Goal: Task Accomplishment & Management: Complete application form

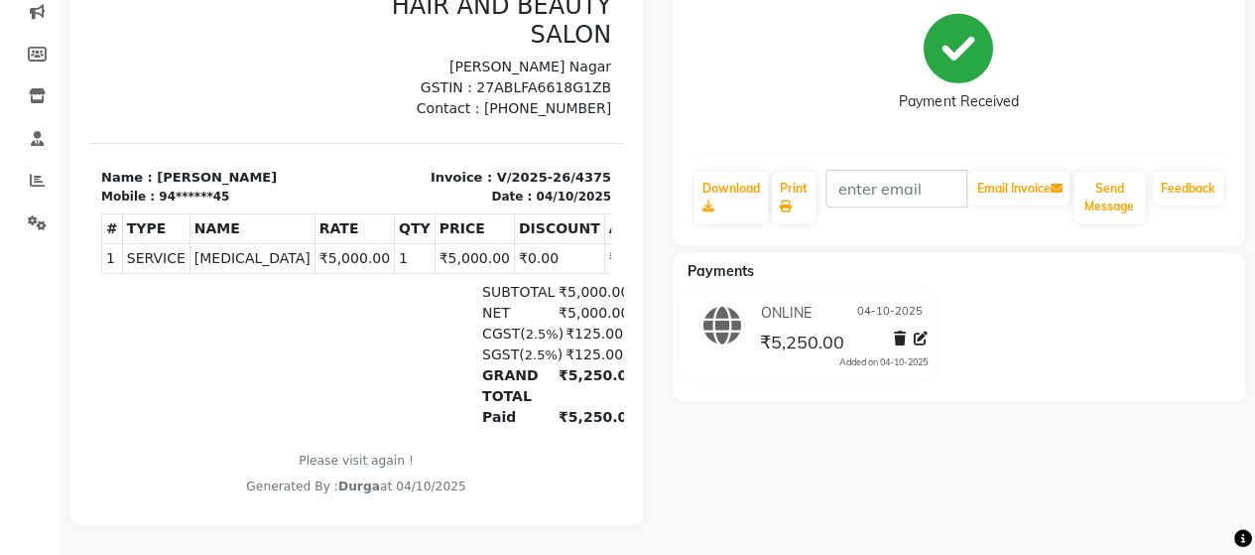
scroll to position [99, 0]
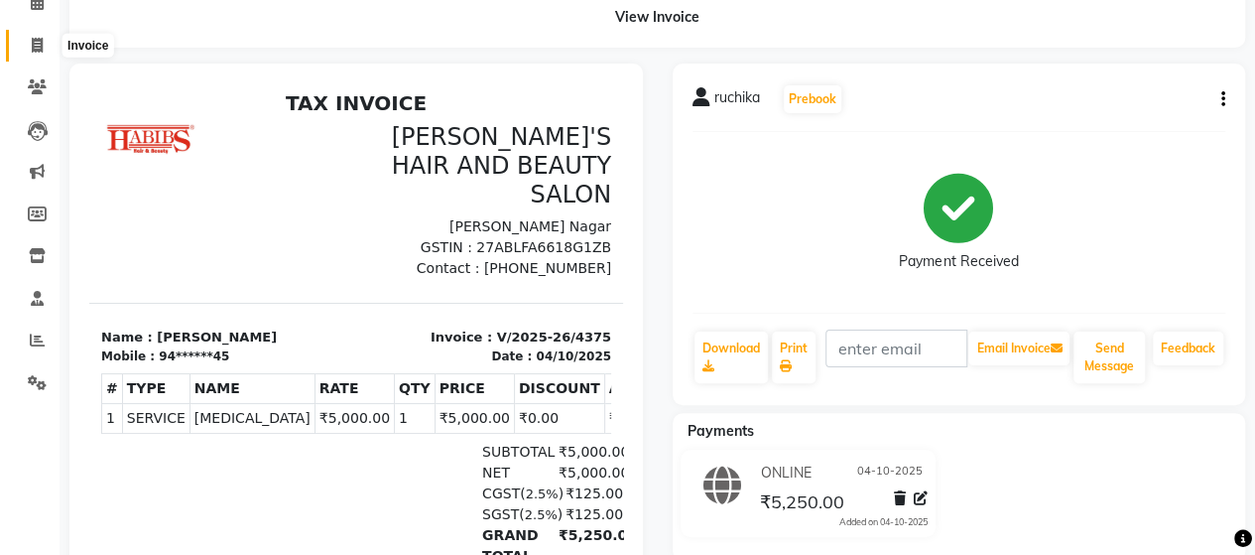
click at [35, 39] on icon at bounding box center [37, 45] width 11 height 15
select select "service"
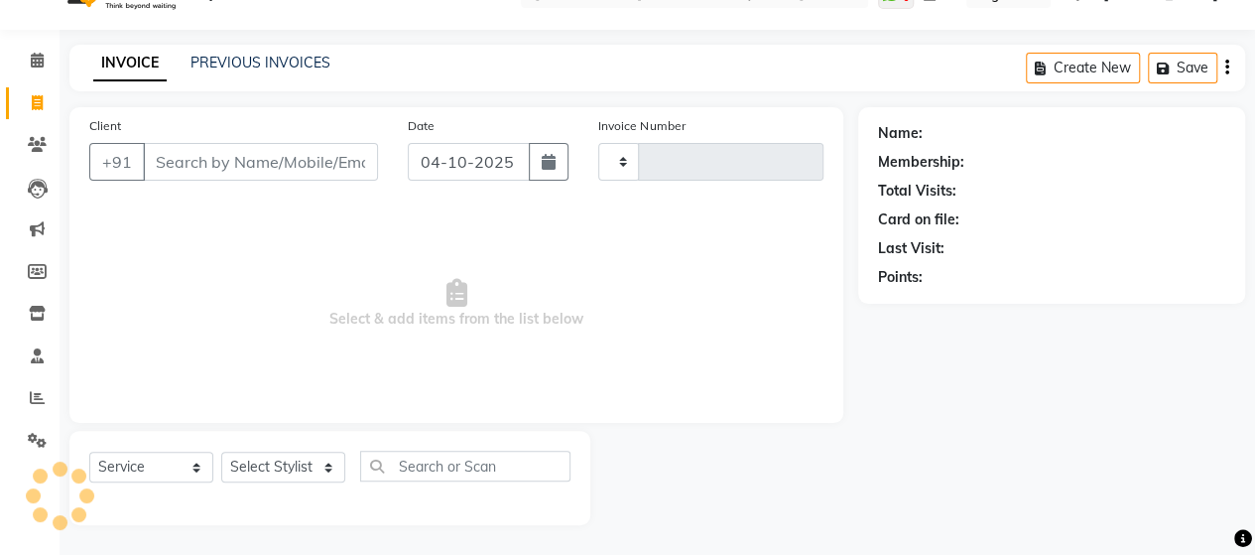
type input "4376"
select select "6429"
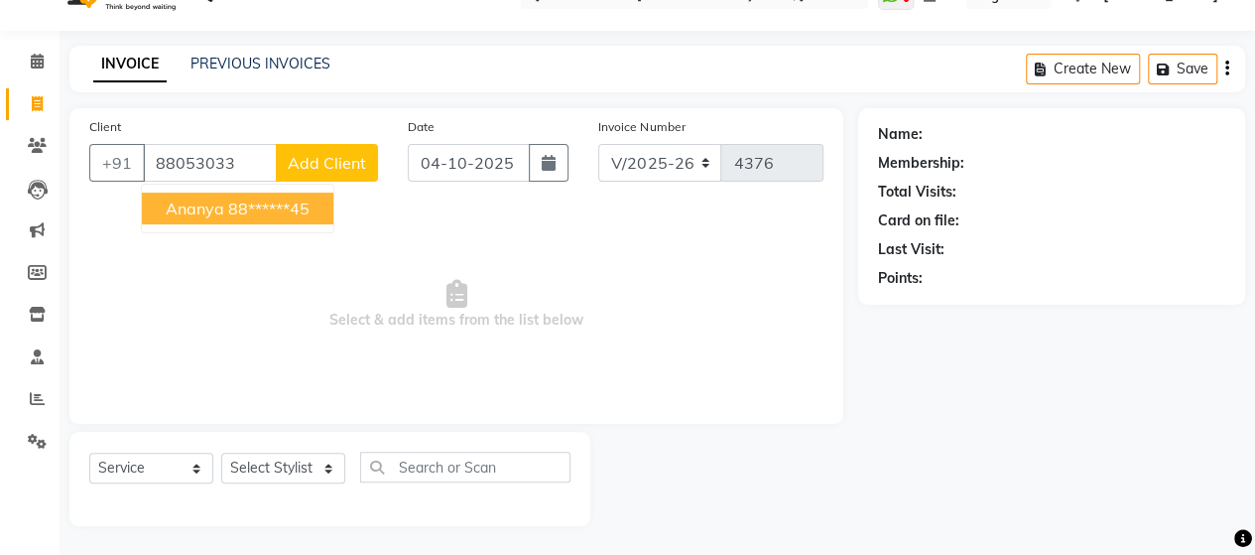
click at [202, 201] on span "Ananya" at bounding box center [195, 208] width 59 height 20
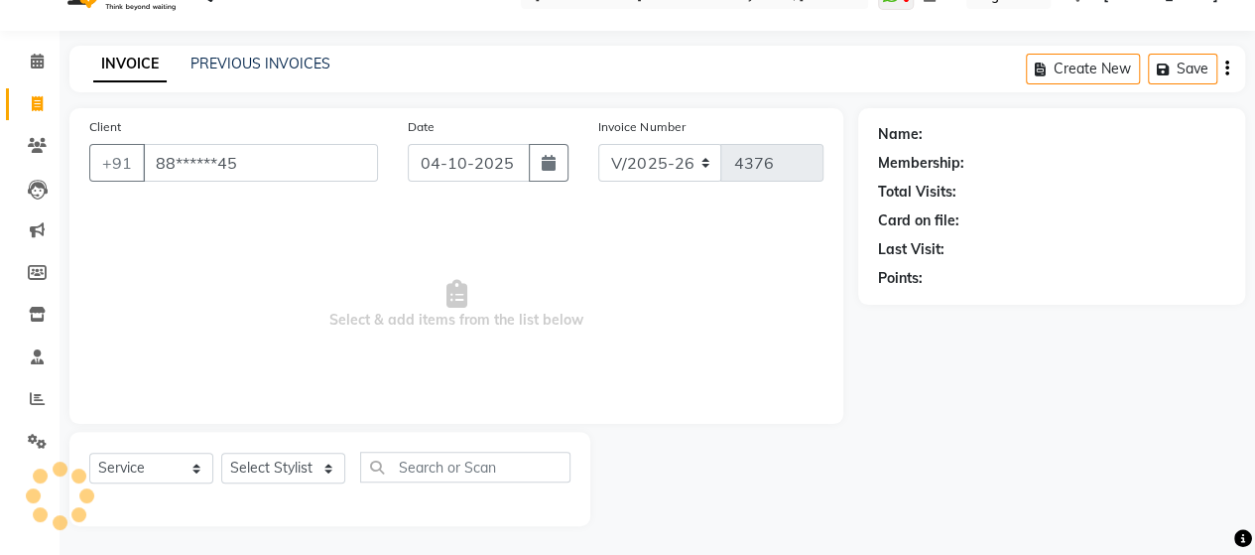
type input "88******45"
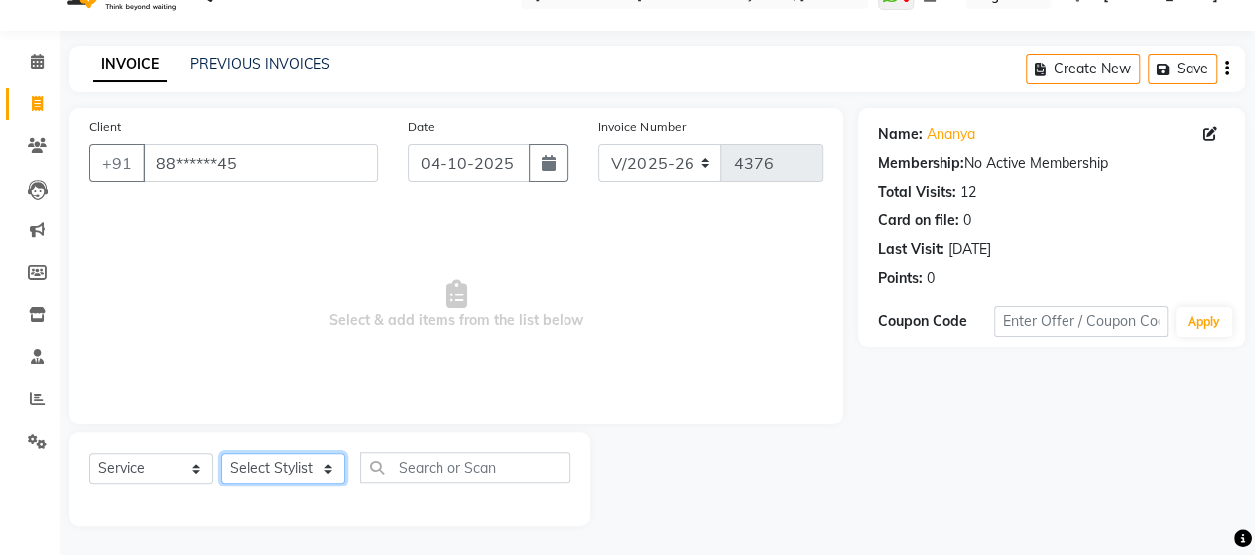
click at [296, 471] on select "Select Stylist Admin Datta Durga [PERSON_NAME] [PERSON_NAME] [PERSON_NAME] [PER…" at bounding box center [283, 467] width 124 height 31
select select "48826"
click at [221, 452] on select "Select Stylist Admin Datta Durga [PERSON_NAME] [PERSON_NAME] [PERSON_NAME] [PER…" at bounding box center [283, 467] width 124 height 31
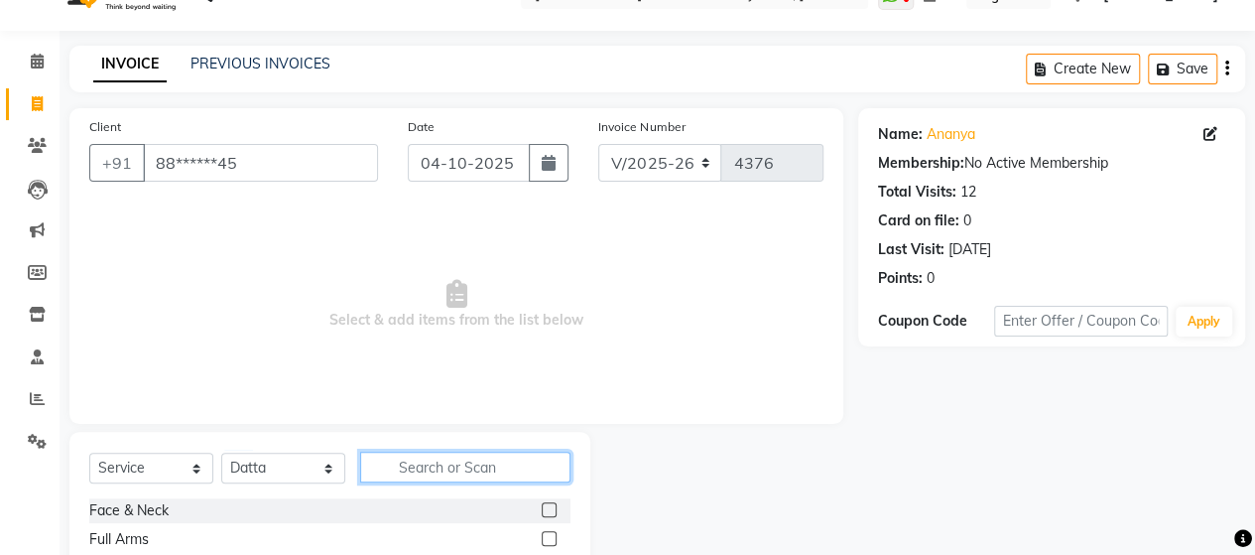
click at [506, 465] on input "text" at bounding box center [465, 466] width 210 height 31
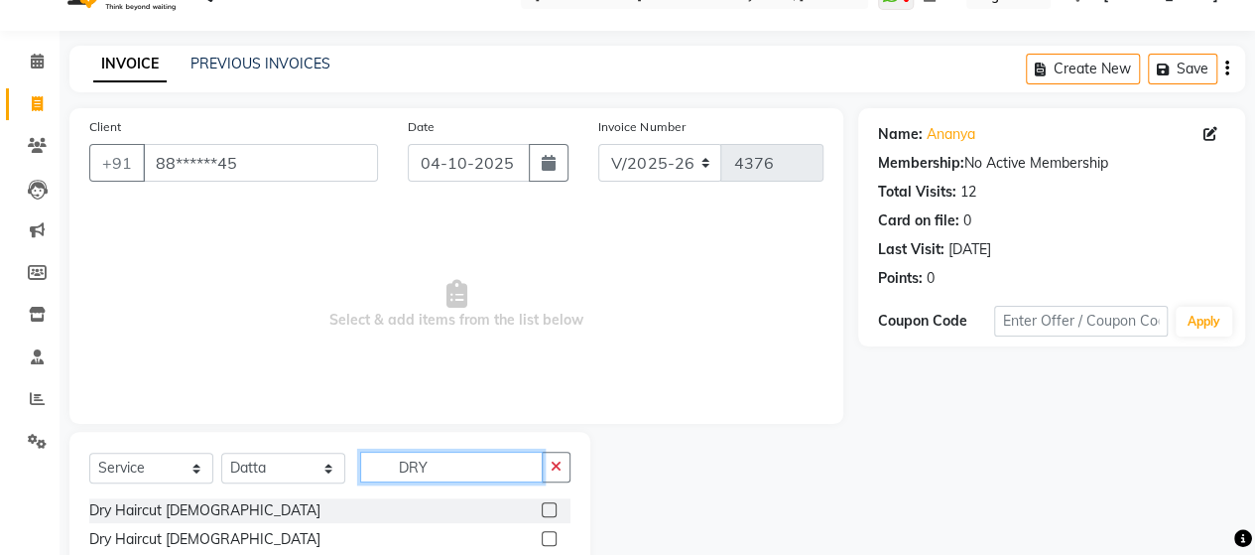
type input "DRY"
click at [551, 540] on label at bounding box center [549, 538] width 15 height 15
click at [551, 540] on input "checkbox" at bounding box center [548, 539] width 13 height 13
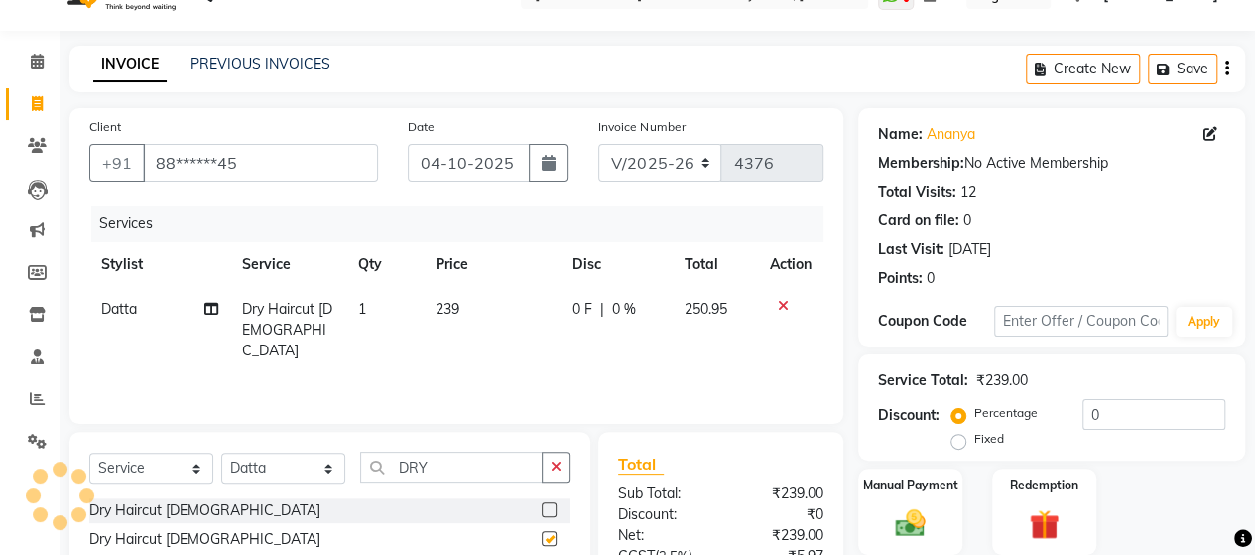
checkbox input "false"
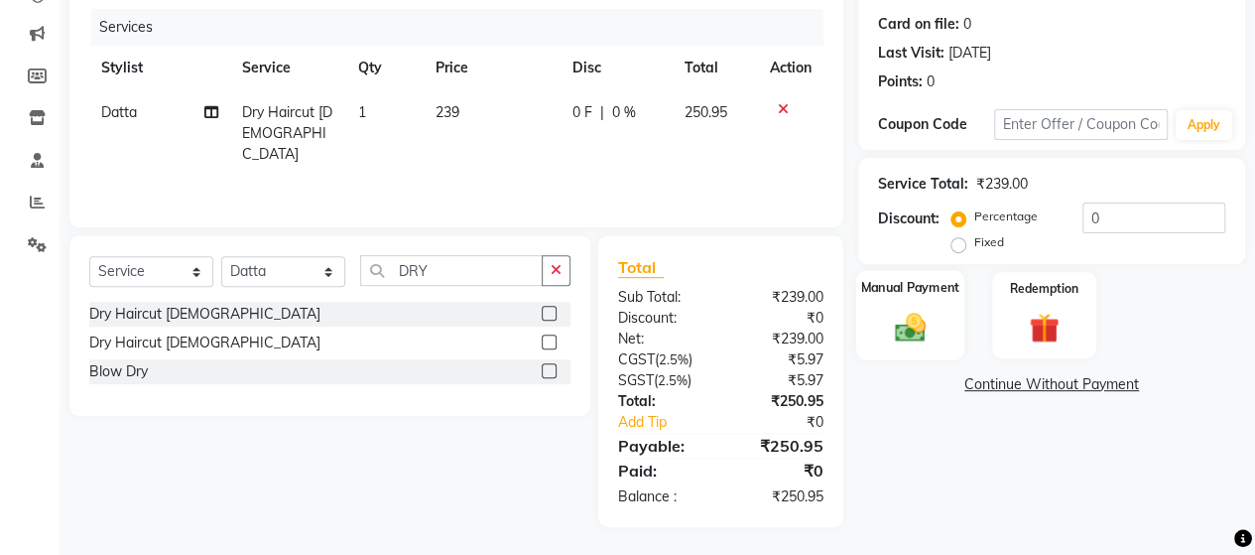
click at [915, 317] on img at bounding box center [910, 327] width 51 height 36
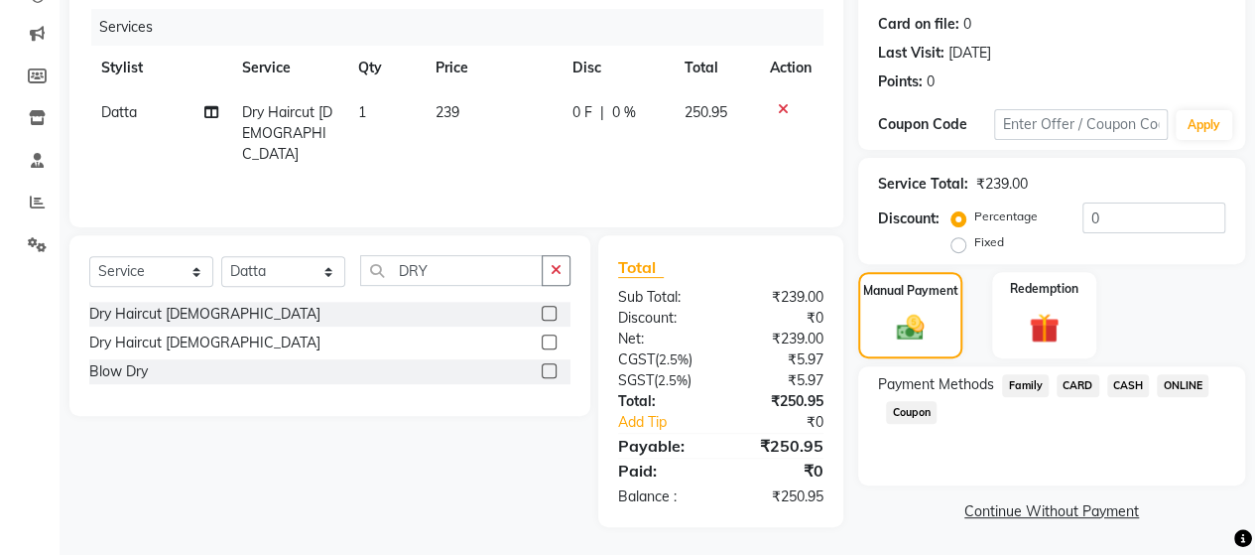
click at [1177, 390] on span "ONLINE" at bounding box center [1183, 385] width 52 height 23
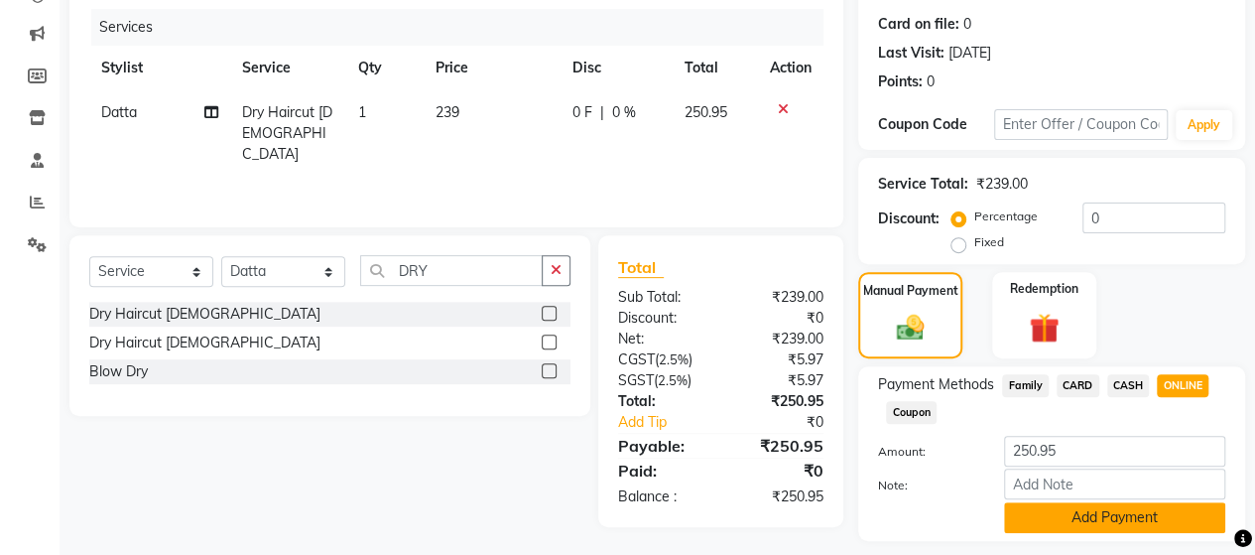
click at [1133, 524] on button "Add Payment" at bounding box center [1114, 517] width 221 height 31
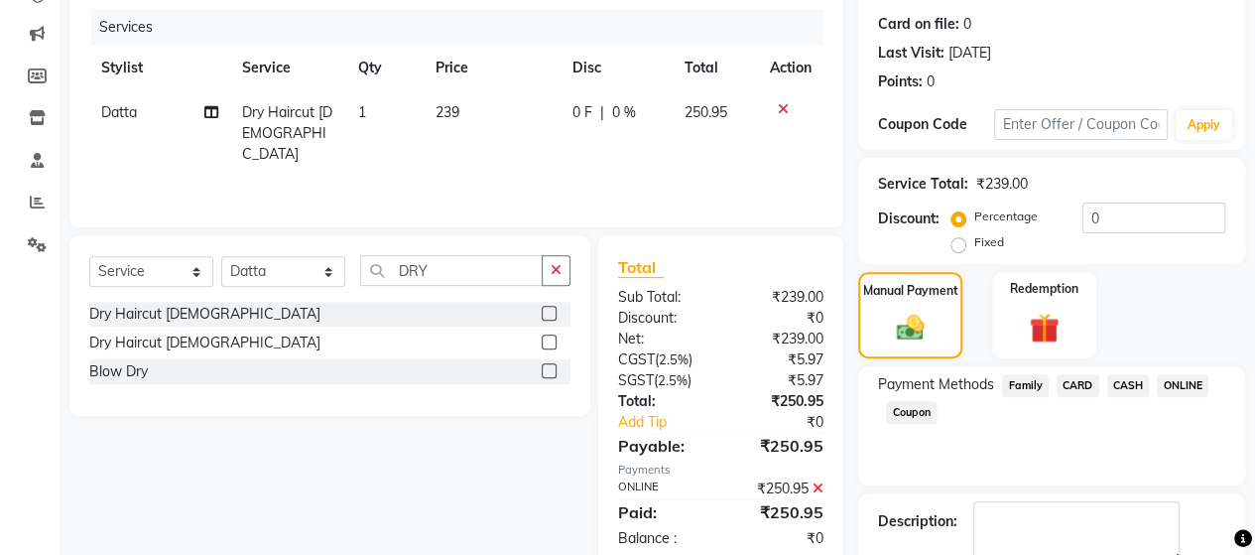
scroll to position [347, 0]
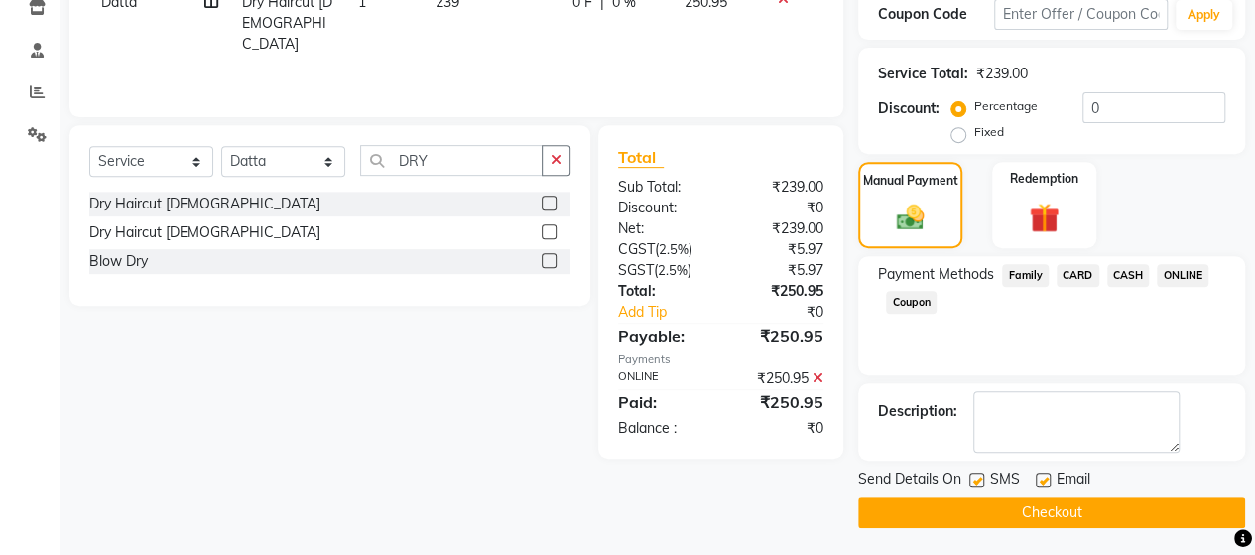
click at [1132, 518] on button "Checkout" at bounding box center [1051, 512] width 387 height 31
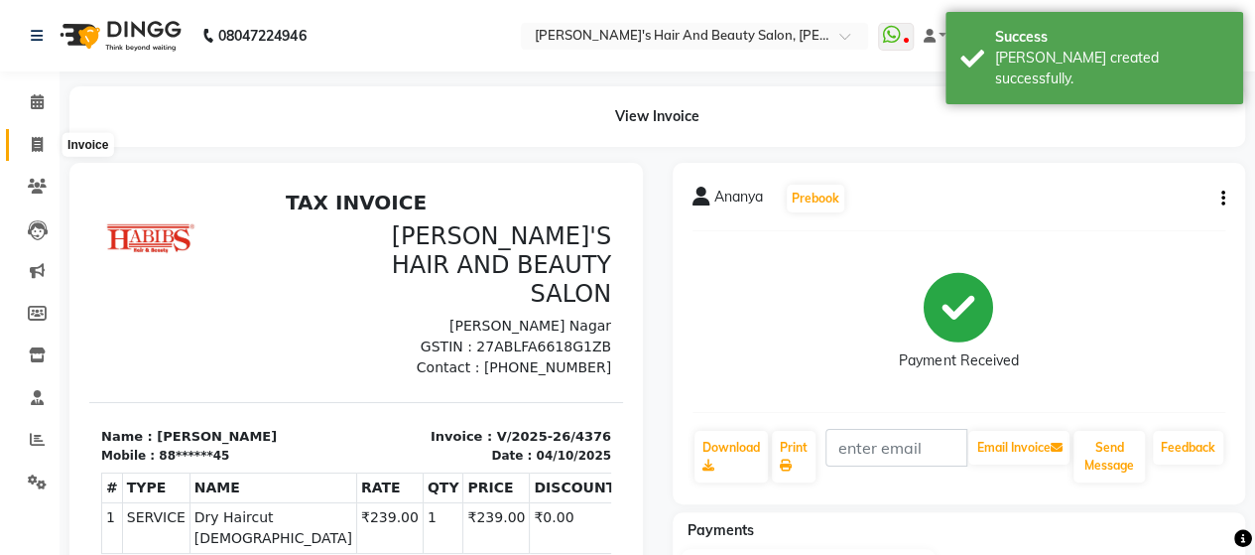
click at [26, 141] on span at bounding box center [37, 145] width 35 height 23
select select "6429"
select select "service"
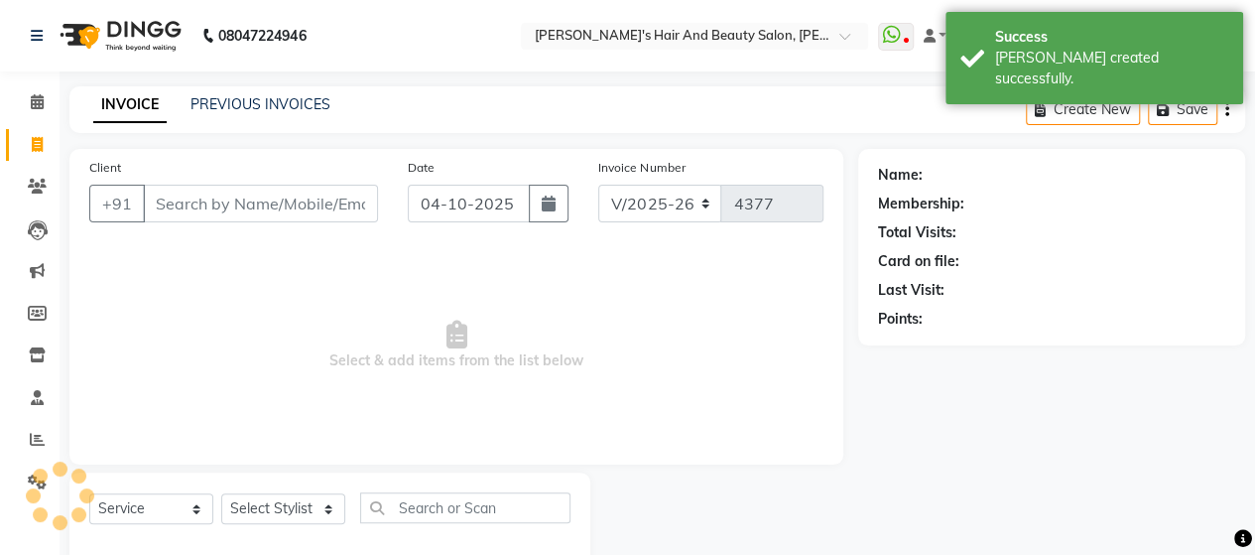
scroll to position [41, 0]
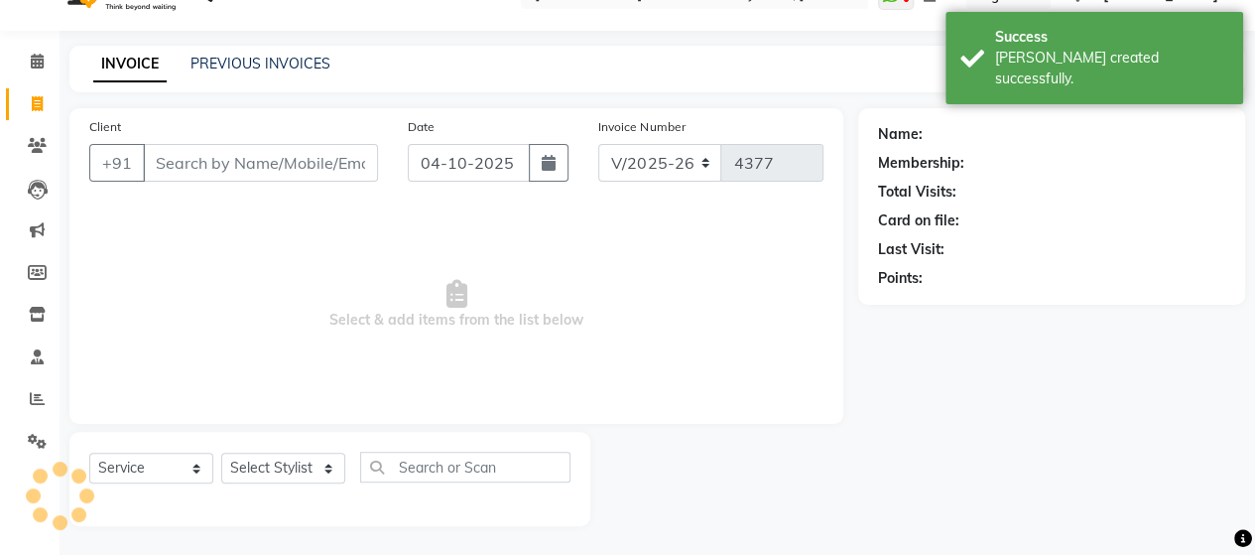
click at [149, 152] on input "Client" at bounding box center [260, 163] width 235 height 38
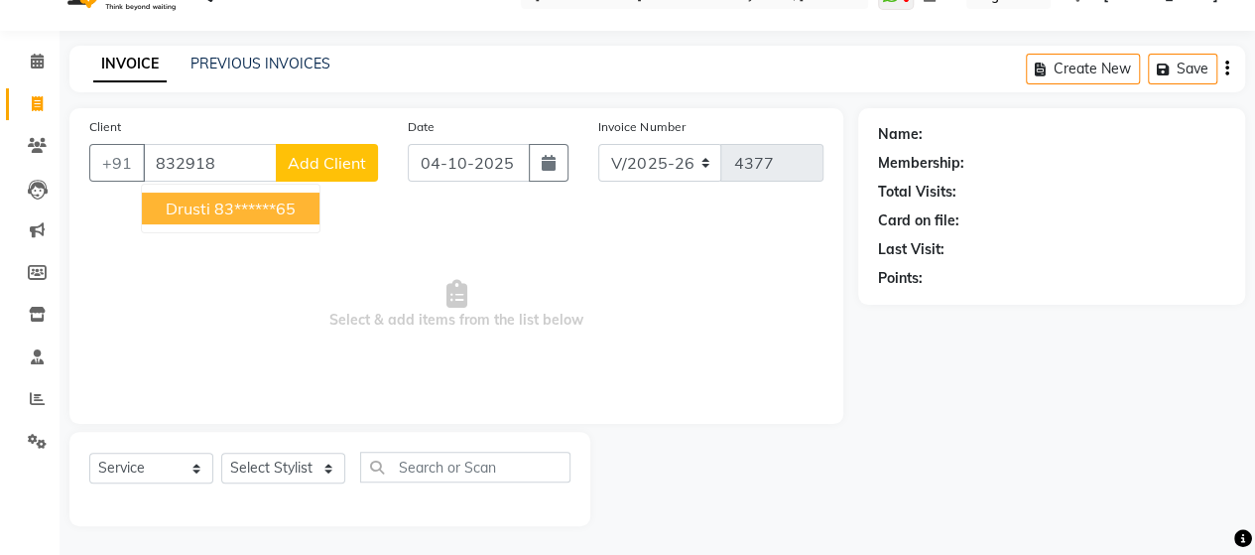
click at [227, 215] on ngb-highlight "83******65" at bounding box center [254, 208] width 81 height 20
type input "83******65"
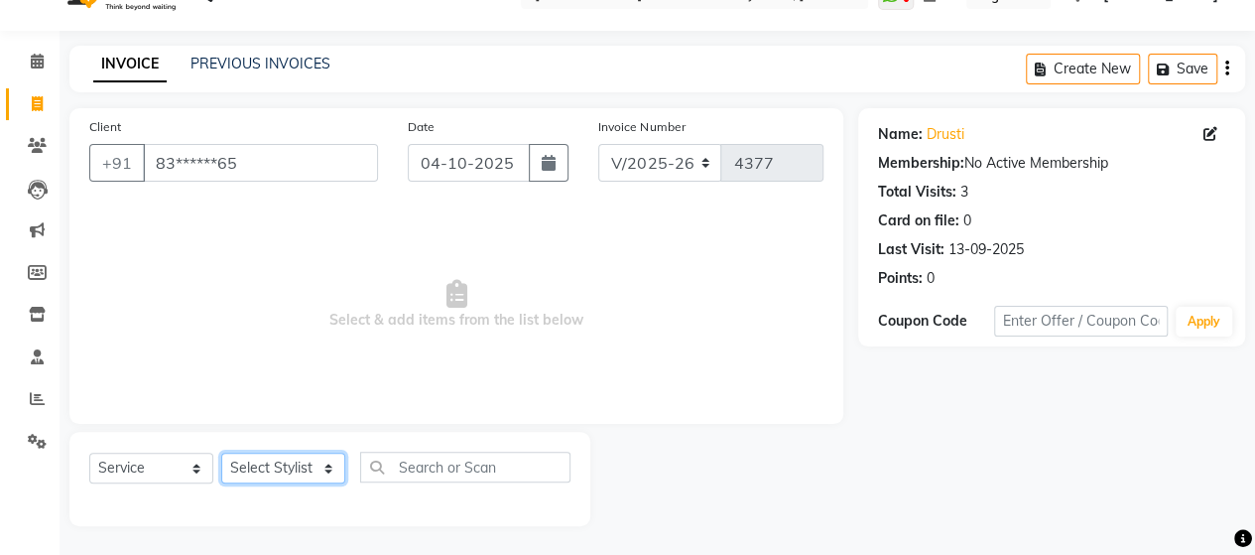
click at [292, 473] on select "Select Stylist Admin Datta Durga [PERSON_NAME] [PERSON_NAME] [PERSON_NAME] [PER…" at bounding box center [283, 467] width 124 height 31
select select "58673"
click at [221, 452] on select "Select Stylist Admin Datta Durga [PERSON_NAME] [PERSON_NAME] [PERSON_NAME] [PER…" at bounding box center [283, 467] width 124 height 31
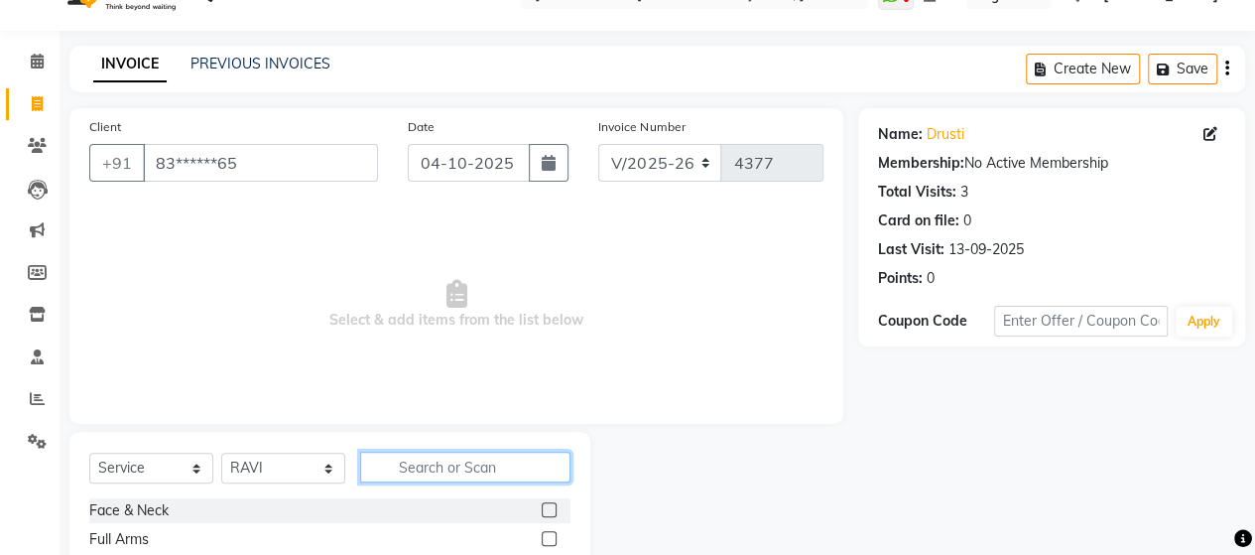
click at [417, 477] on input "text" at bounding box center [465, 466] width 210 height 31
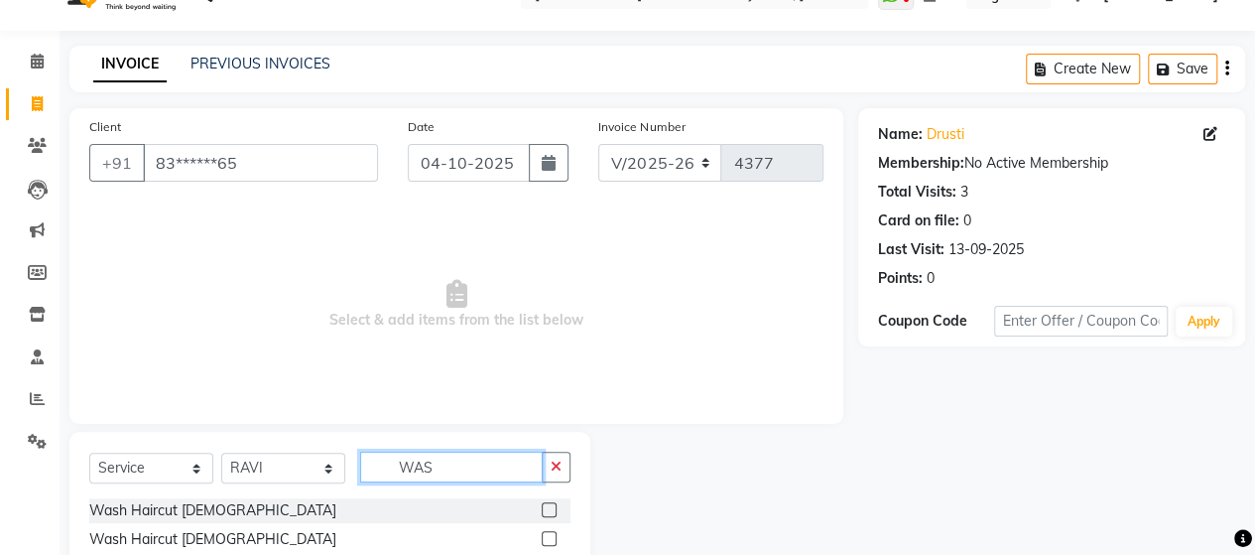
type input "WAS"
click at [547, 508] on label at bounding box center [549, 509] width 15 height 15
click at [547, 508] on input "checkbox" at bounding box center [548, 510] width 13 height 13
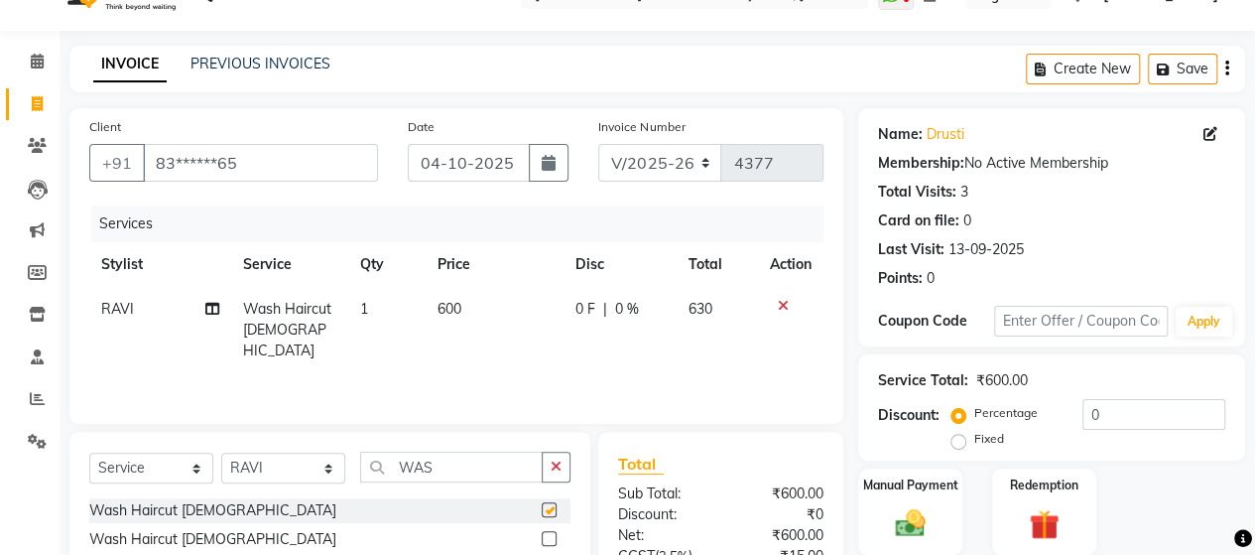
checkbox input "false"
click at [508, 343] on td "600" at bounding box center [495, 330] width 138 height 86
select select "58673"
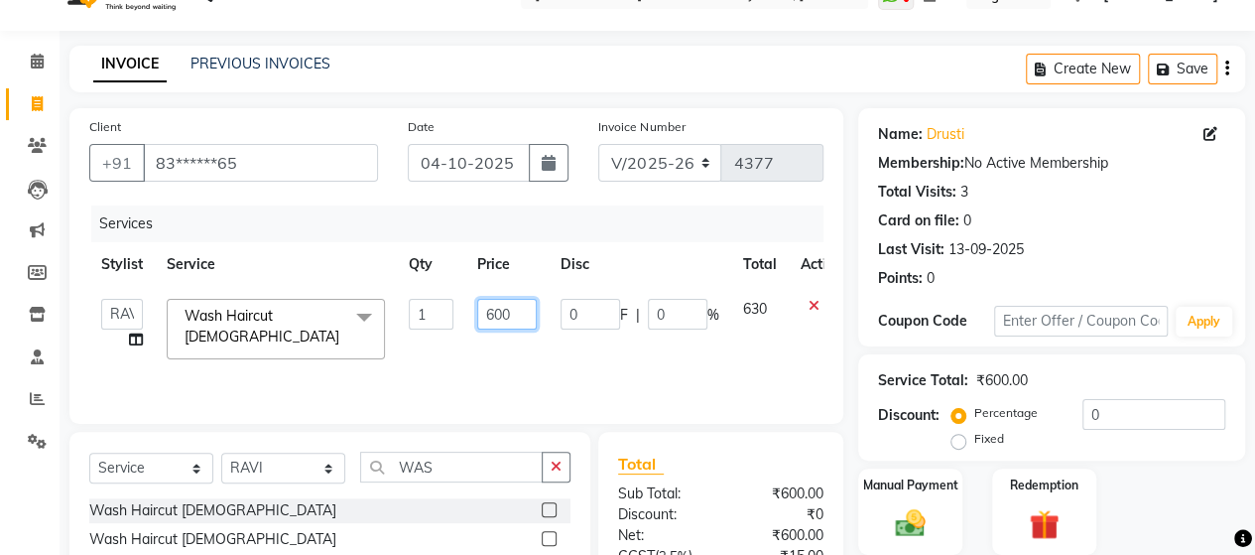
click at [514, 325] on input "600" at bounding box center [507, 314] width 60 height 31
type input "6"
type input "572"
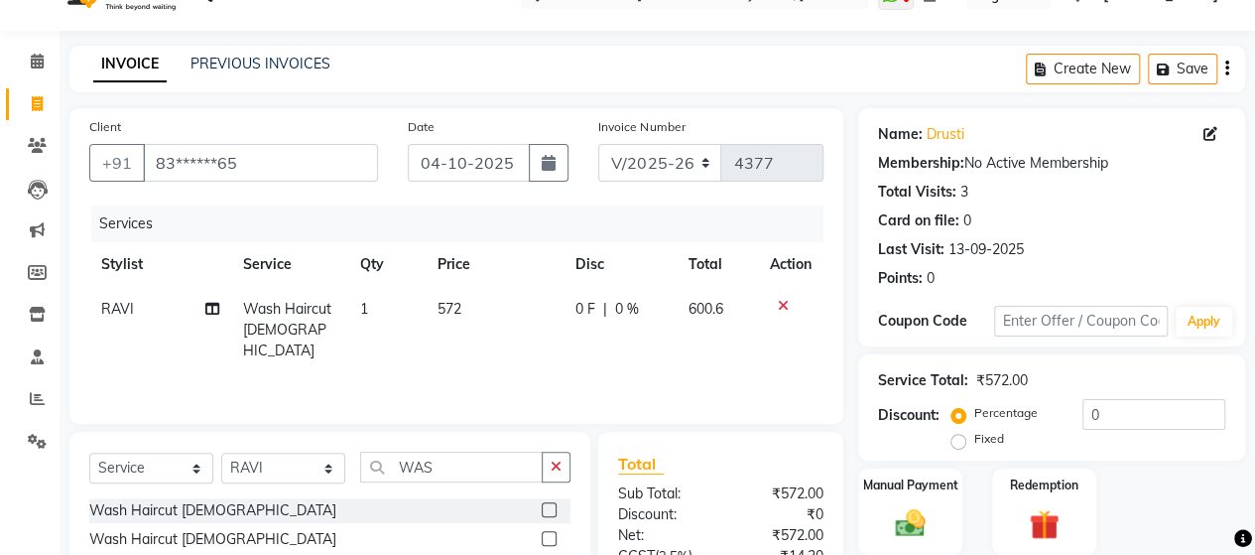
click at [507, 362] on div "Services Stylist Service Qty Price Disc Total Action RAVI Wash Haircut [DEMOGRA…" at bounding box center [456, 304] width 734 height 198
click at [476, 455] on input "WAS" at bounding box center [451, 466] width 183 height 31
type input "W"
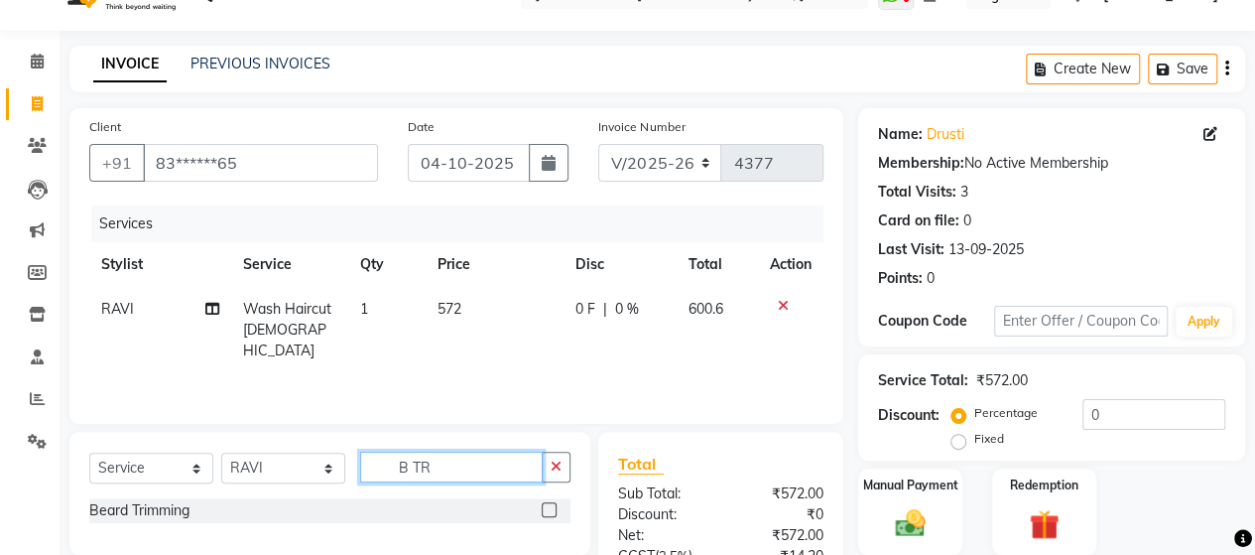
type input "B TR"
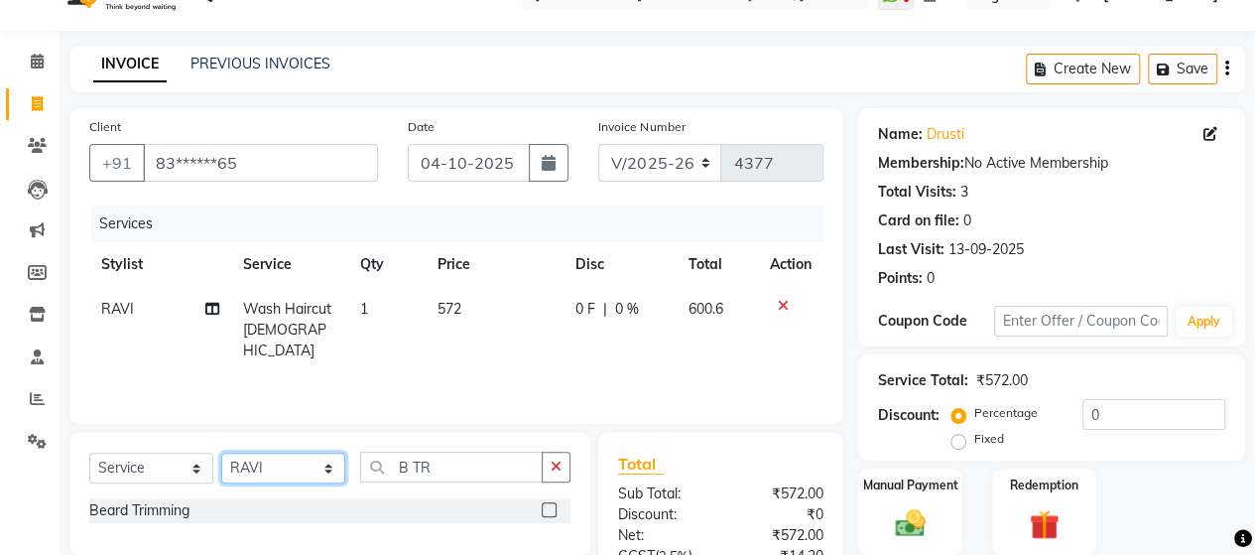
click at [312, 466] on select "Select Stylist Admin Datta Durga [PERSON_NAME] [PERSON_NAME] [PERSON_NAME] [PER…" at bounding box center [283, 467] width 124 height 31
select select "62464"
click at [221, 452] on select "Select Stylist Admin Datta Durga [PERSON_NAME] [PERSON_NAME] [PERSON_NAME] [PER…" at bounding box center [283, 467] width 124 height 31
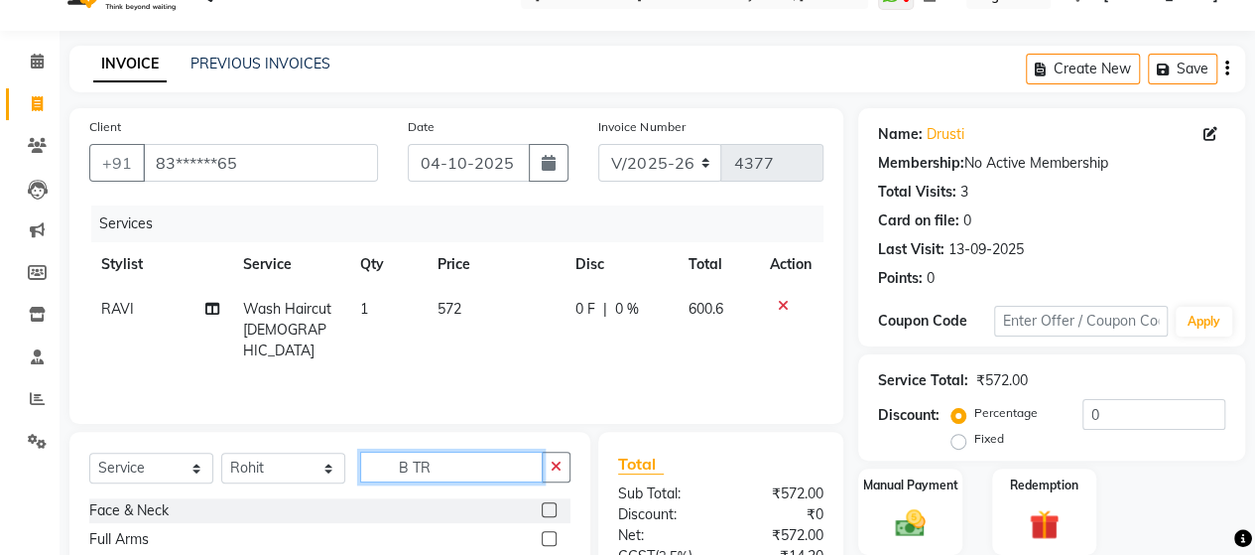
click at [471, 455] on input "B TR" at bounding box center [451, 466] width 183 height 31
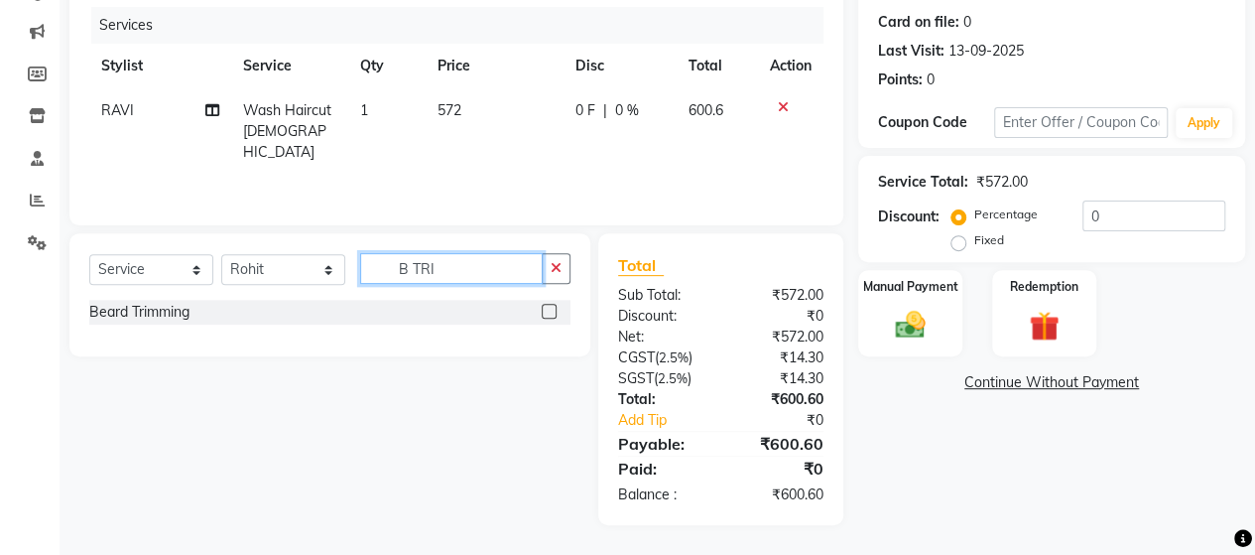
scroll to position [237, 0]
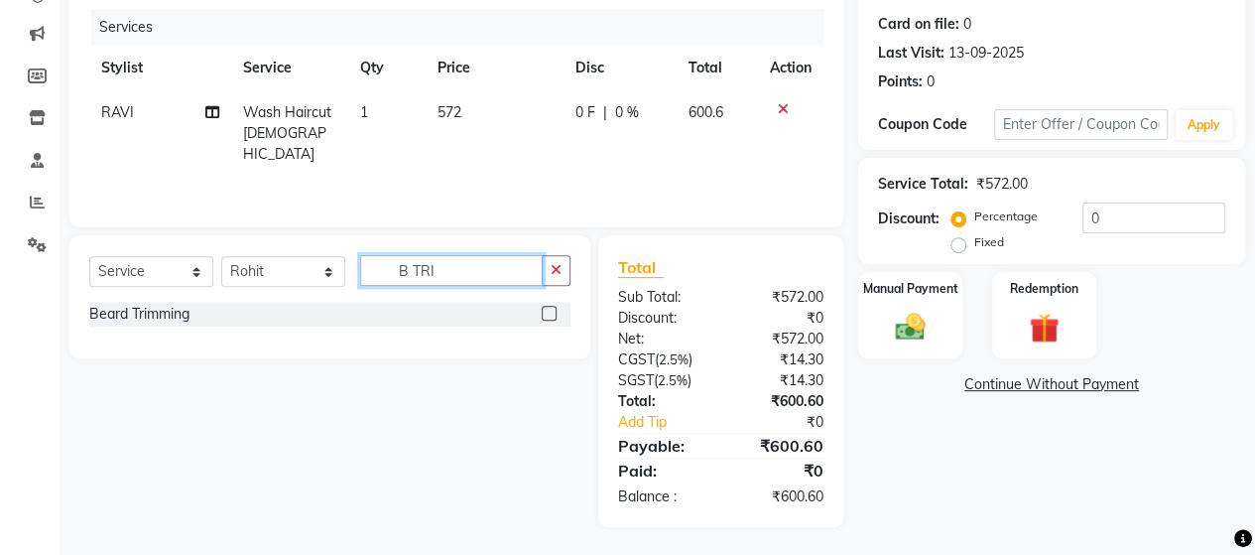
type input "B TRI"
click at [549, 310] on label at bounding box center [549, 313] width 15 height 15
click at [549, 310] on input "checkbox" at bounding box center [548, 314] width 13 height 13
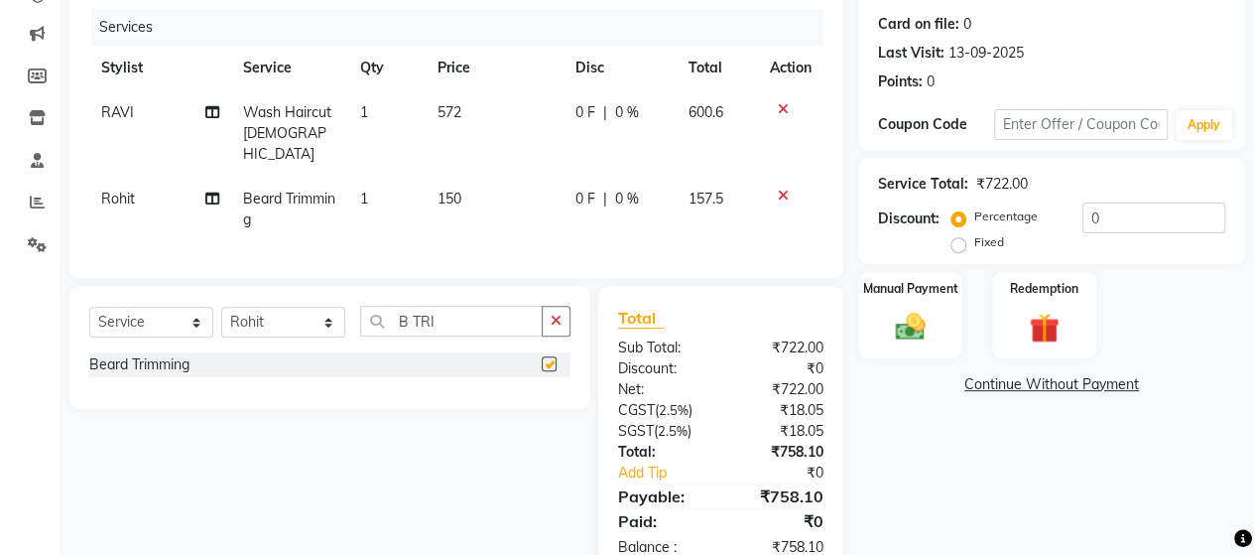
checkbox input "false"
click at [471, 192] on td "150" at bounding box center [494, 209] width 138 height 65
select select "62464"
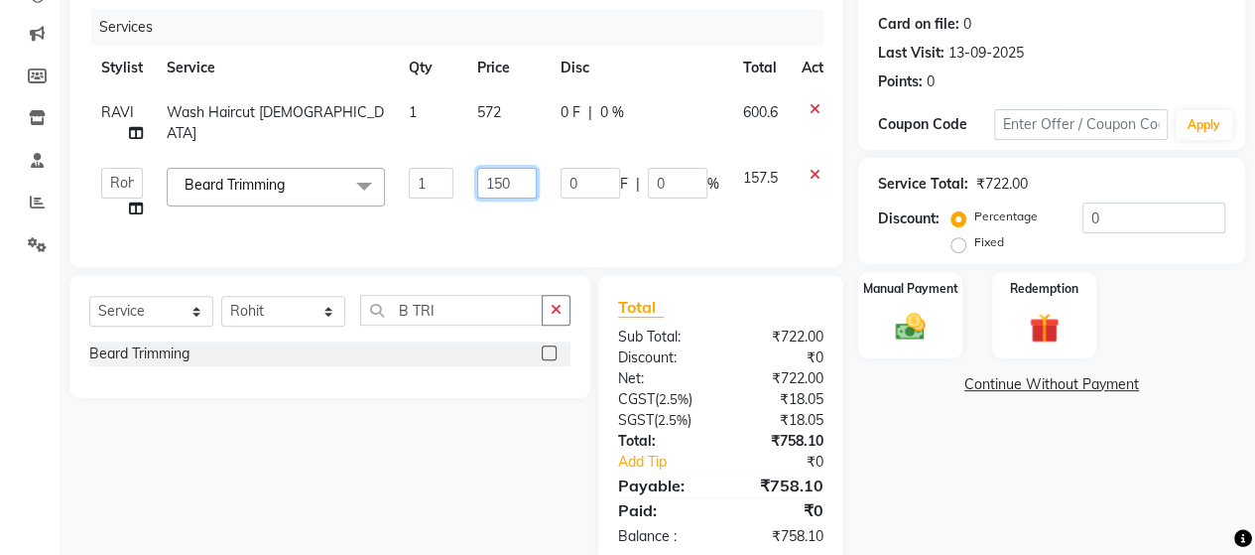
click at [514, 179] on input "150" at bounding box center [507, 183] width 60 height 31
type input "142"
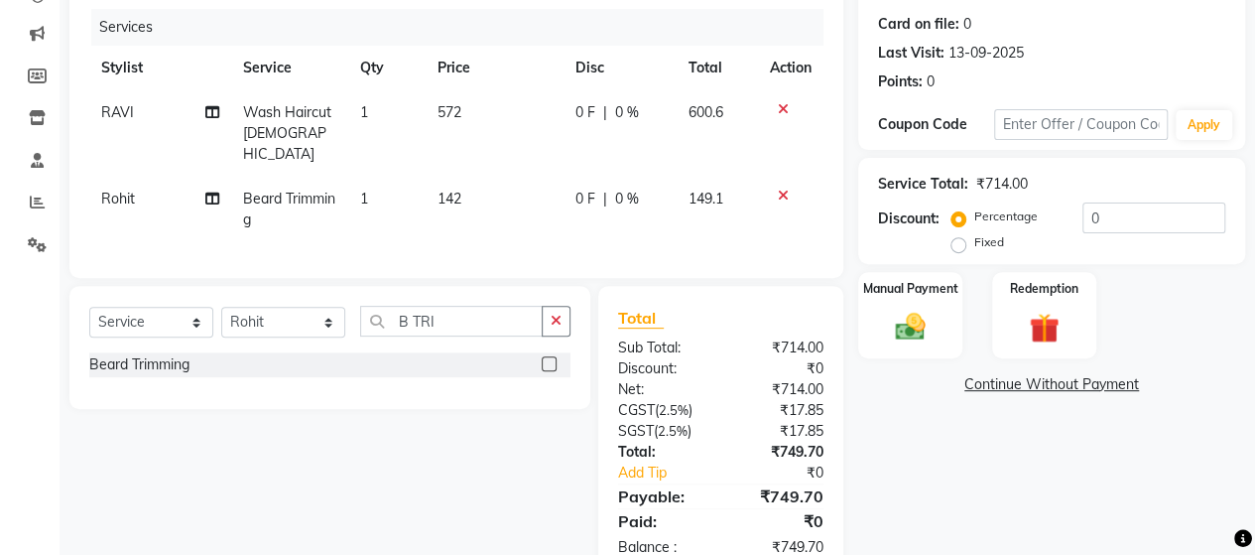
click at [490, 221] on div "Services Stylist Service Qty Price Disc Total Action RAVI Wash Haircut [DEMOGRA…" at bounding box center [456, 133] width 734 height 249
click at [466, 331] on div "Select Service Product Membership Package Voucher Prepaid Gift Card Select Styl…" at bounding box center [329, 329] width 481 height 47
click at [300, 330] on select "Select Stylist Admin Datta Durga [PERSON_NAME] [PERSON_NAME] [PERSON_NAME] [PER…" at bounding box center [283, 322] width 124 height 31
select select "48828"
click at [221, 307] on select "Select Stylist Admin Datta Durga [PERSON_NAME] [PERSON_NAME] [PERSON_NAME] [PER…" at bounding box center [283, 322] width 124 height 31
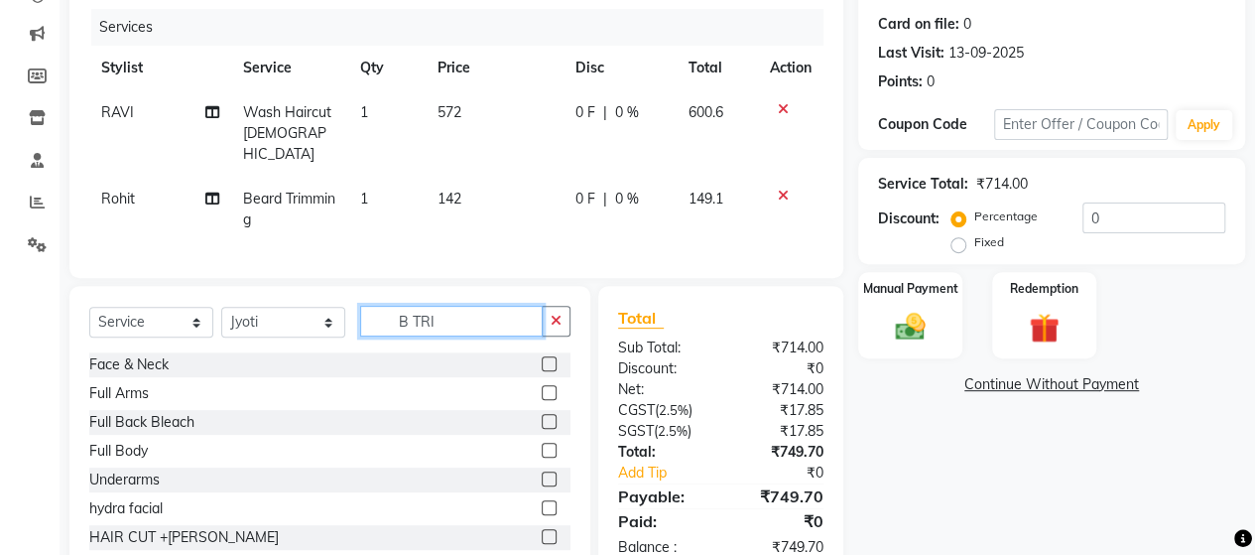
click at [451, 320] on input "B TRI" at bounding box center [451, 321] width 183 height 31
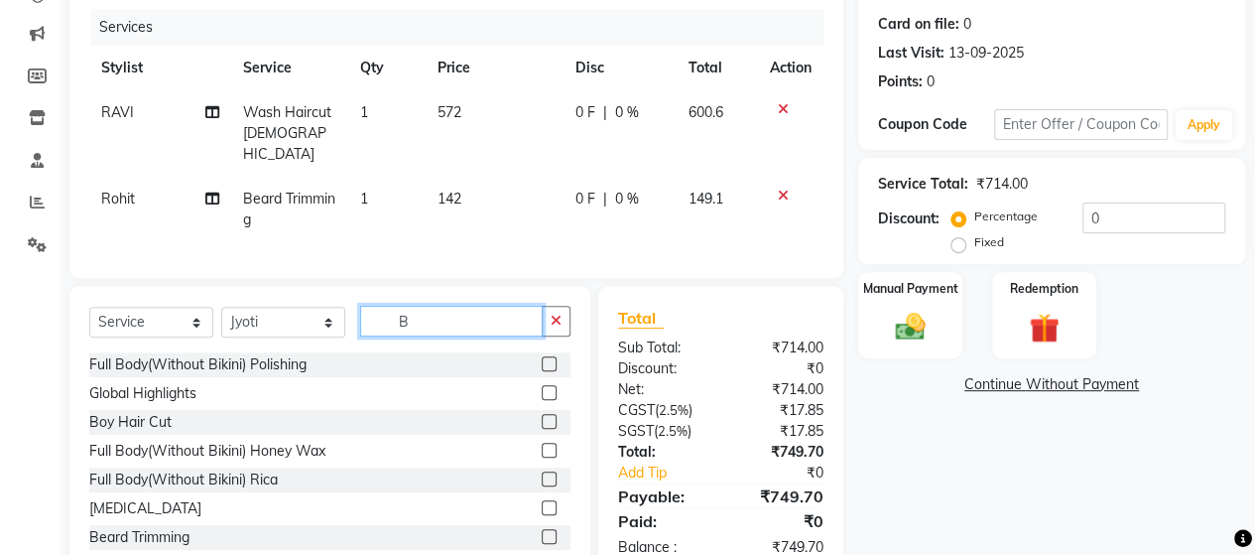
type input "B"
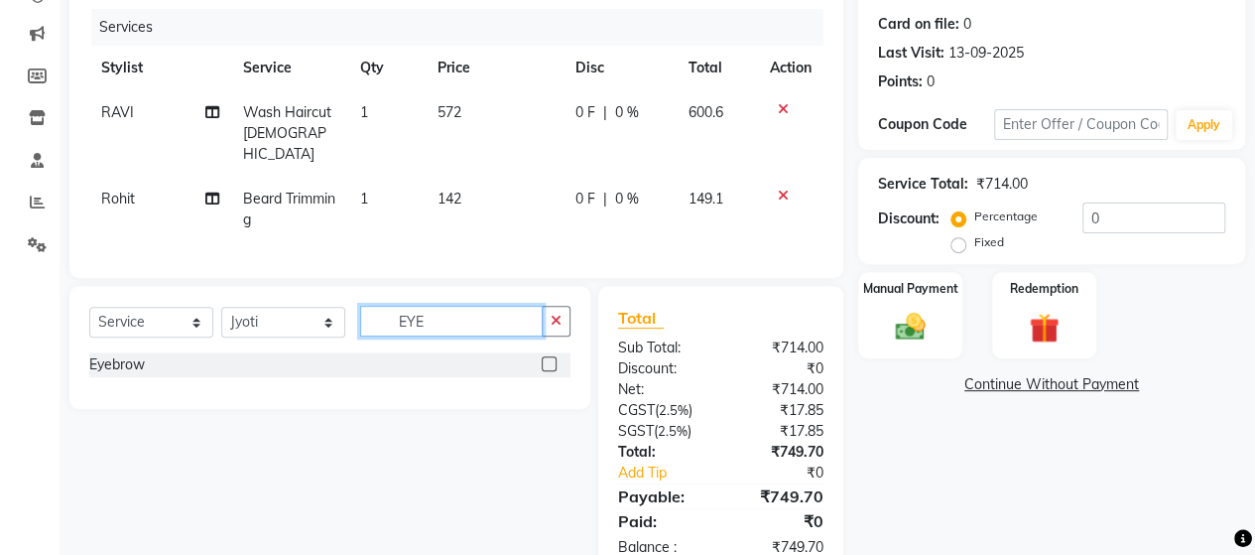
type input "EYE"
click at [548, 363] on label at bounding box center [549, 363] width 15 height 15
click at [548, 363] on input "checkbox" at bounding box center [548, 364] width 13 height 13
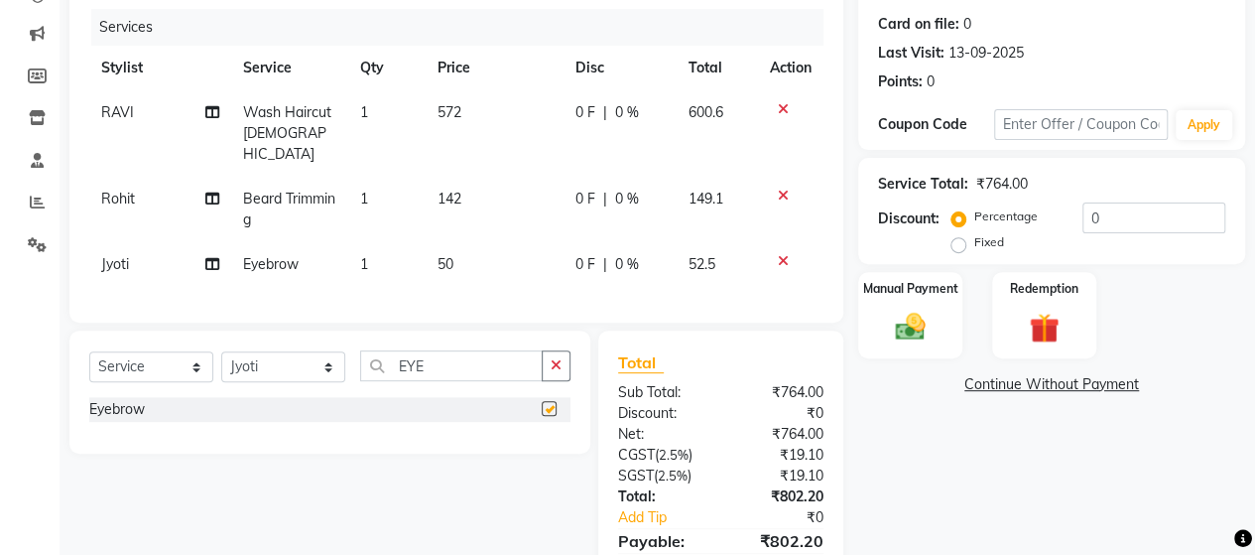
checkbox input "false"
click at [476, 259] on td "50" at bounding box center [494, 264] width 138 height 45
select select "48828"
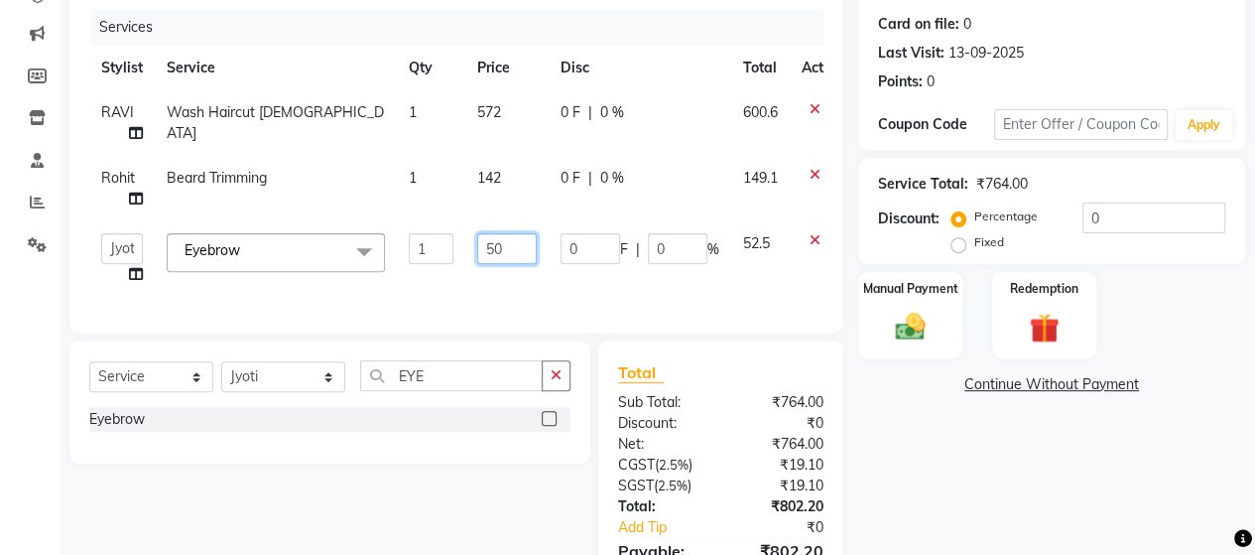
click at [516, 249] on input "50" at bounding box center [507, 248] width 60 height 31
type input "5"
type input "48"
click at [509, 295] on div "Services Stylist Service Qty Price Disc Total Action RAVI Wash Haircut [DEMOGRA…" at bounding box center [456, 161] width 734 height 304
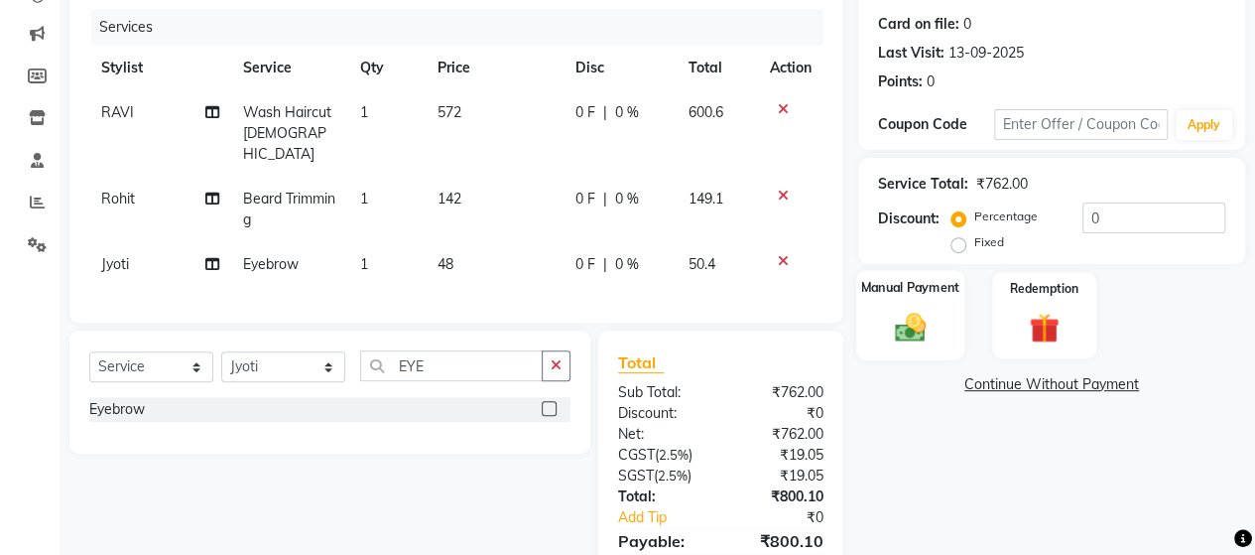
click at [898, 320] on img at bounding box center [910, 327] width 51 height 36
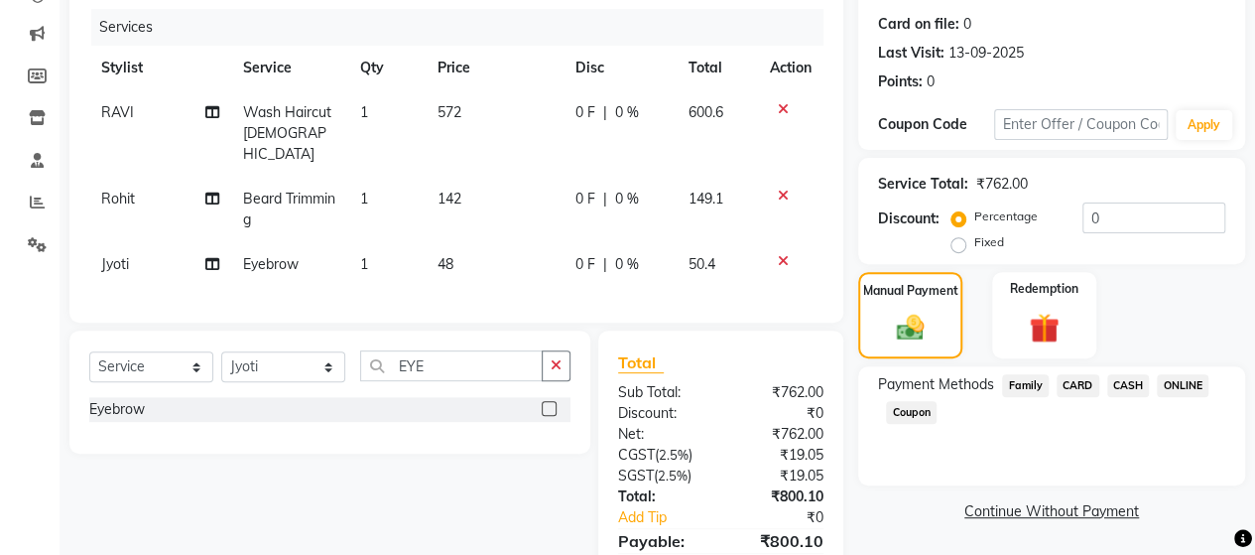
click at [1181, 380] on span "ONLINE" at bounding box center [1183, 385] width 52 height 23
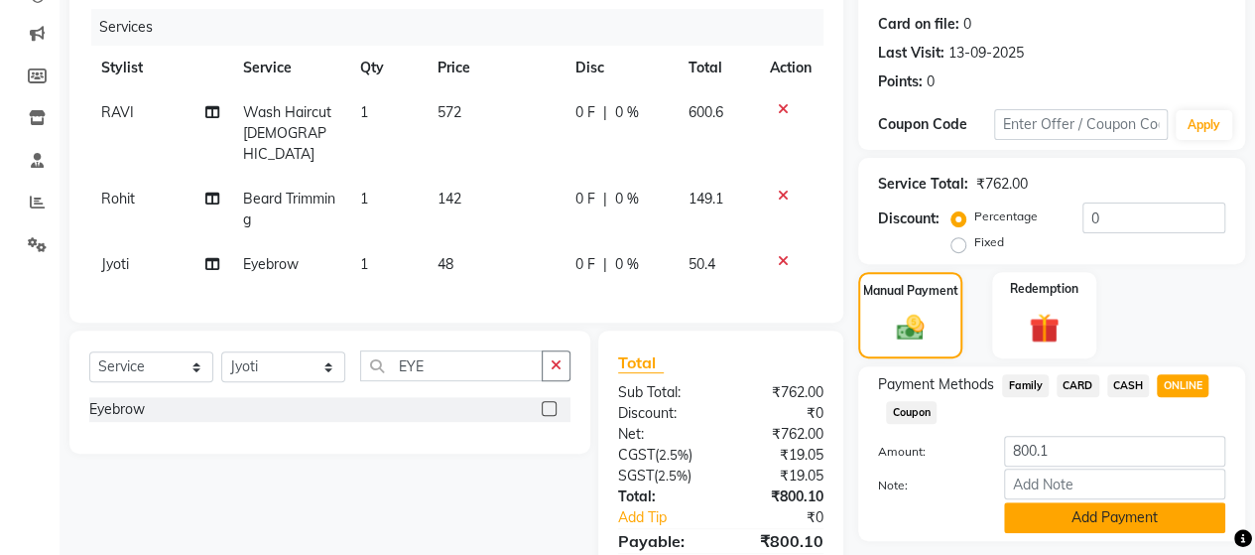
click at [1156, 512] on button "Add Payment" at bounding box center [1114, 517] width 221 height 31
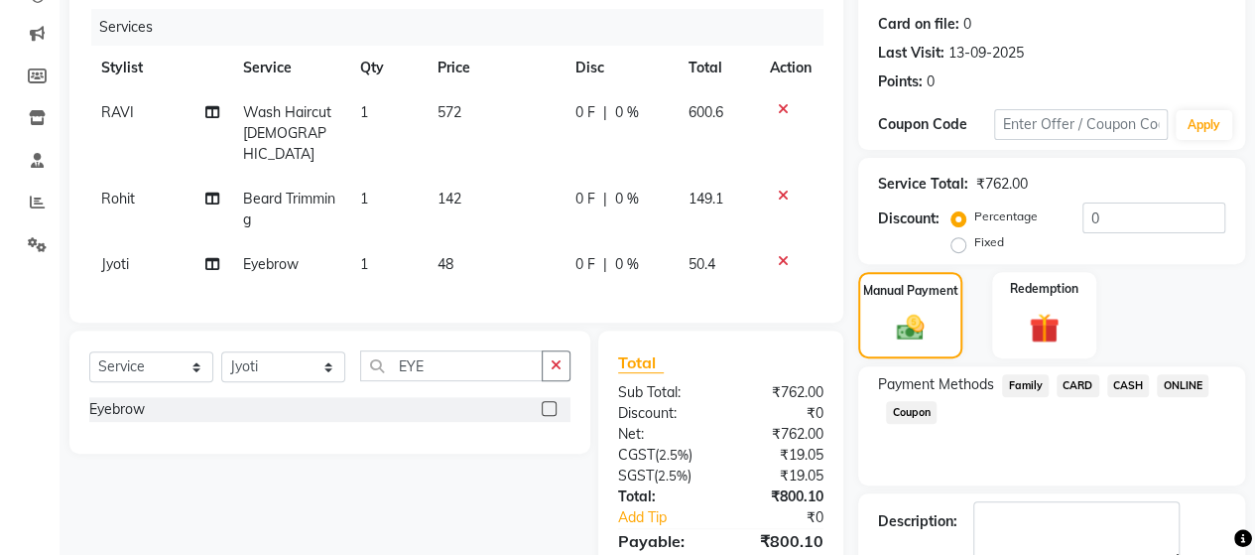
scroll to position [368, 0]
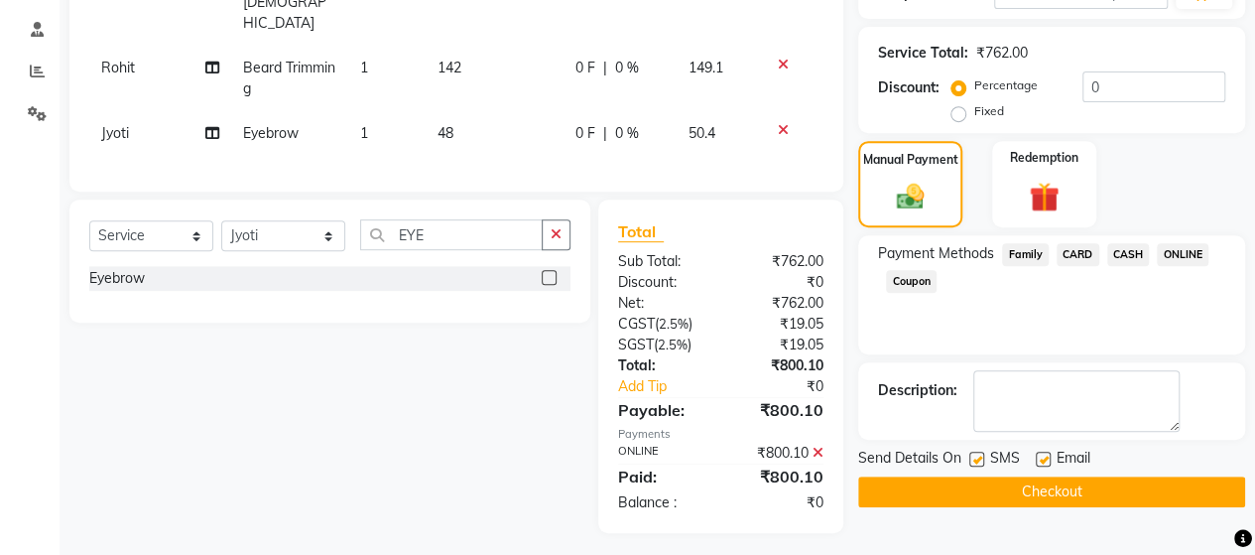
click at [1170, 491] on button "Checkout" at bounding box center [1051, 491] width 387 height 31
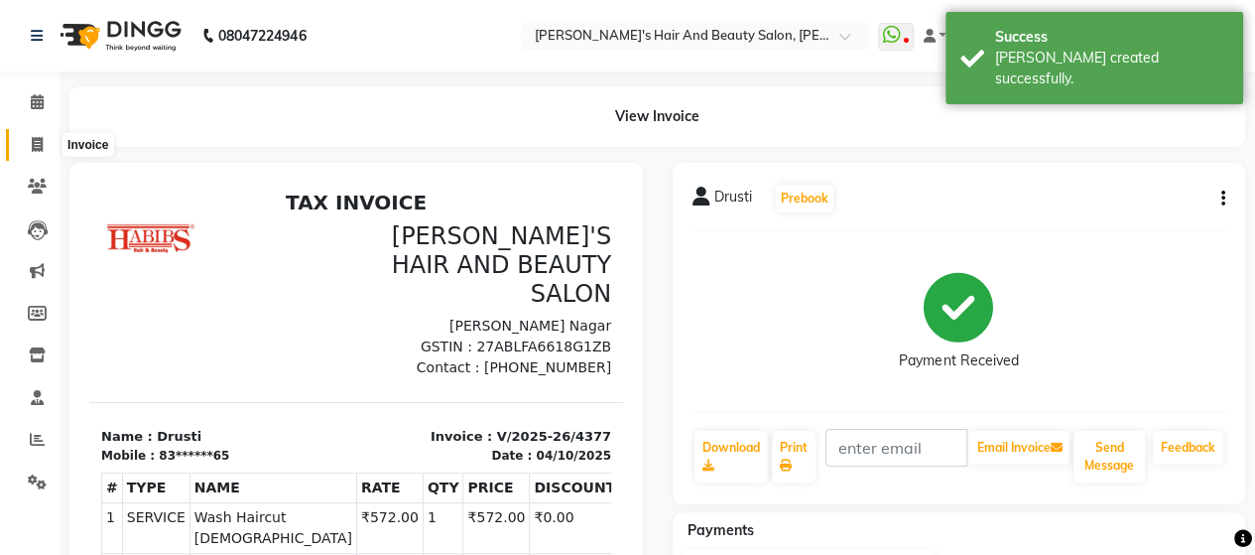
click at [33, 137] on icon at bounding box center [37, 144] width 11 height 15
select select "service"
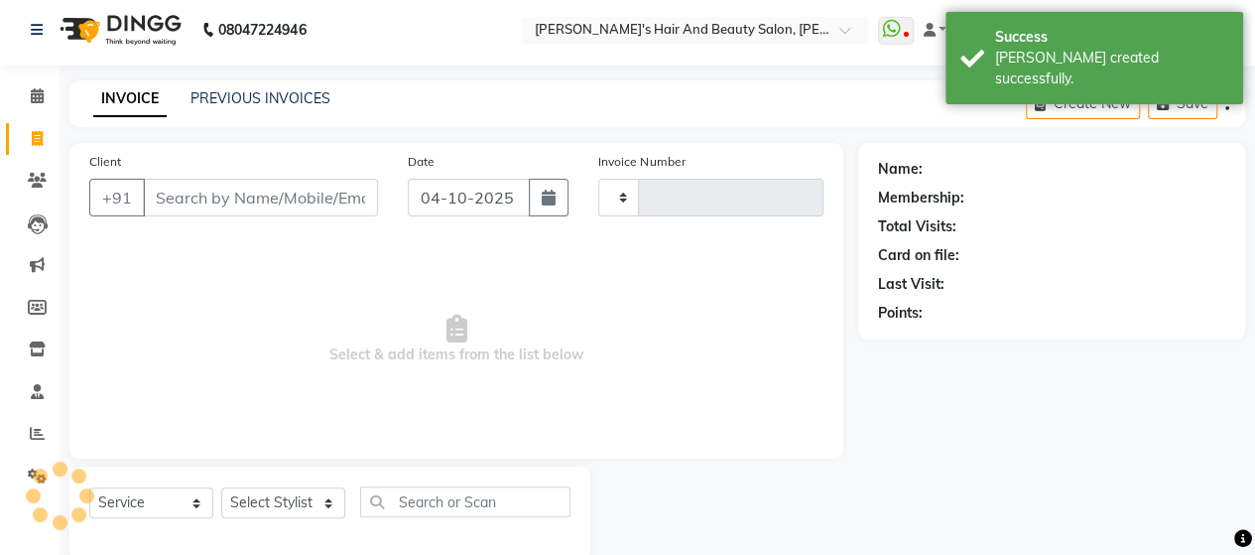
type input "4378"
select select "6429"
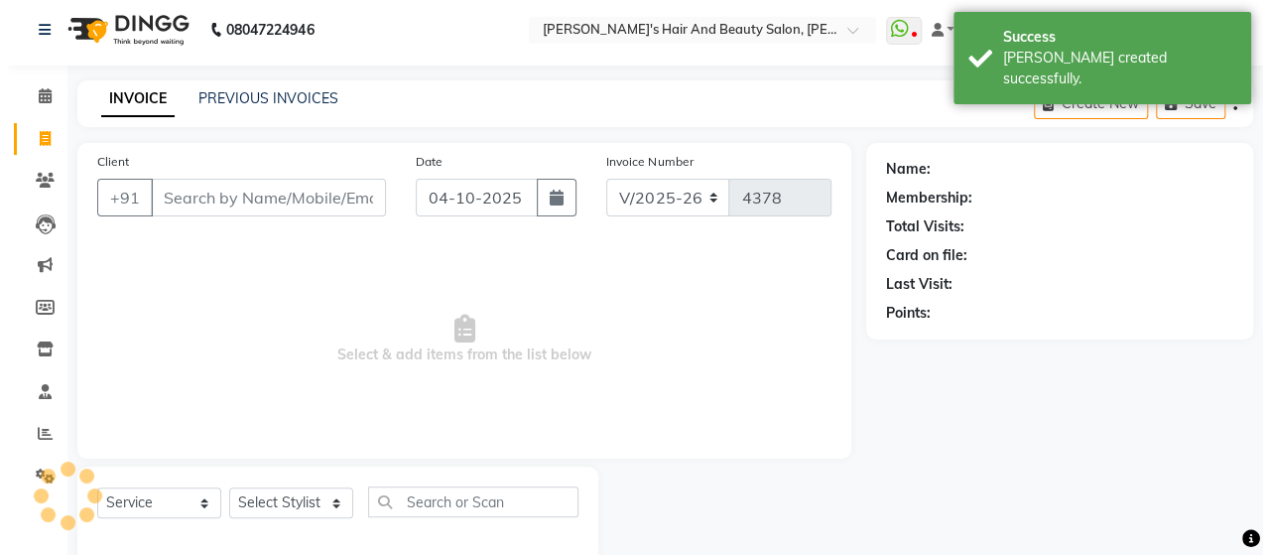
scroll to position [41, 0]
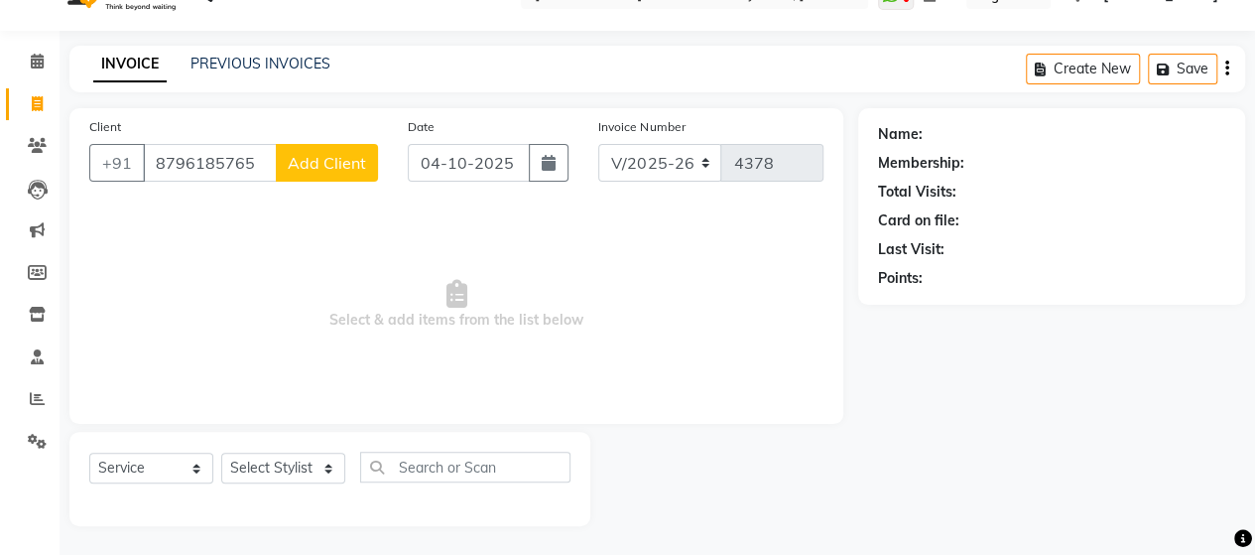
type input "8796185765"
click at [338, 166] on span "Add Client" at bounding box center [327, 163] width 78 height 20
select select "22"
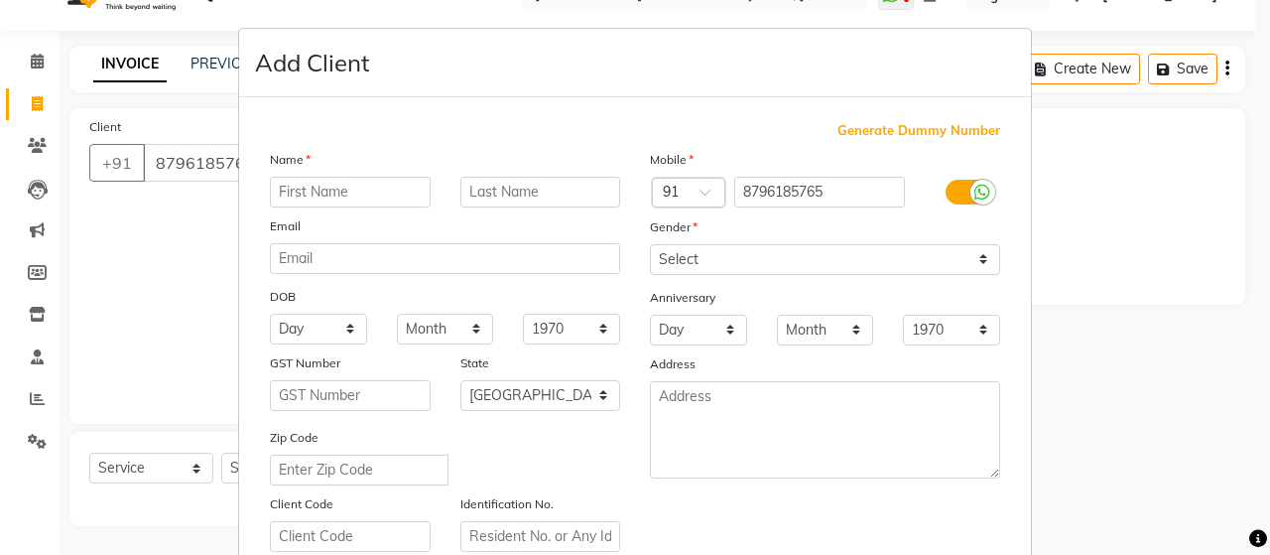
click at [212, 237] on ngb-modal-window "Add Client Generate Dummy Number Name Email DOB Day 01 02 03 04 05 06 07 08 09 …" at bounding box center [635, 277] width 1270 height 555
click at [157, 181] on ngb-modal-window "Add Client Generate Dummy Number Name Email DOB Day 01 02 03 04 05 06 07 08 09 …" at bounding box center [635, 277] width 1270 height 555
click at [176, 277] on ngb-modal-window "Add Client Generate Dummy Number Name Email DOB Day 01 02 03 04 05 06 07 08 09 …" at bounding box center [635, 277] width 1270 height 555
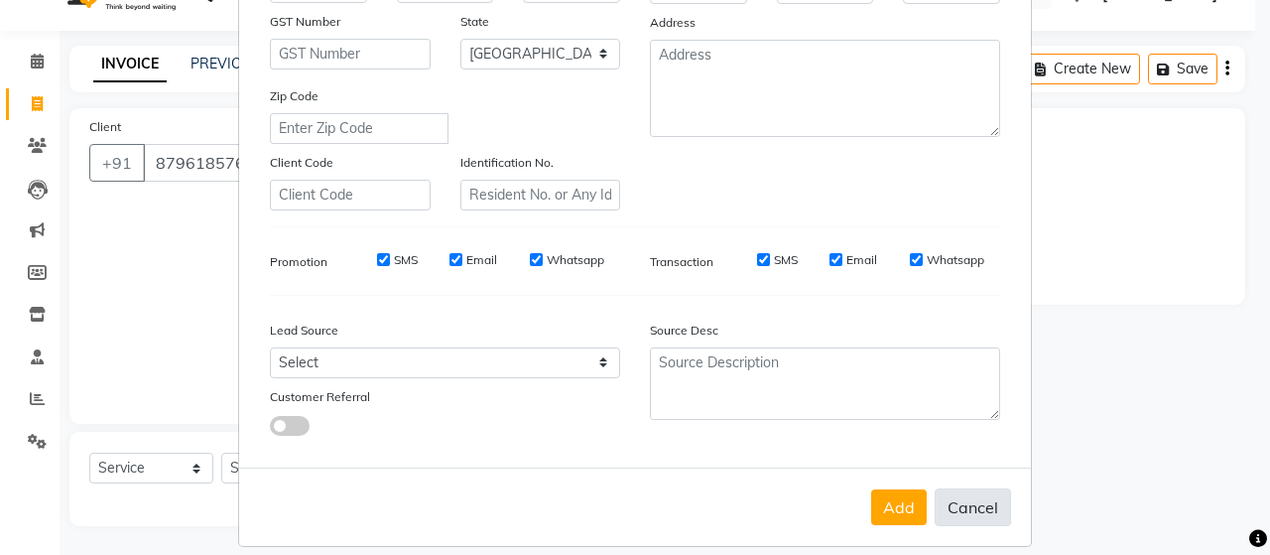
click at [982, 505] on button "Cancel" at bounding box center [973, 507] width 76 height 38
select select
select select "null"
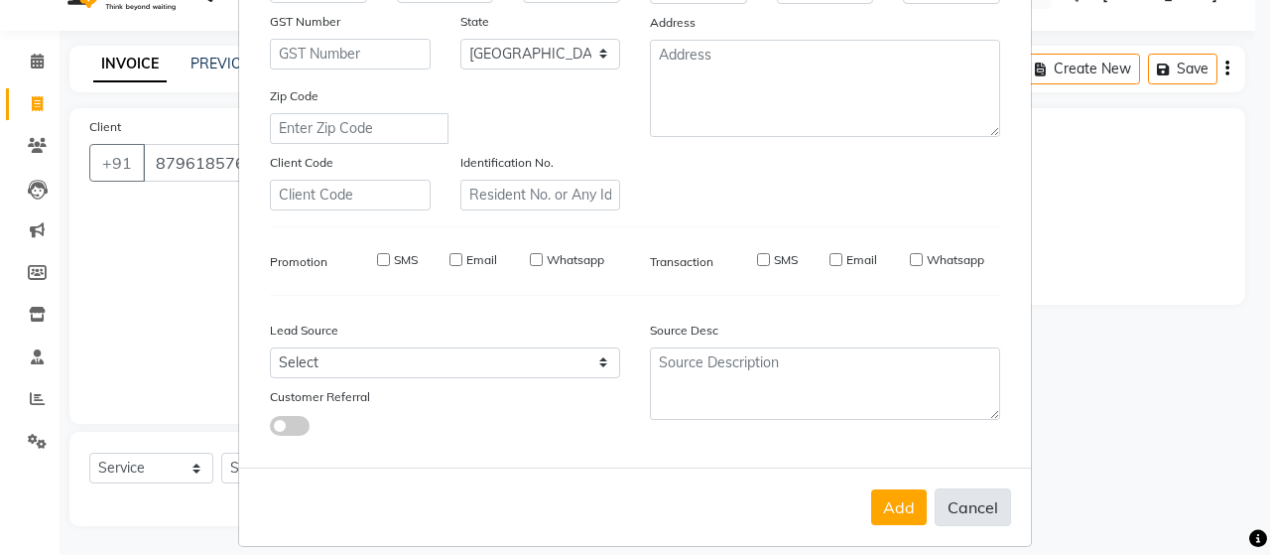
select select
checkbox input "false"
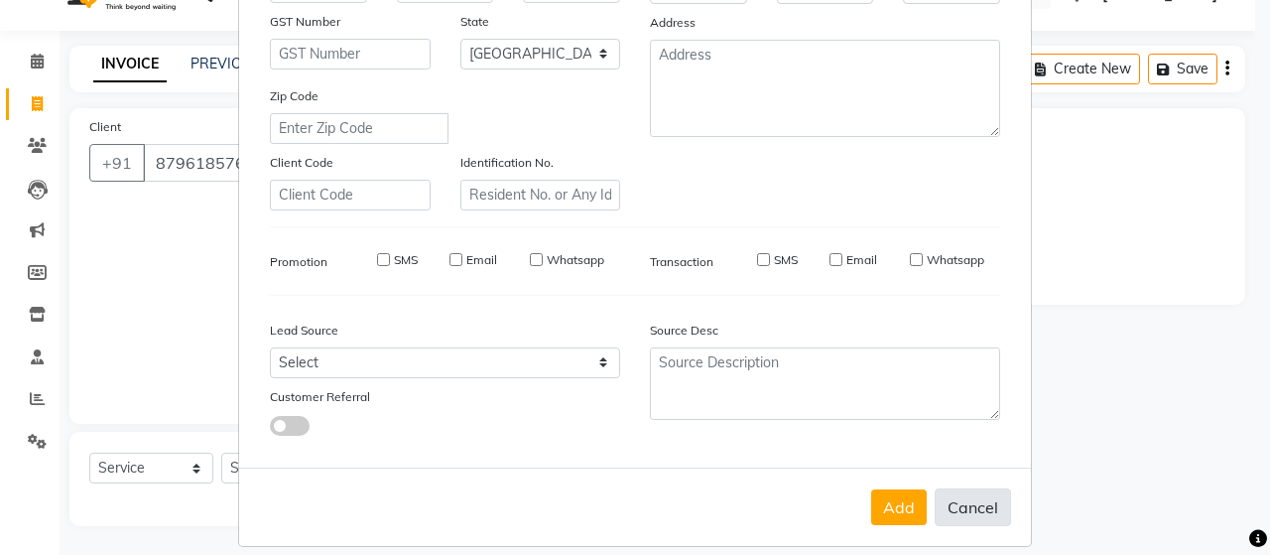
checkbox input "false"
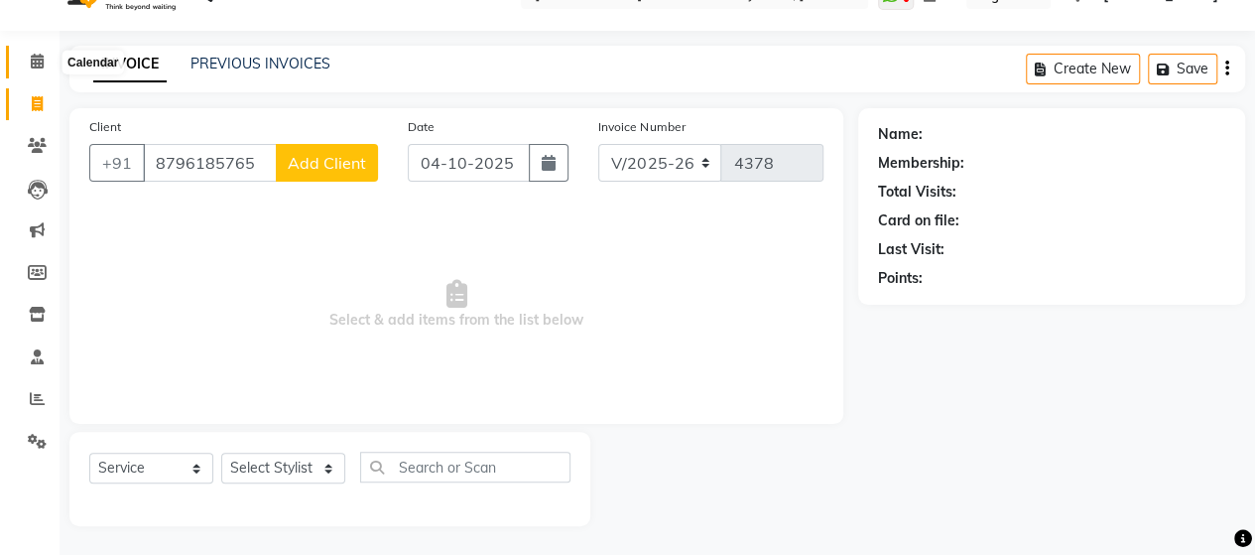
click at [34, 58] on icon at bounding box center [37, 61] width 13 height 15
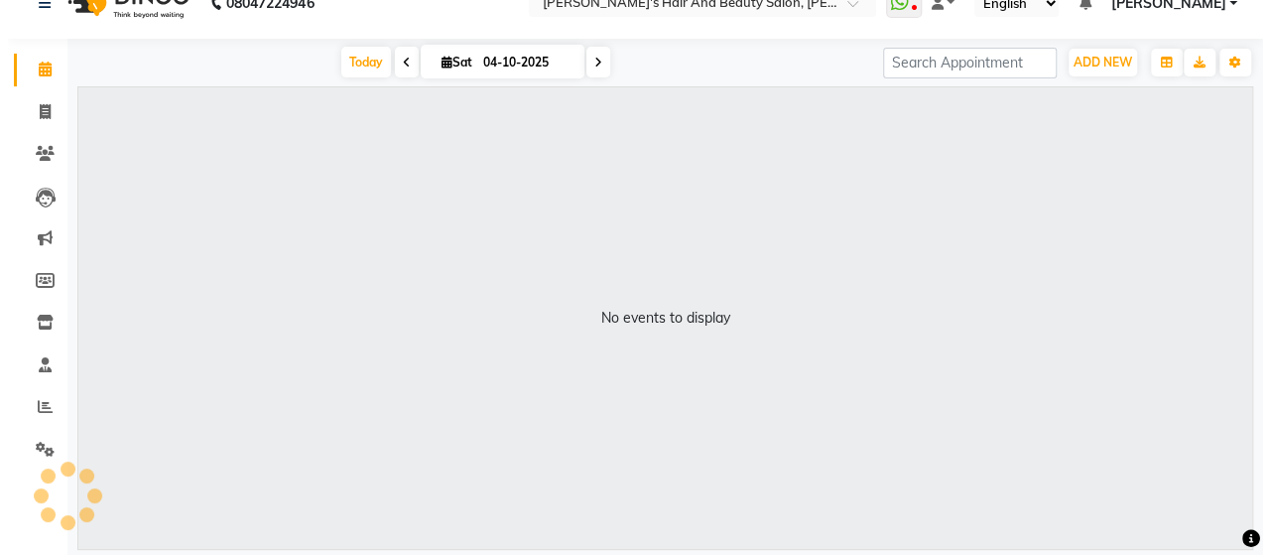
scroll to position [32, 0]
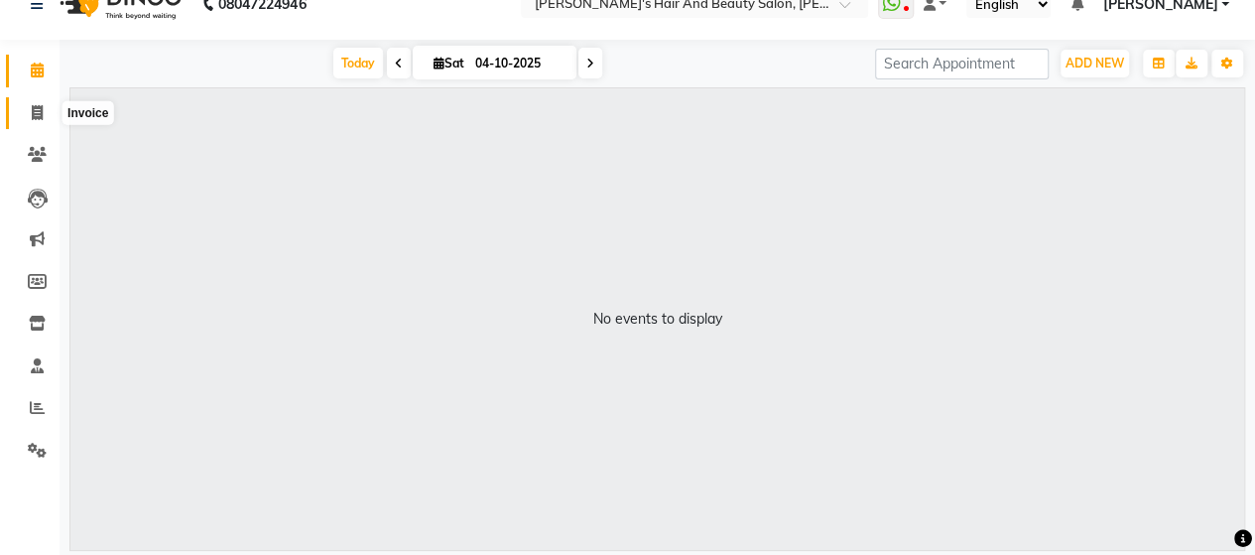
click at [34, 112] on icon at bounding box center [37, 112] width 11 height 15
select select "service"
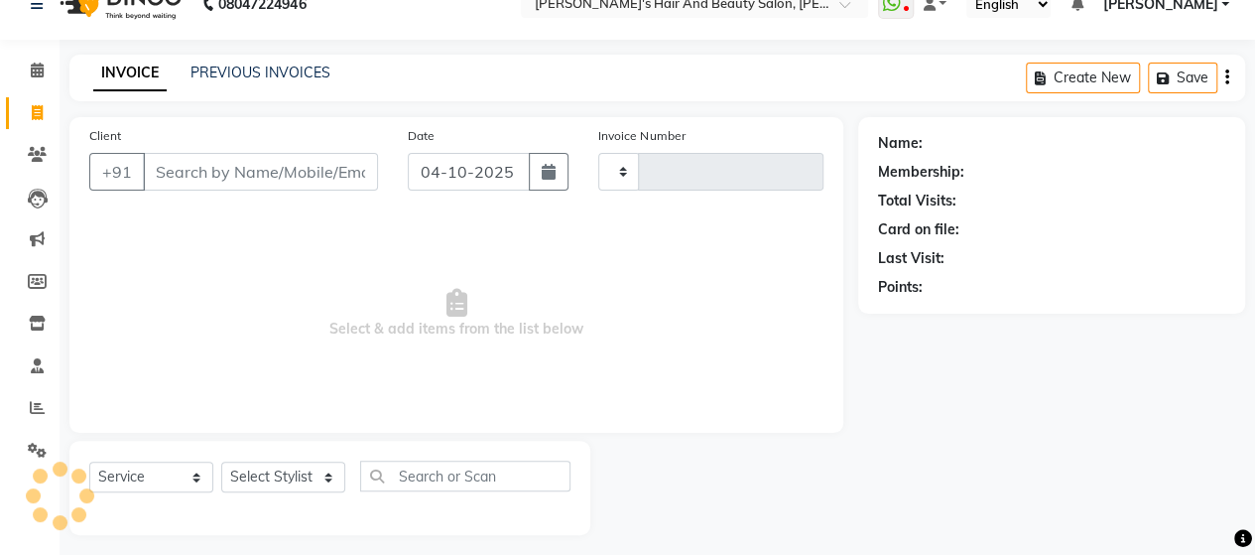
type input "4378"
select select "6429"
click at [199, 174] on input "Client" at bounding box center [260, 172] width 235 height 38
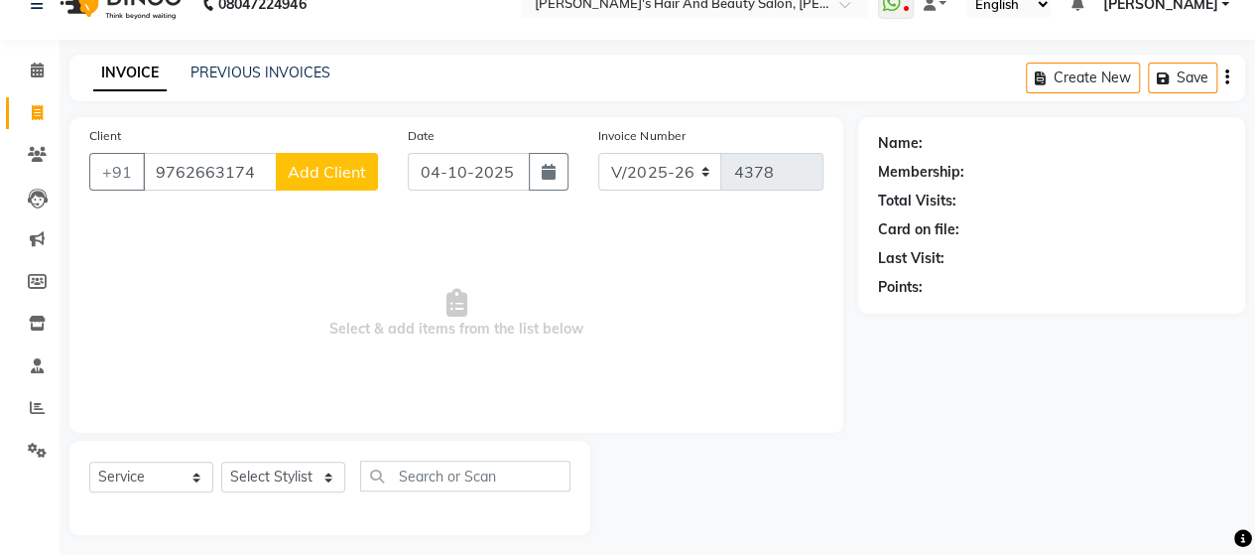
type input "9762663174"
click at [330, 176] on span "Add Client" at bounding box center [327, 172] width 78 height 20
select select "22"
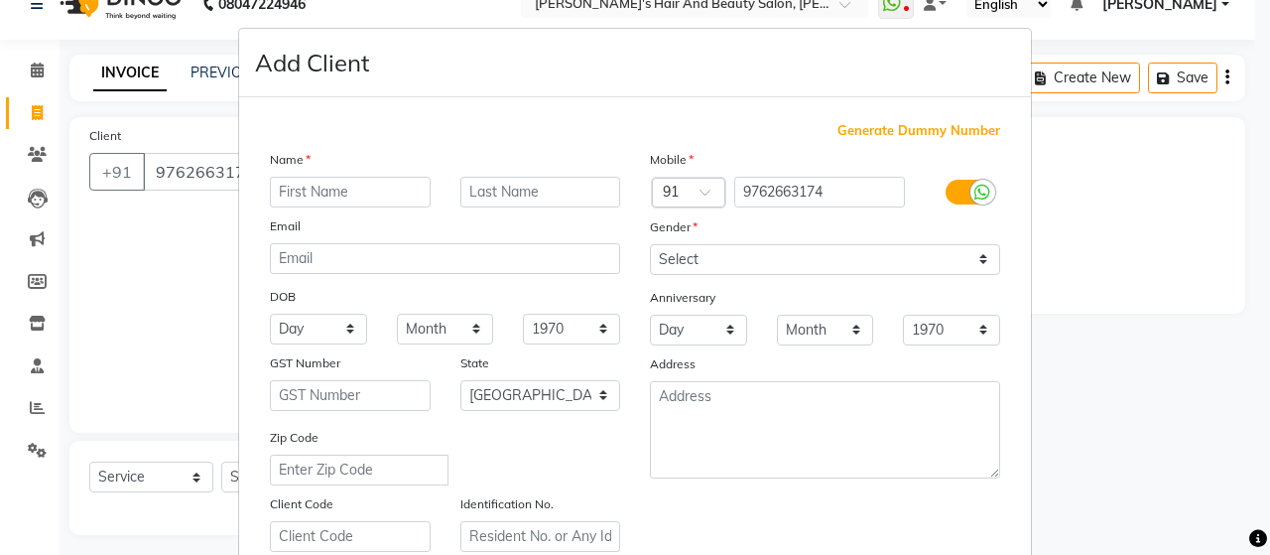
click at [338, 195] on input "text" at bounding box center [350, 192] width 161 height 31
type input "Tshika"
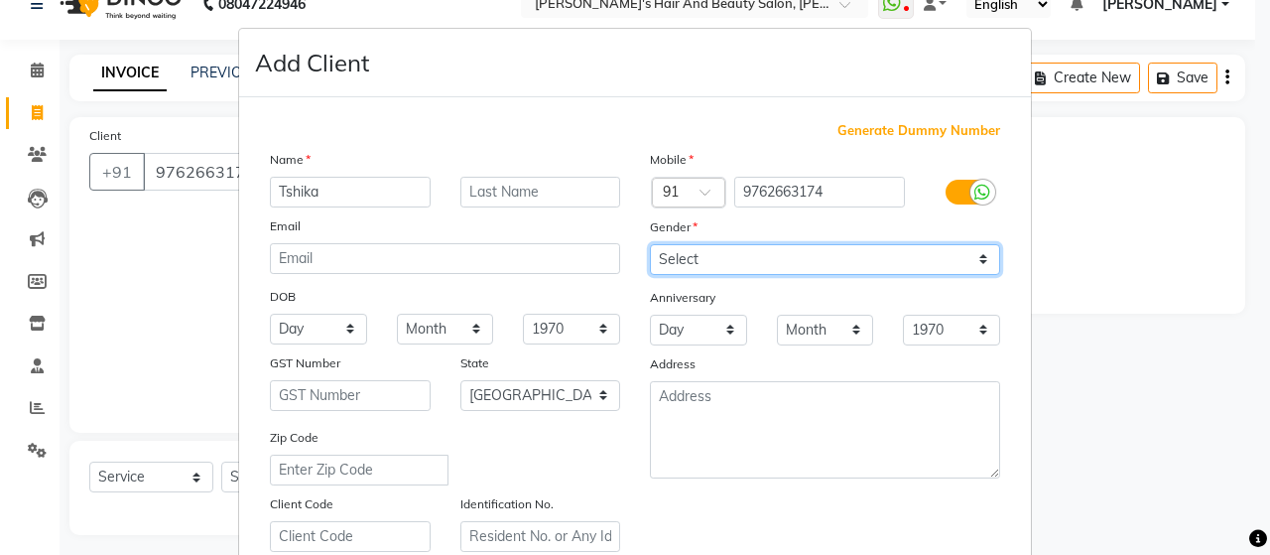
click at [683, 257] on select "Select [DEMOGRAPHIC_DATA] [DEMOGRAPHIC_DATA] Other Prefer Not To Say" at bounding box center [825, 259] width 350 height 31
select select "[DEMOGRAPHIC_DATA]"
click at [650, 244] on select "Select [DEMOGRAPHIC_DATA] [DEMOGRAPHIC_DATA] Other Prefer Not To Say" at bounding box center [825, 259] width 350 height 31
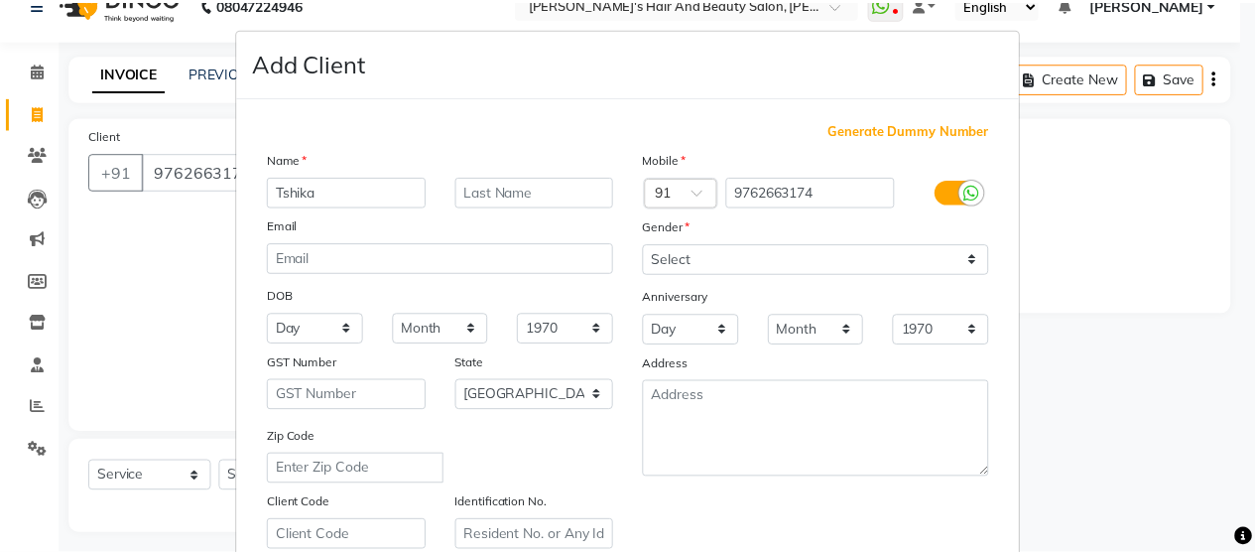
scroll to position [357, 0]
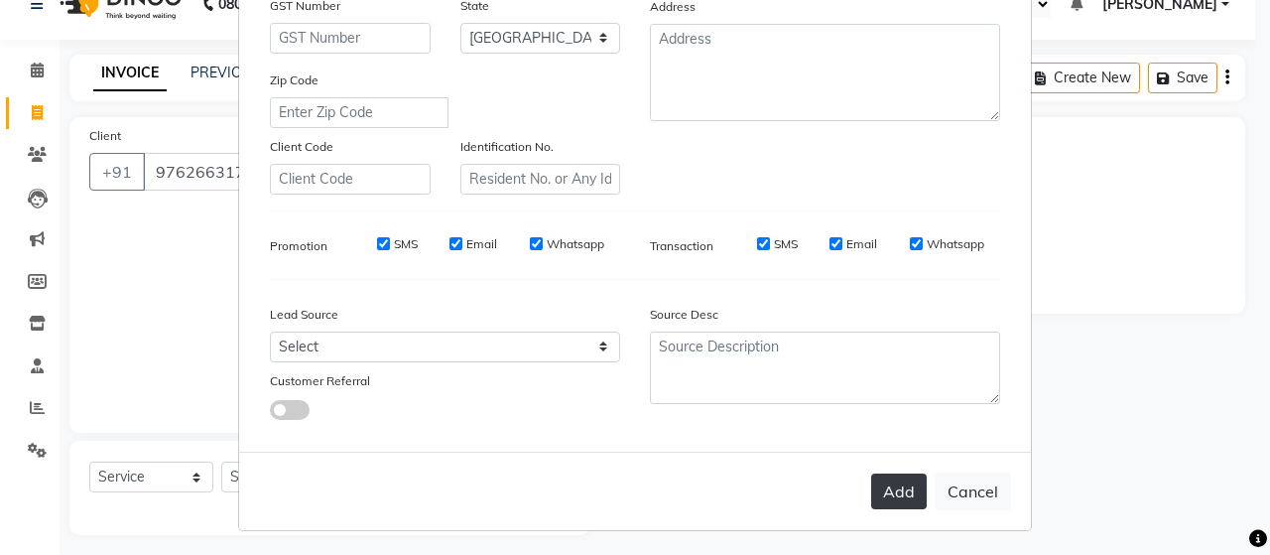
click at [887, 479] on button "Add" at bounding box center [899, 491] width 56 height 36
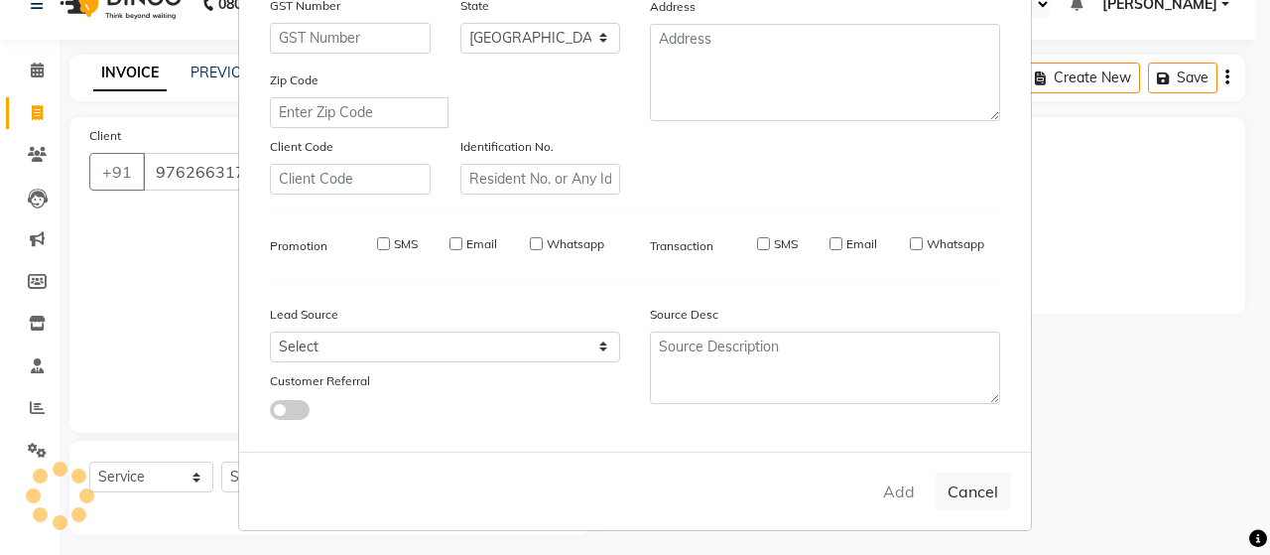
type input "97******74"
select select
select select "null"
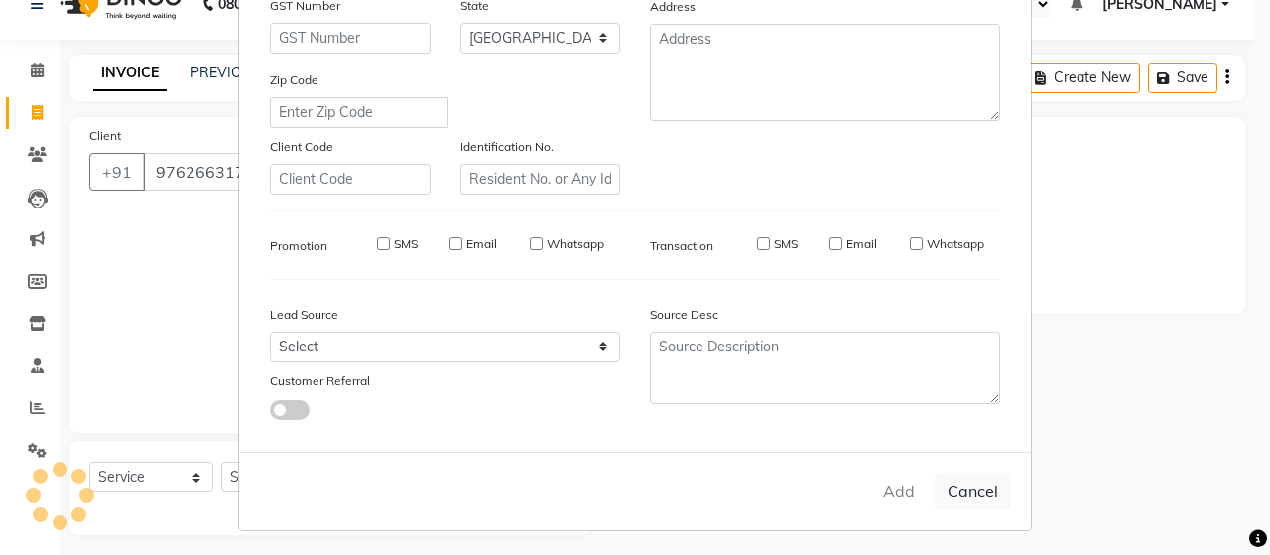
select select
checkbox input "false"
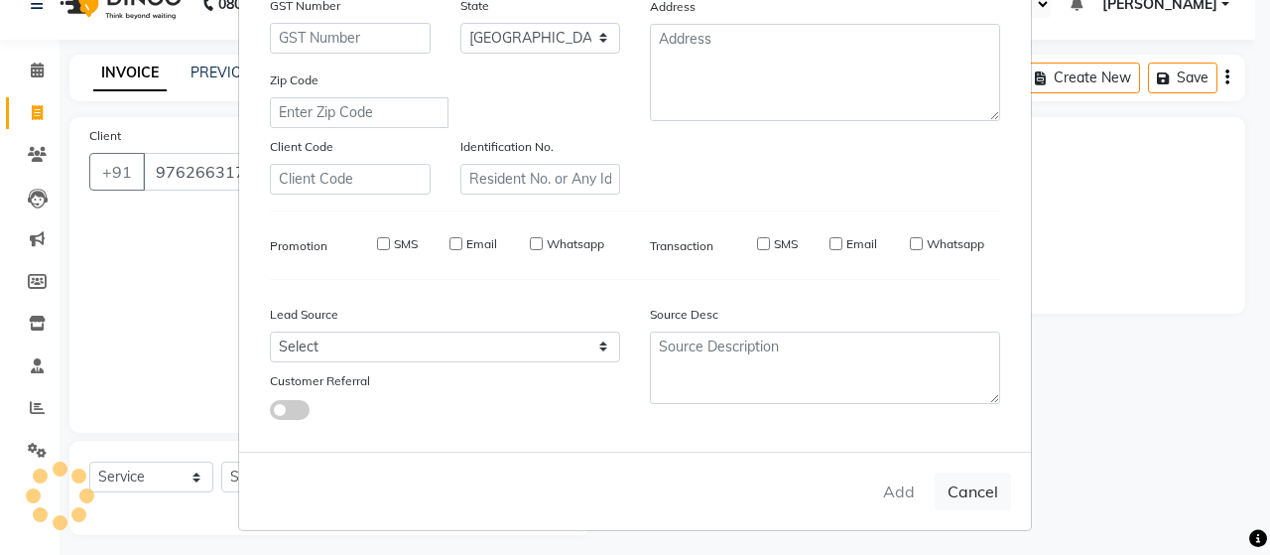
checkbox input "false"
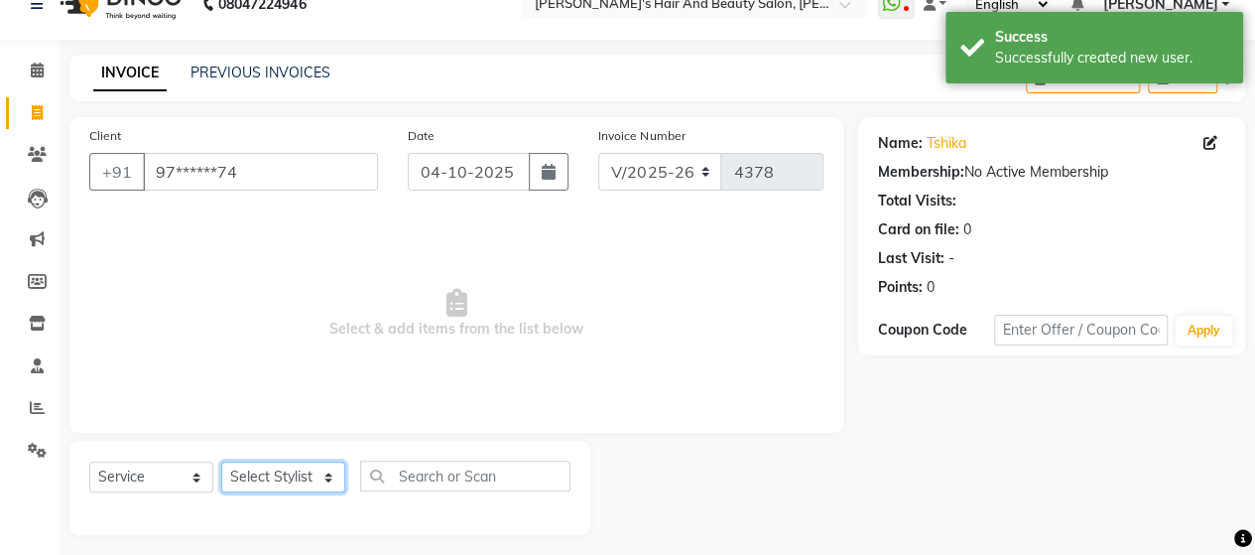
click at [316, 479] on select "Select Stylist Admin Datta Durga [PERSON_NAME] [PERSON_NAME] [PERSON_NAME] [PER…" at bounding box center [283, 476] width 124 height 31
select select "48829"
click at [221, 461] on select "Select Stylist Admin Datta Durga [PERSON_NAME] [PERSON_NAME] [PERSON_NAME] [PER…" at bounding box center [283, 476] width 124 height 31
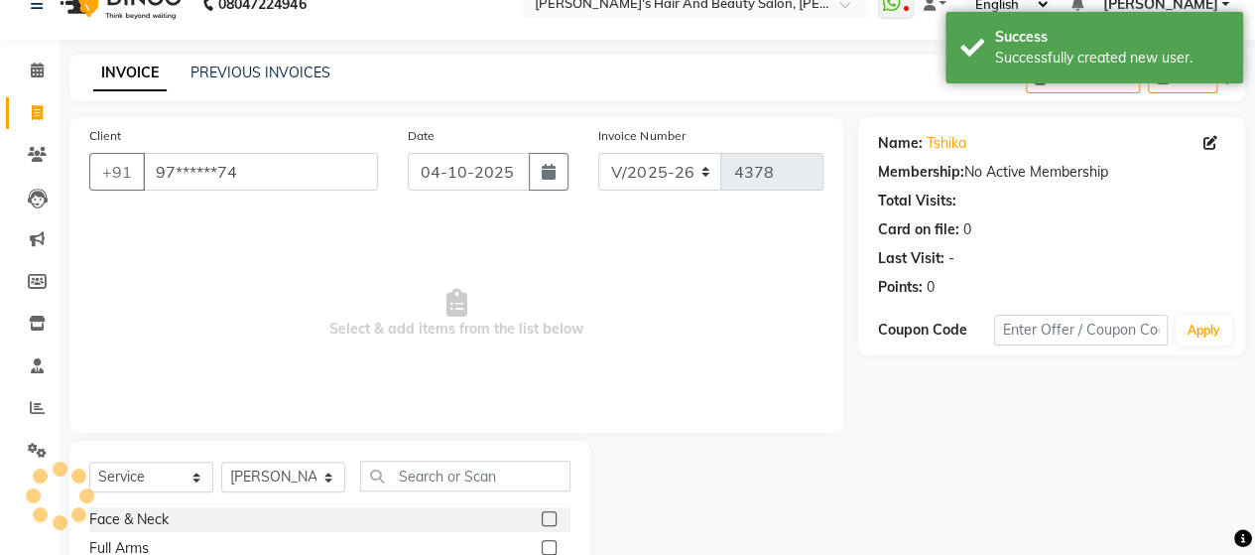
click at [441, 489] on div "Select Service Product Membership Package Voucher Prepaid Gift Card Select Styl…" at bounding box center [329, 483] width 481 height 47
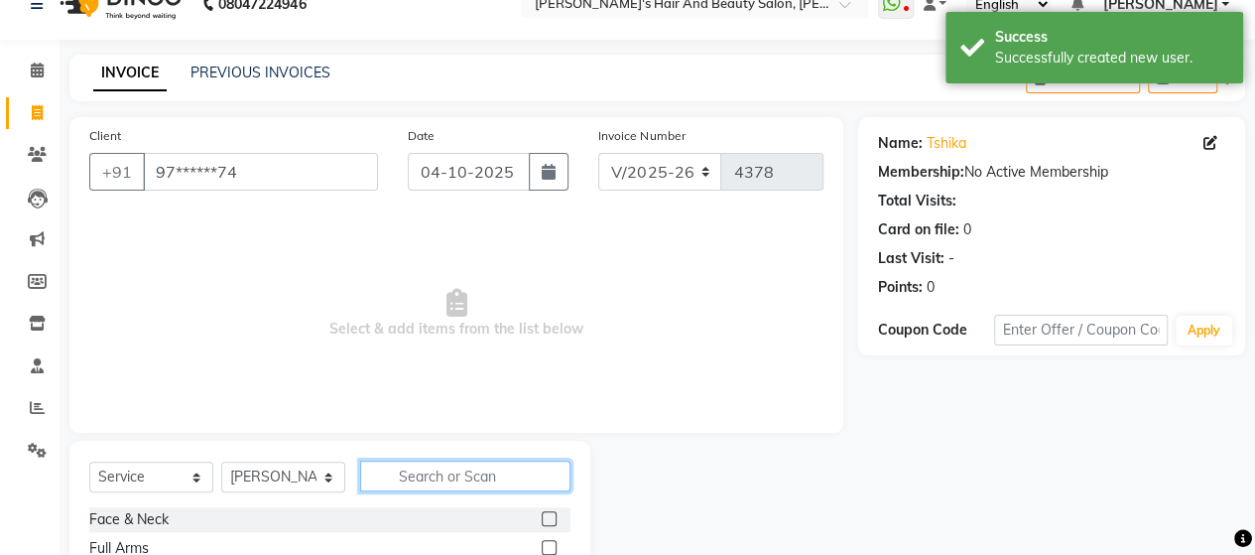
click at [450, 477] on input "text" at bounding box center [465, 475] width 210 height 31
type input "dry"
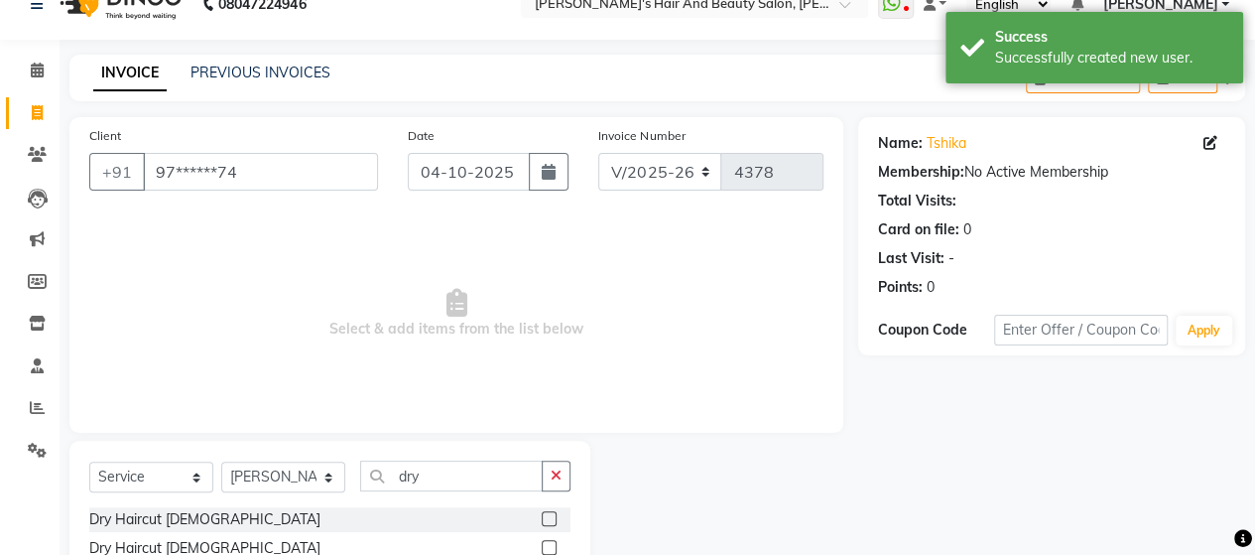
click at [552, 513] on label at bounding box center [549, 518] width 15 height 15
click at [552, 513] on input "checkbox" at bounding box center [548, 519] width 13 height 13
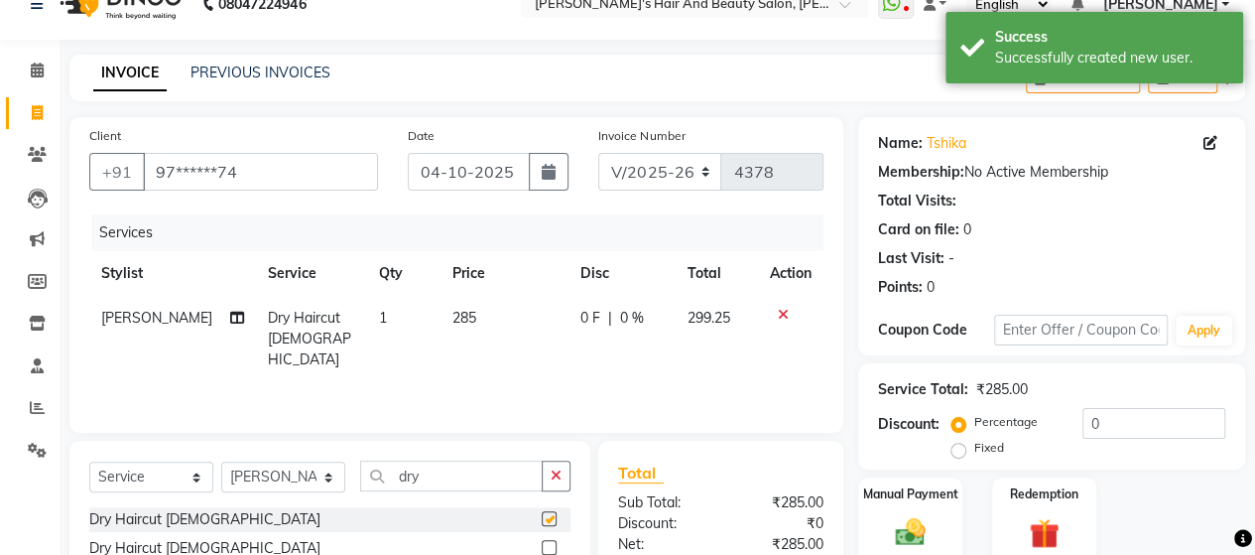
checkbox input "false"
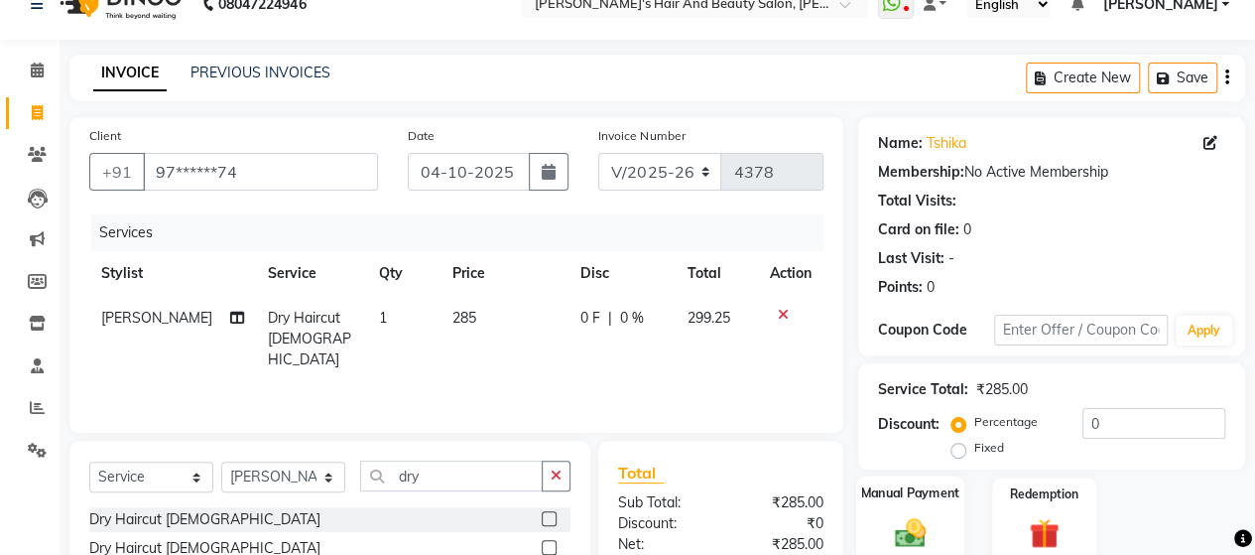
click at [908, 514] on img at bounding box center [910, 532] width 51 height 36
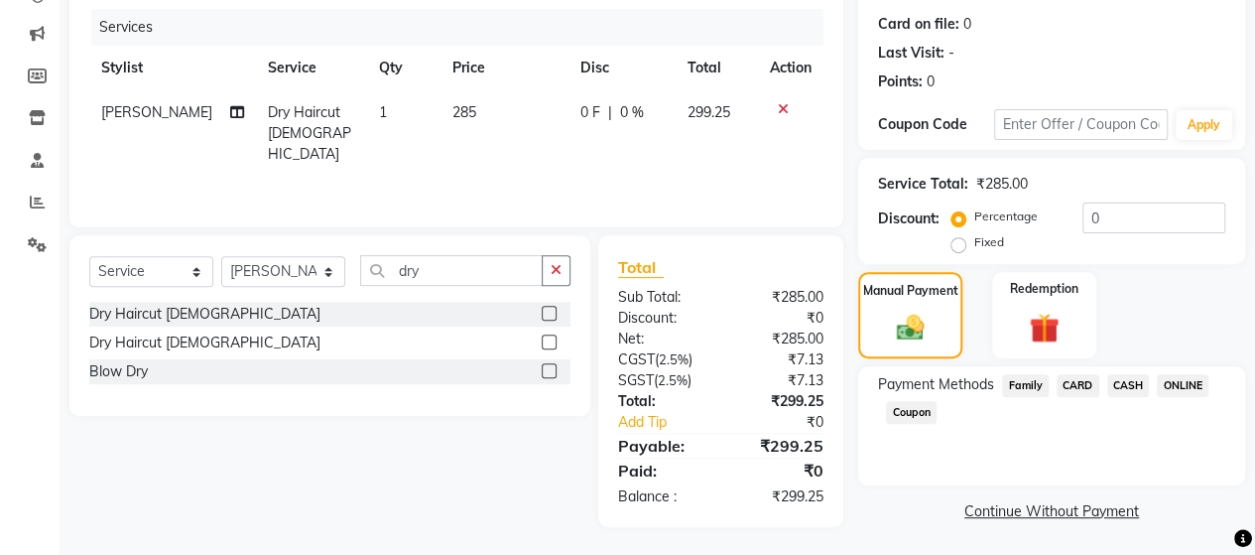
click at [1171, 382] on span "ONLINE" at bounding box center [1183, 385] width 52 height 23
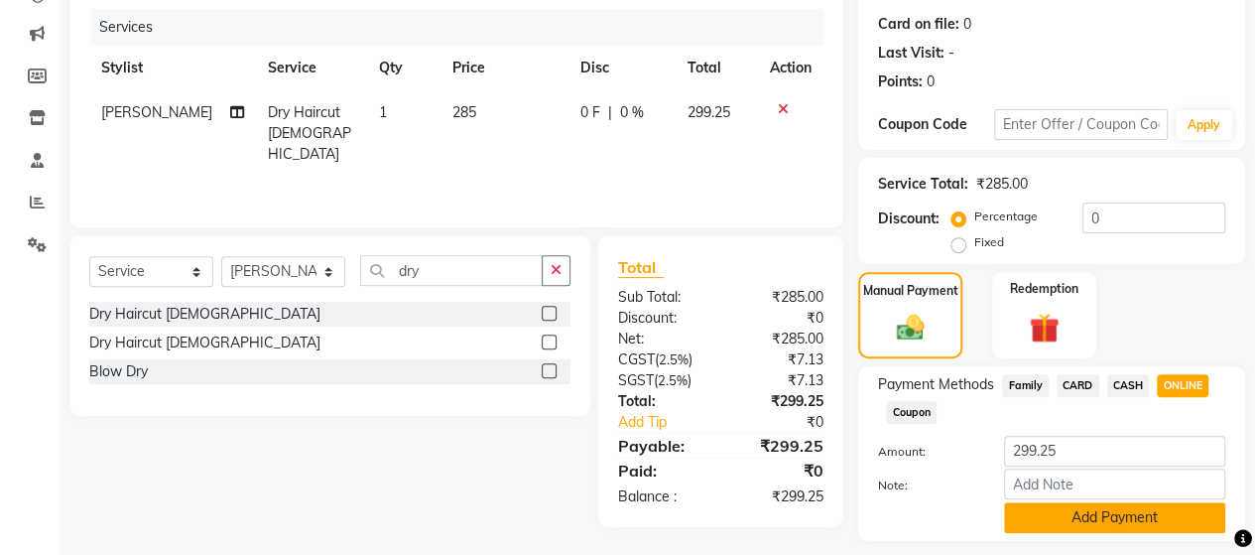
click at [1131, 523] on button "Add Payment" at bounding box center [1114, 517] width 221 height 31
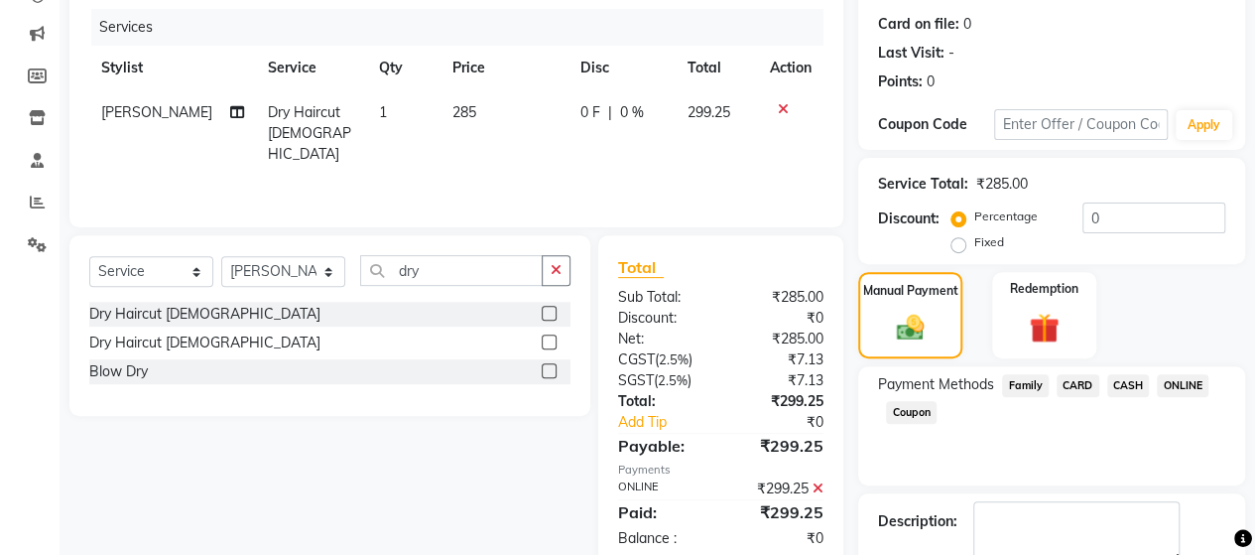
scroll to position [347, 0]
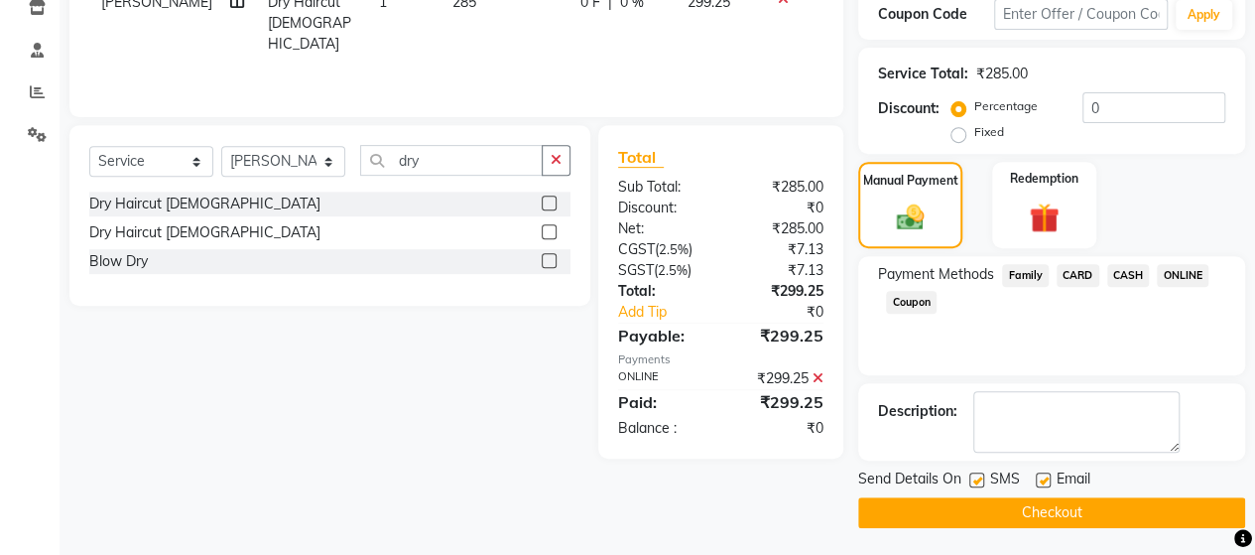
click at [1015, 515] on button "Checkout" at bounding box center [1051, 512] width 387 height 31
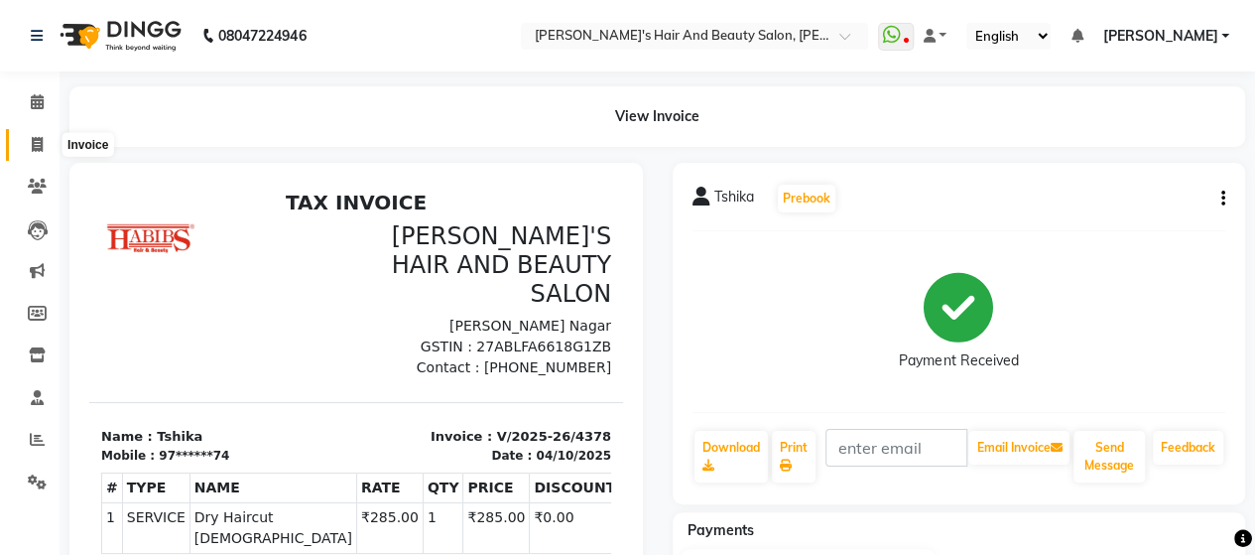
click at [46, 150] on span at bounding box center [37, 145] width 35 height 23
select select "service"
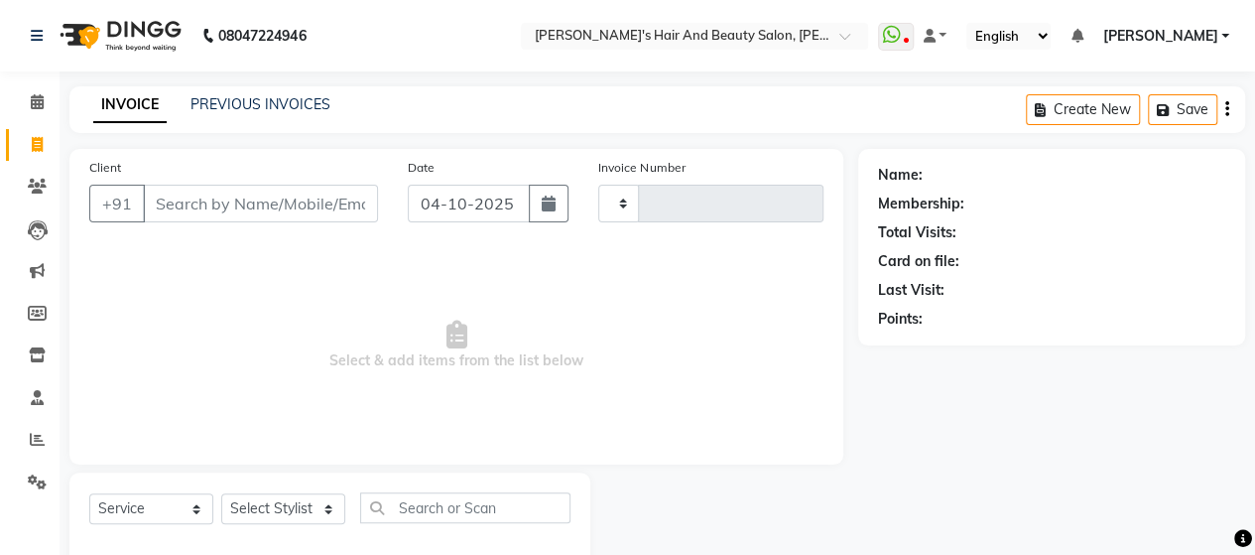
type input "4379"
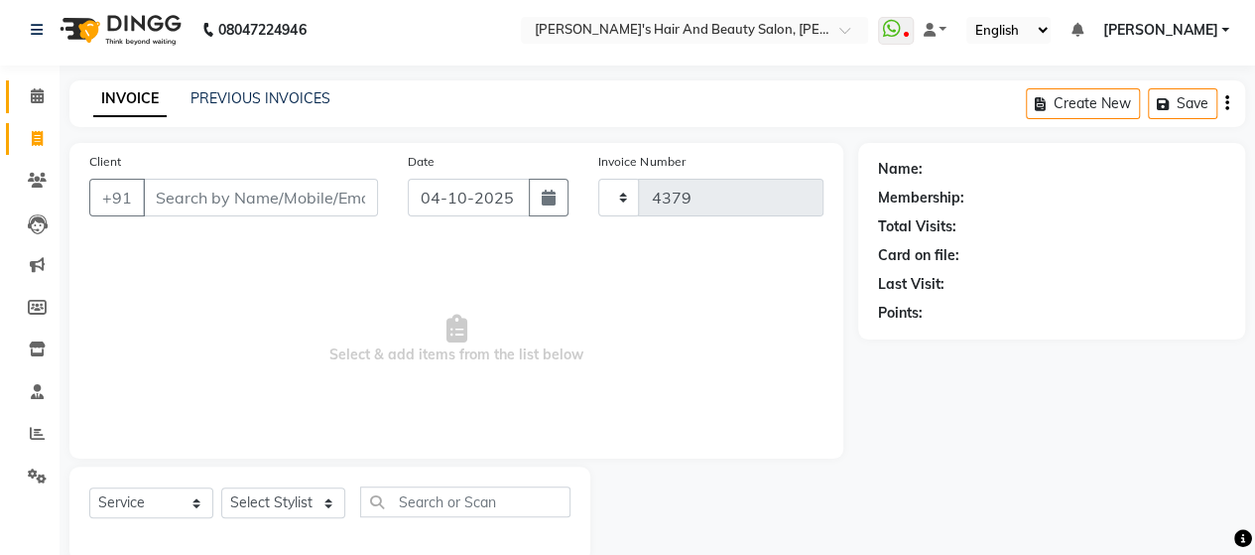
select select "6429"
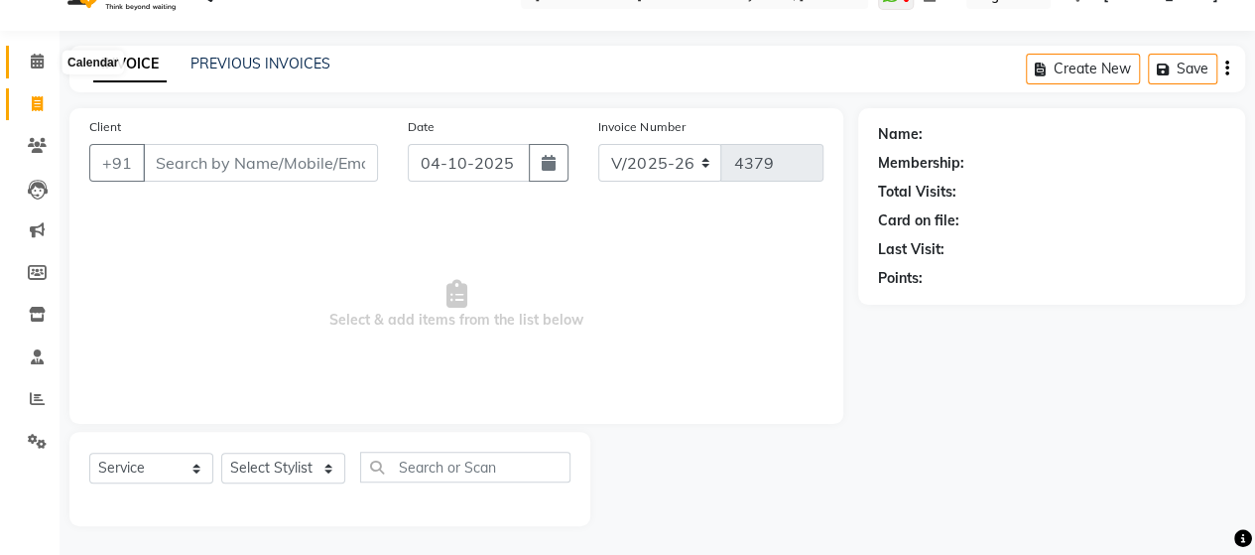
click at [38, 61] on icon at bounding box center [37, 61] width 13 height 15
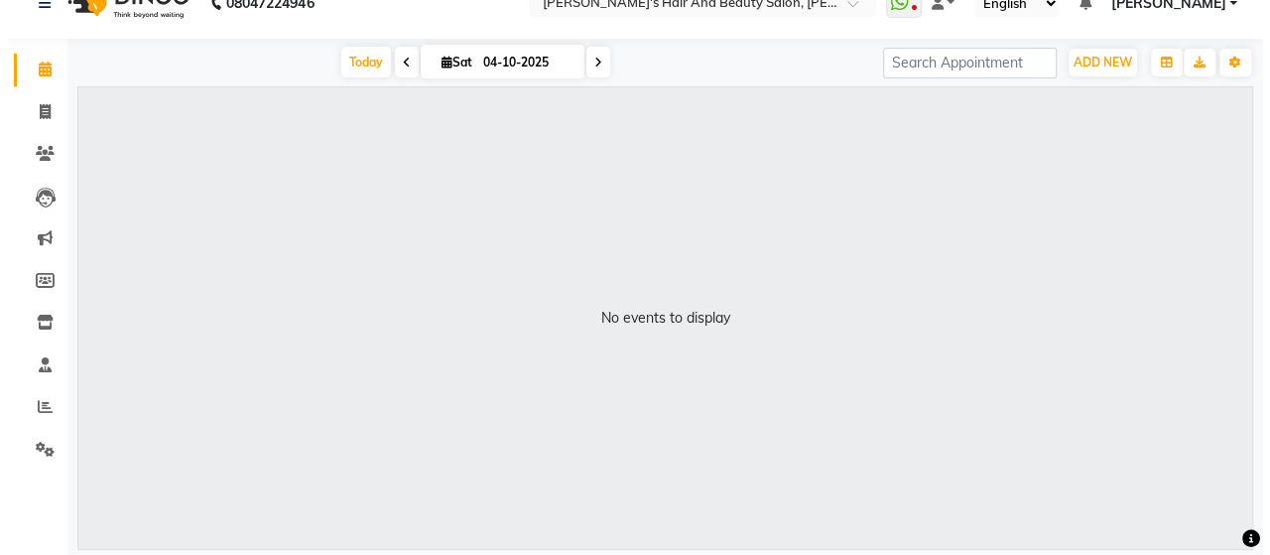
scroll to position [32, 0]
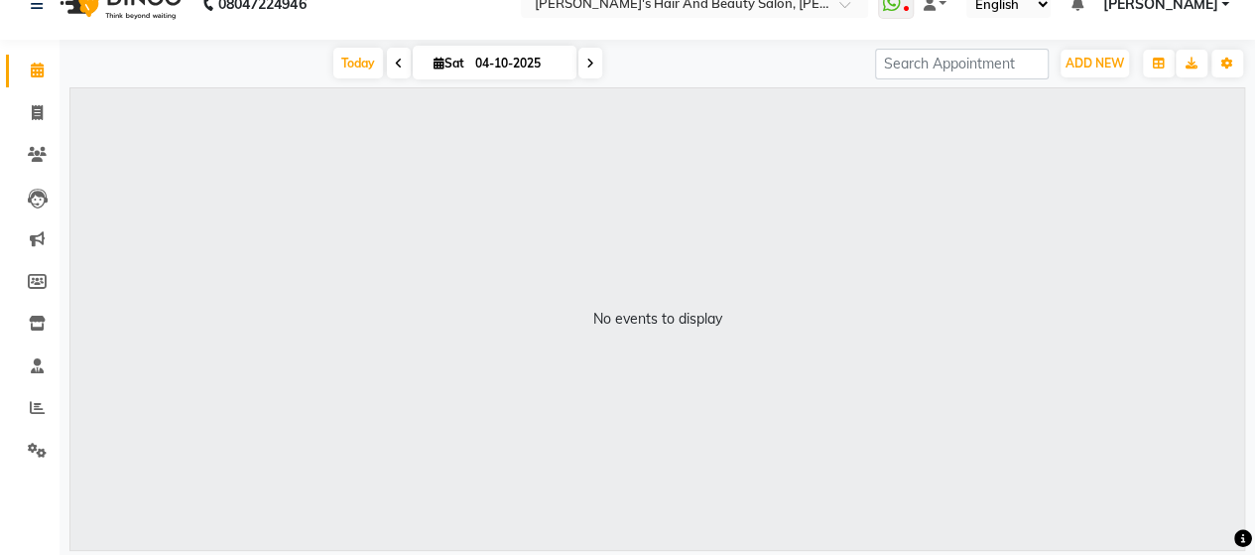
click at [434, 57] on icon at bounding box center [439, 63] width 11 height 13
select select "10"
select select "2025"
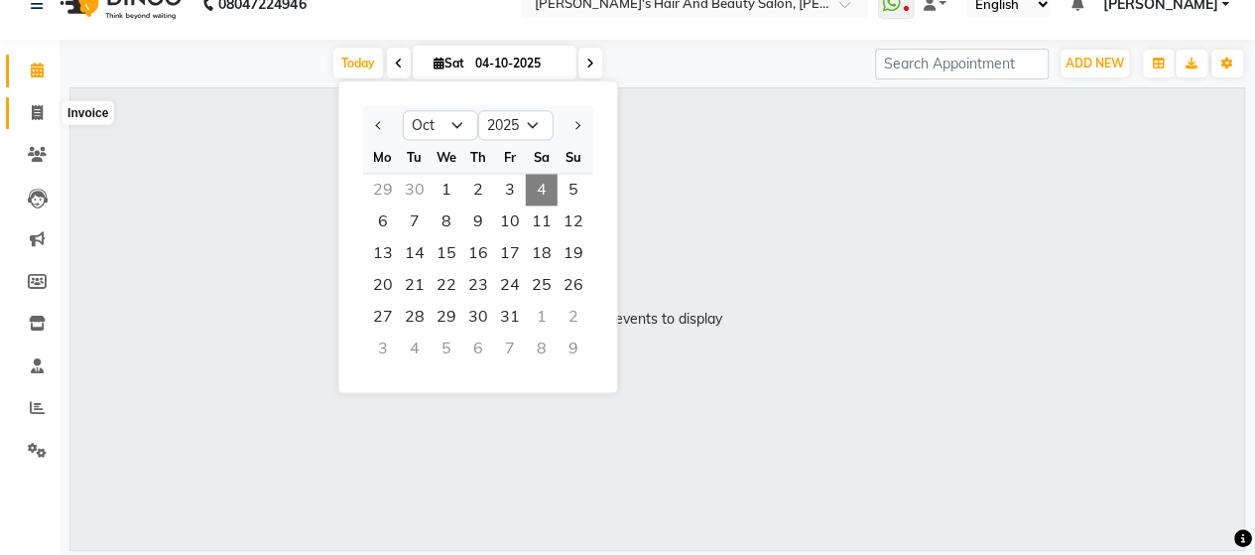
click at [44, 121] on span at bounding box center [37, 113] width 35 height 23
select select "service"
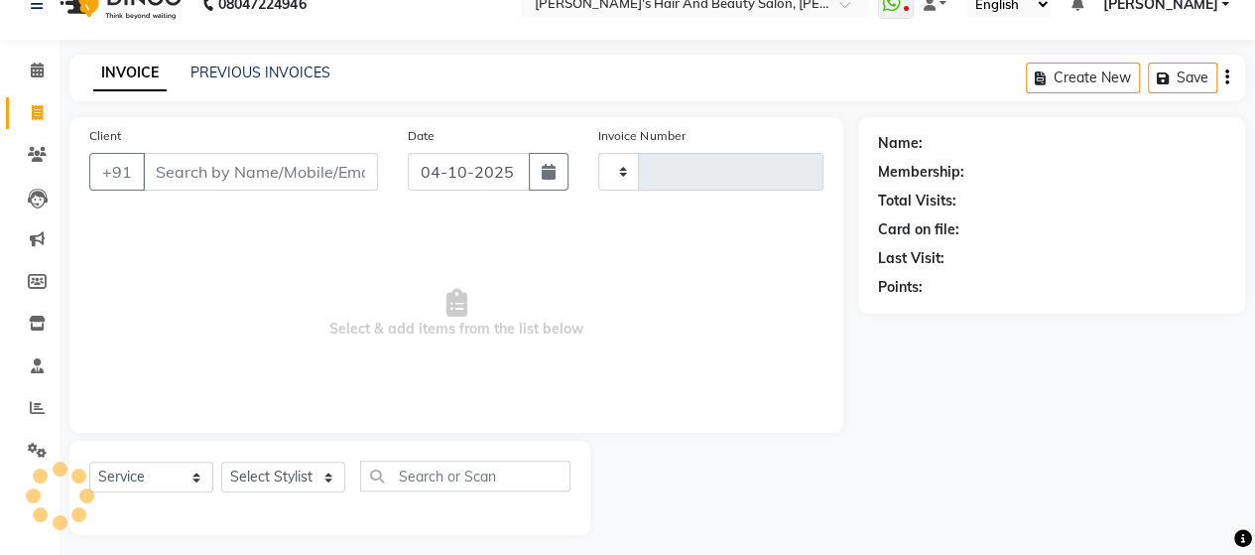
type input "4379"
select select "6429"
click at [180, 174] on input "Client" at bounding box center [260, 172] width 235 height 38
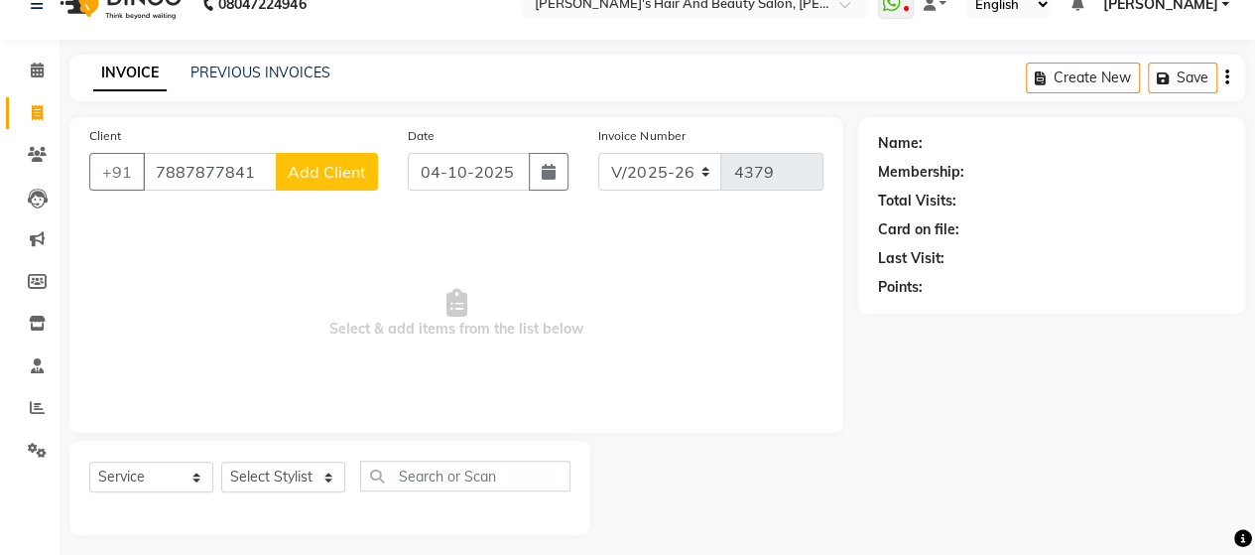
type input "7887877841"
click at [359, 166] on span "Add Client" at bounding box center [327, 172] width 78 height 20
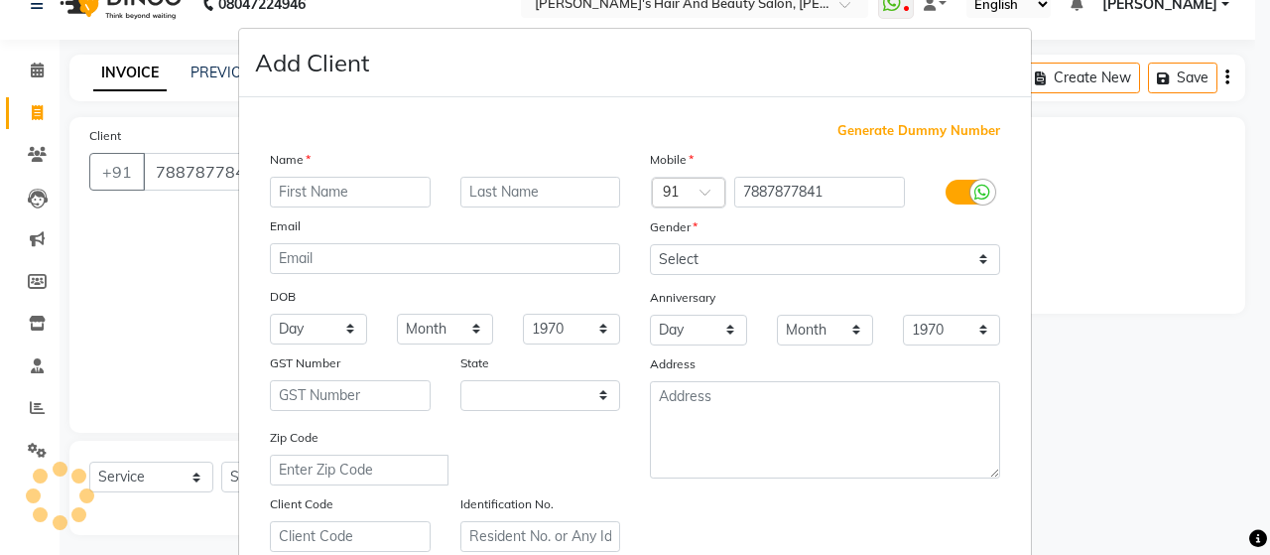
select select "22"
click at [361, 197] on input "text" at bounding box center [350, 192] width 161 height 31
type input "Harsha"
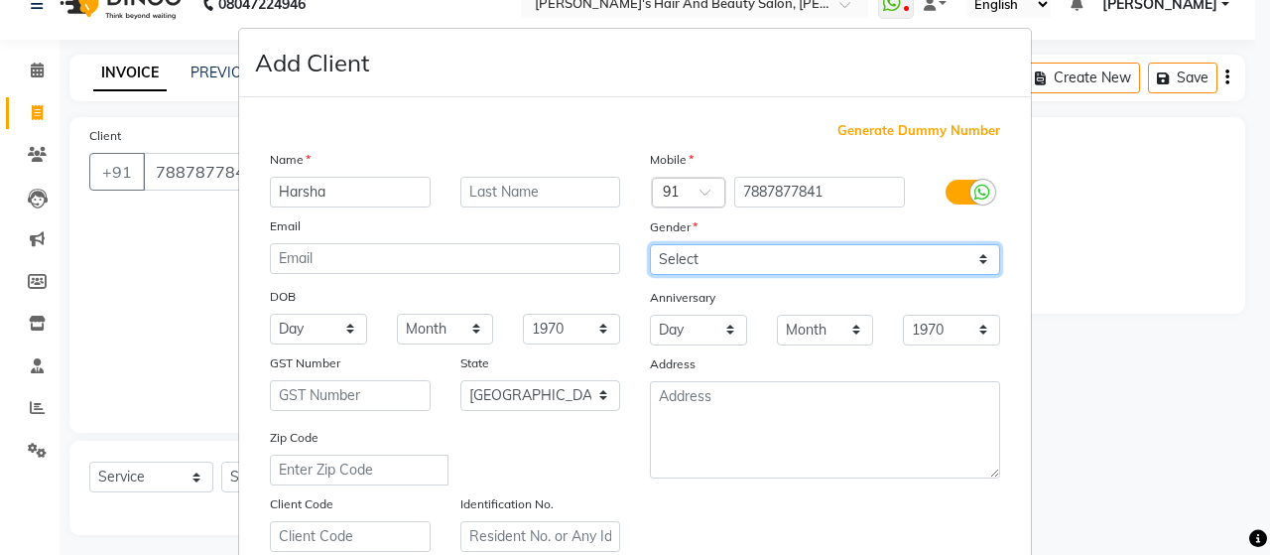
click at [709, 257] on select "Select [DEMOGRAPHIC_DATA] [DEMOGRAPHIC_DATA] Other Prefer Not To Say" at bounding box center [825, 259] width 350 height 31
select select "[DEMOGRAPHIC_DATA]"
click at [650, 244] on select "Select [DEMOGRAPHIC_DATA] [DEMOGRAPHIC_DATA] Other Prefer Not To Say" at bounding box center [825, 259] width 350 height 31
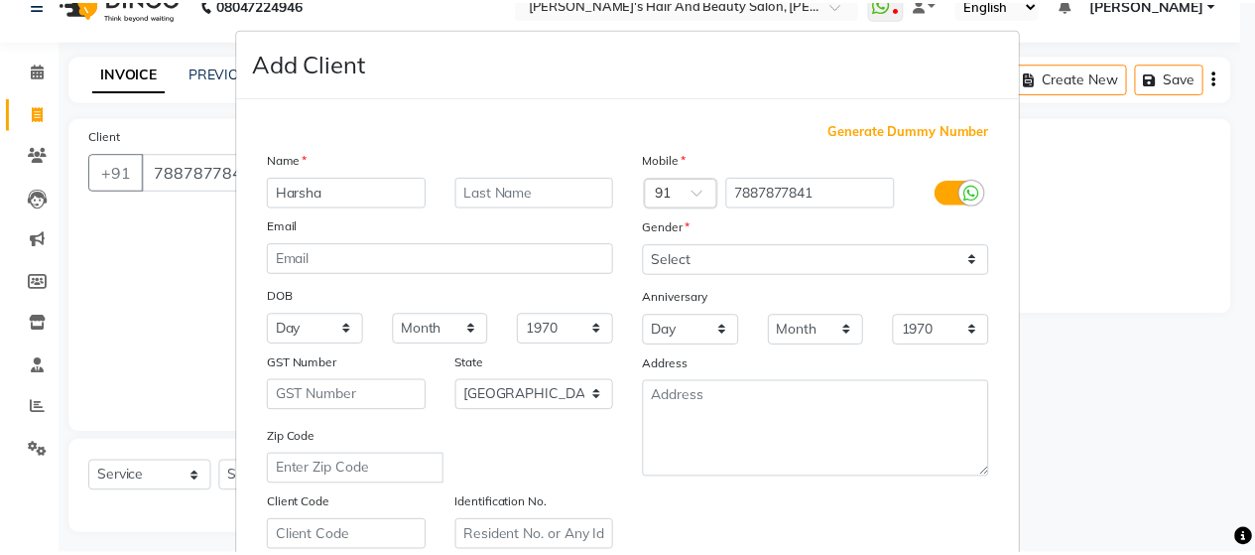
scroll to position [357, 0]
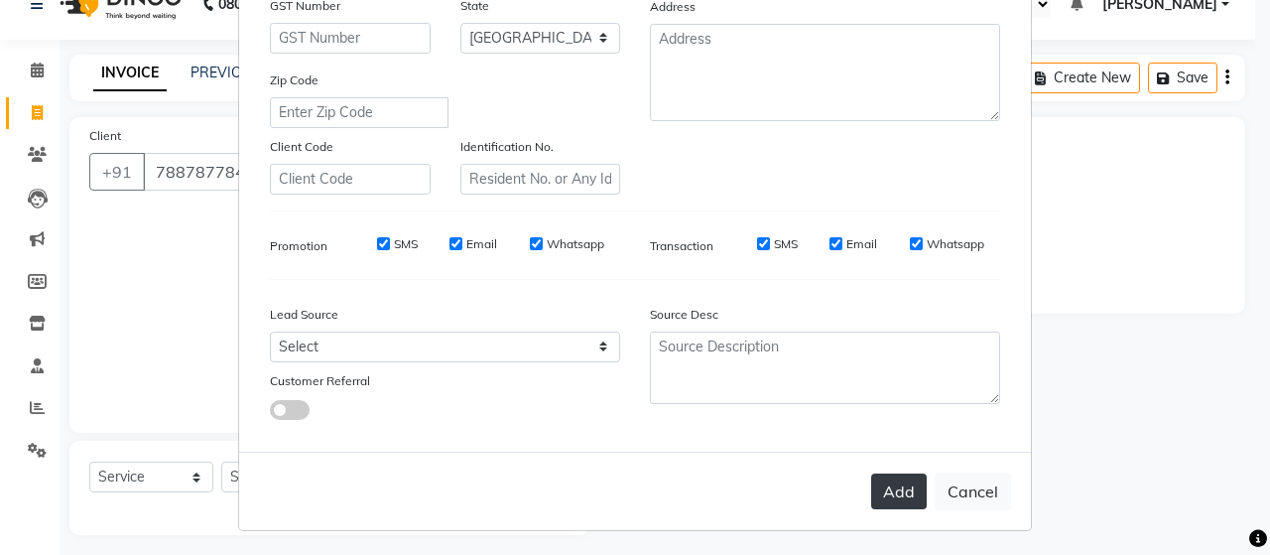
click at [893, 501] on button "Add" at bounding box center [899, 491] width 56 height 36
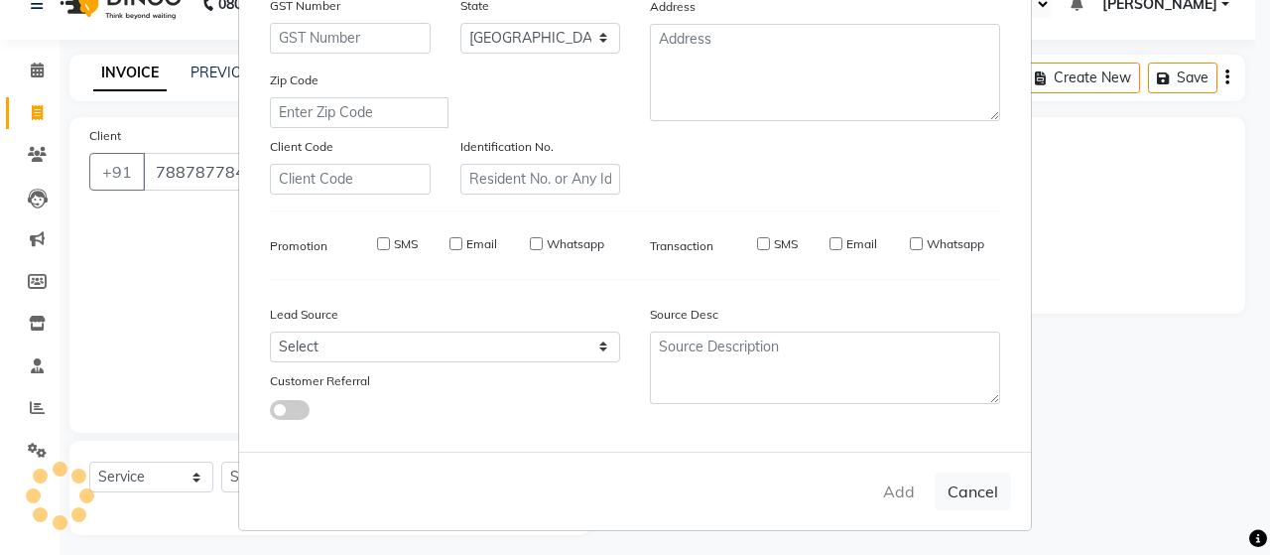
type input "78******41"
select select
select select "null"
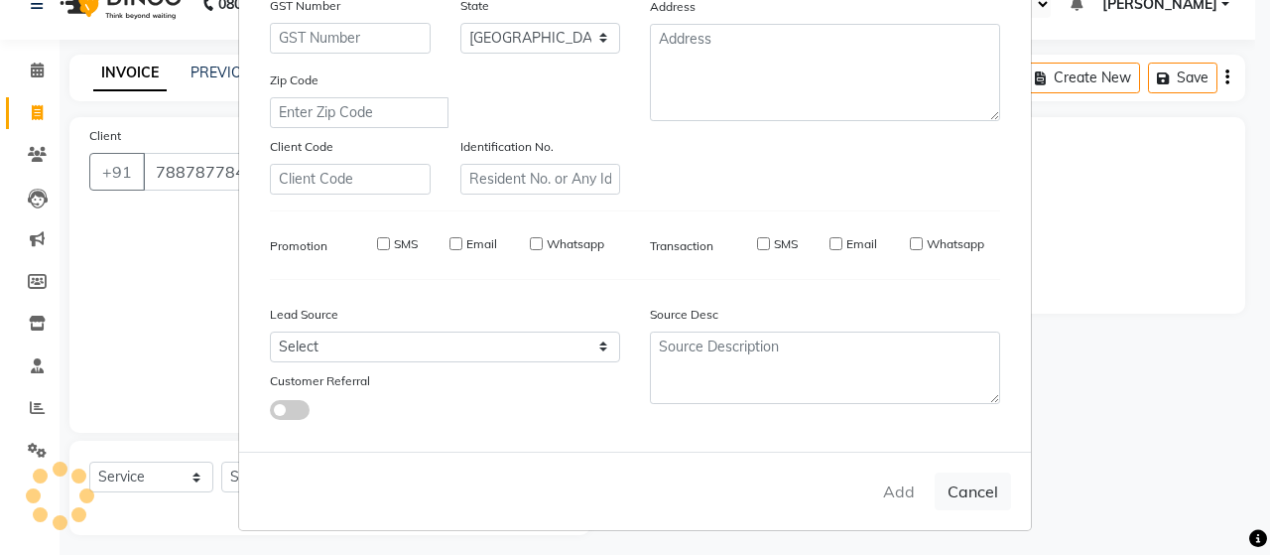
select select
checkbox input "false"
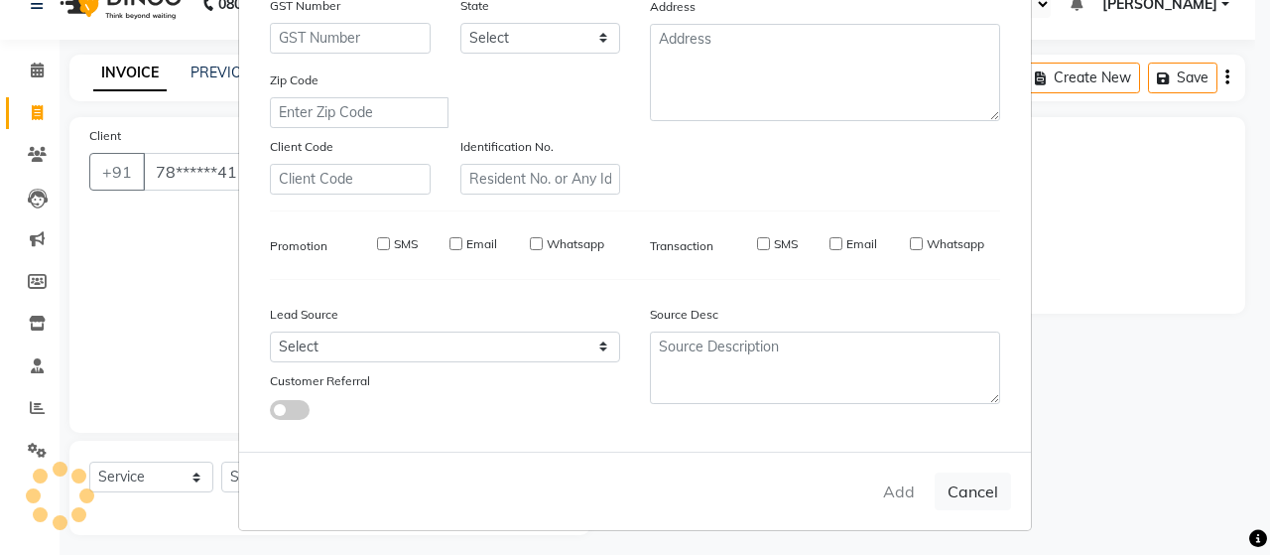
checkbox input "false"
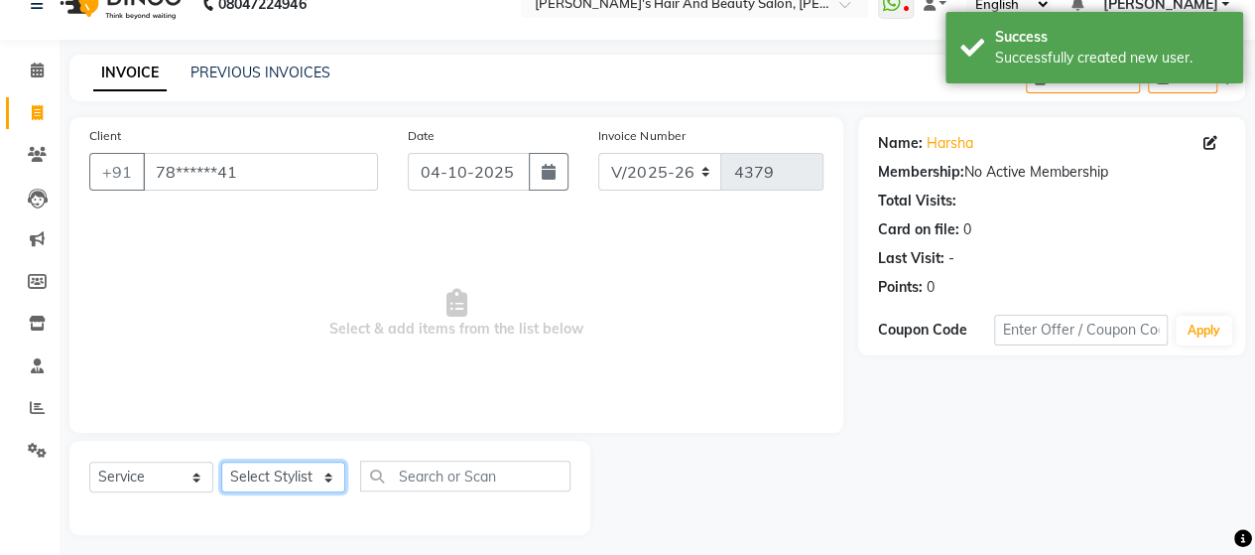
click at [290, 467] on select "Select Stylist Admin Datta Durga [PERSON_NAME] [PERSON_NAME] [PERSON_NAME] [PER…" at bounding box center [283, 476] width 124 height 31
select select "48828"
click at [221, 461] on select "Select Stylist Admin Datta Durga [PERSON_NAME] [PERSON_NAME] [PERSON_NAME] [PER…" at bounding box center [283, 476] width 124 height 31
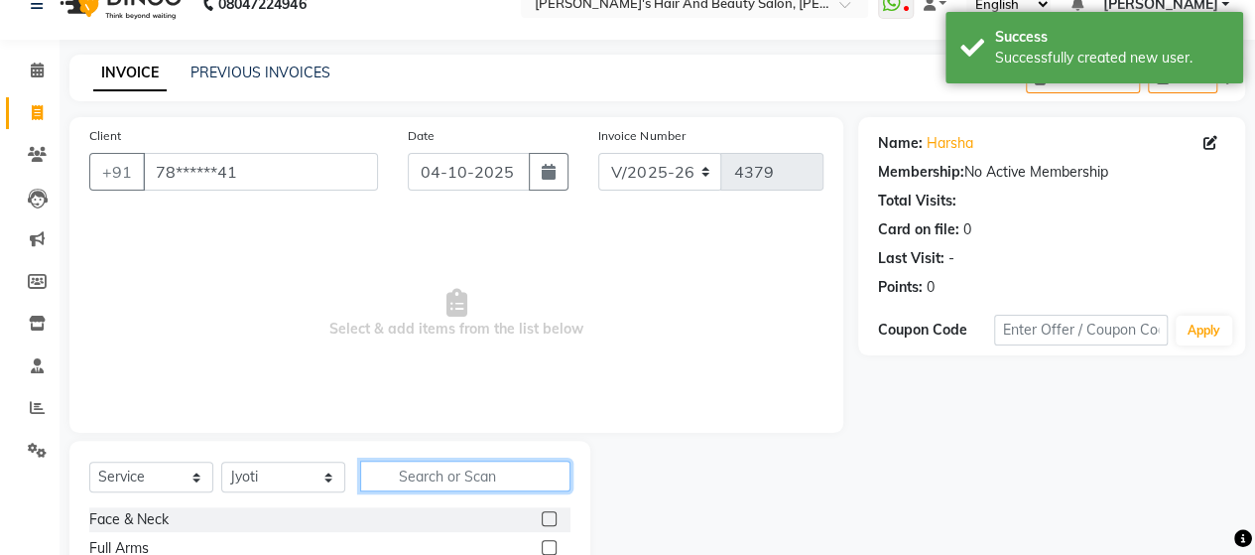
click at [472, 464] on input "text" at bounding box center [465, 475] width 210 height 31
type input "hy"
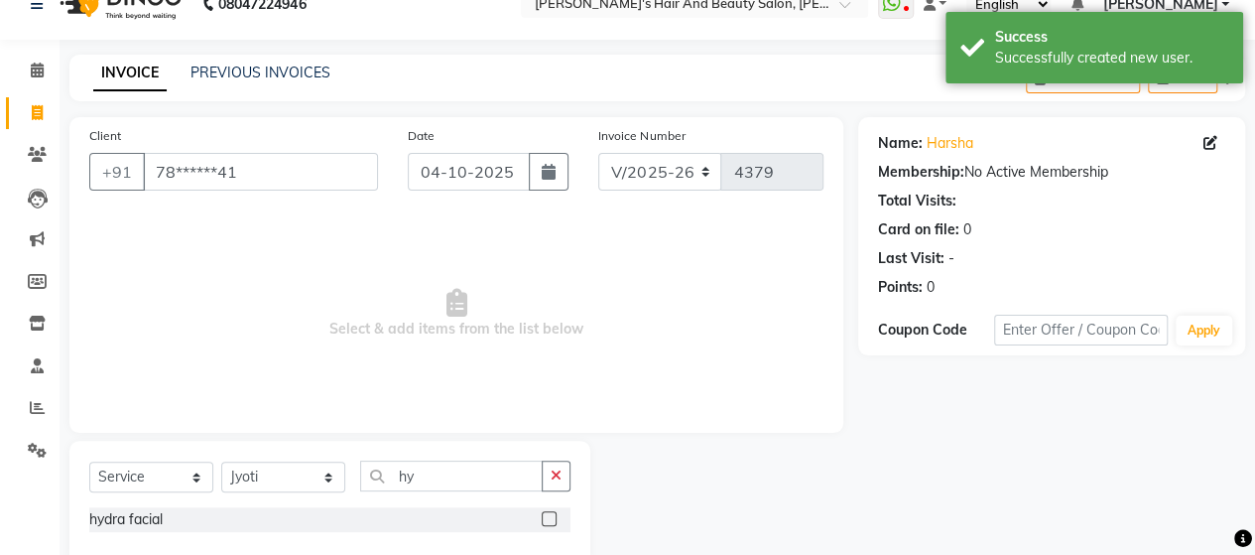
click at [548, 516] on label at bounding box center [549, 518] width 15 height 15
click at [548, 516] on input "checkbox" at bounding box center [548, 519] width 13 height 13
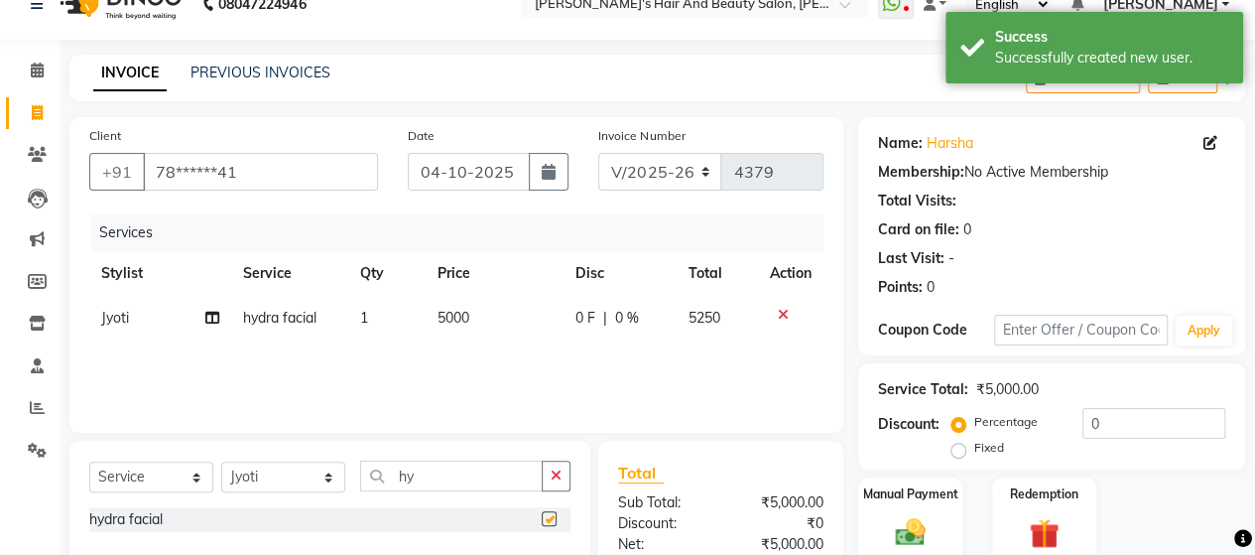
checkbox input "false"
click at [438, 322] on span "5000" at bounding box center [454, 318] width 32 height 18
select select "48828"
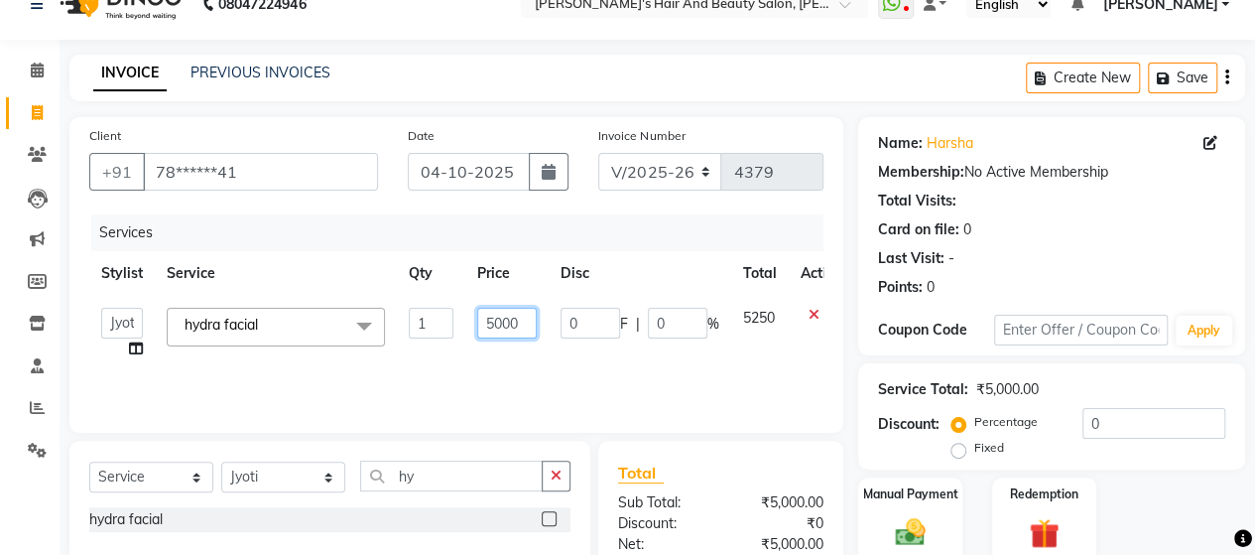
click at [492, 315] on input "5000" at bounding box center [507, 323] width 60 height 31
type input "2000"
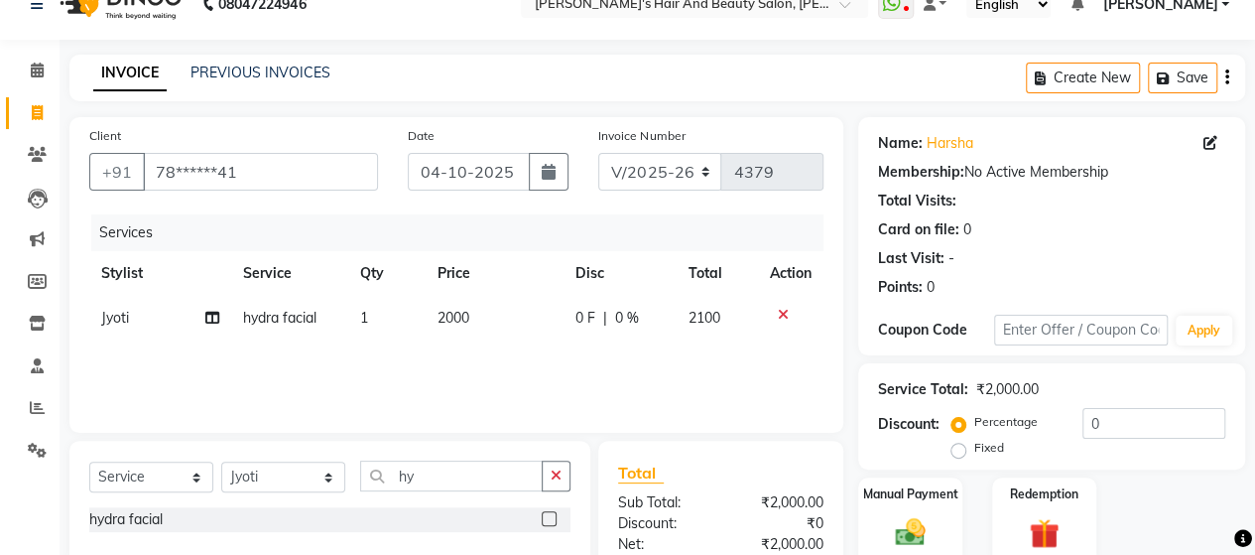
click at [384, 318] on td "1" at bounding box center [386, 318] width 77 height 45
select select "48828"
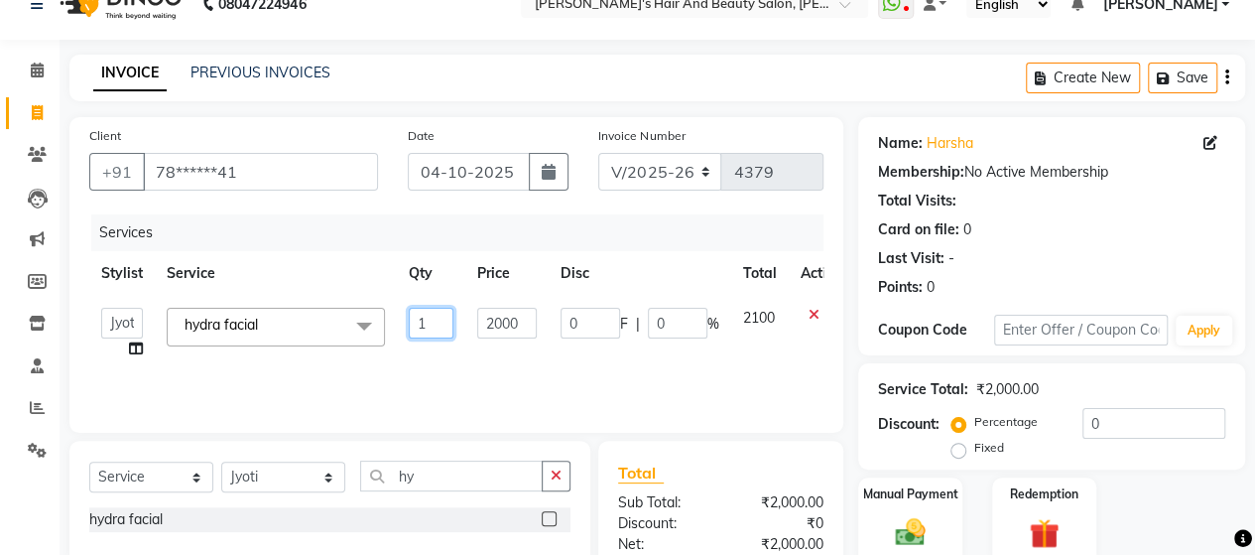
click at [446, 322] on input "1" at bounding box center [431, 323] width 45 height 31
type input "2"
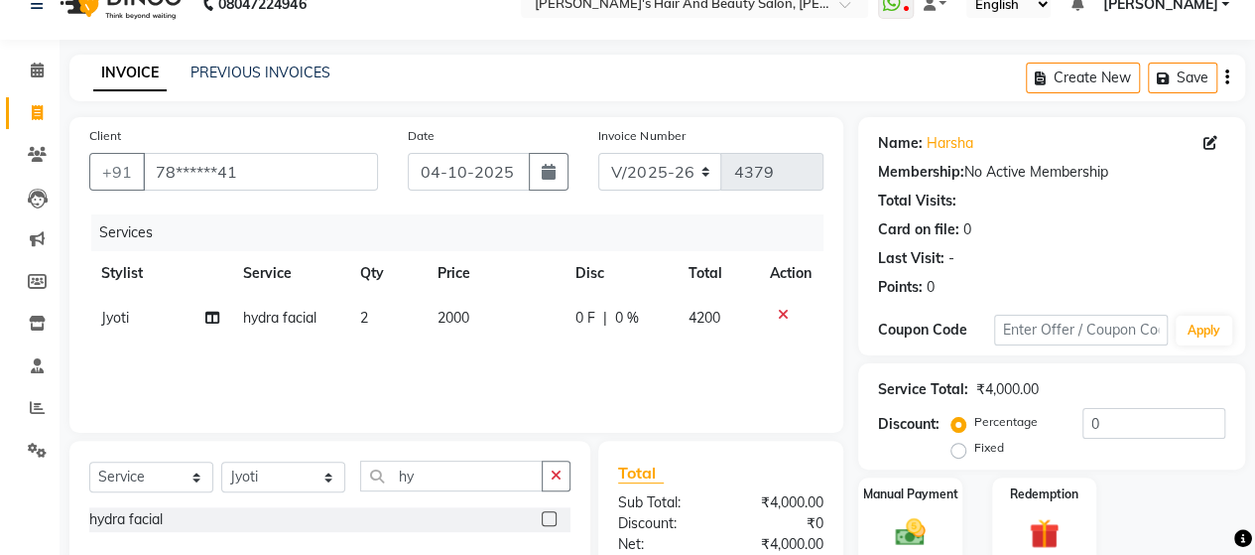
click at [441, 354] on div "Services Stylist Service Qty Price Disc Total Action Jyoti hydra facial 2 2000 …" at bounding box center [456, 313] width 734 height 198
click at [470, 477] on input "hy" at bounding box center [451, 475] width 183 height 31
type input "h"
click at [268, 473] on select "Select Stylist Admin Datta Durga [PERSON_NAME] [PERSON_NAME] [PERSON_NAME] [PER…" at bounding box center [283, 476] width 124 height 31
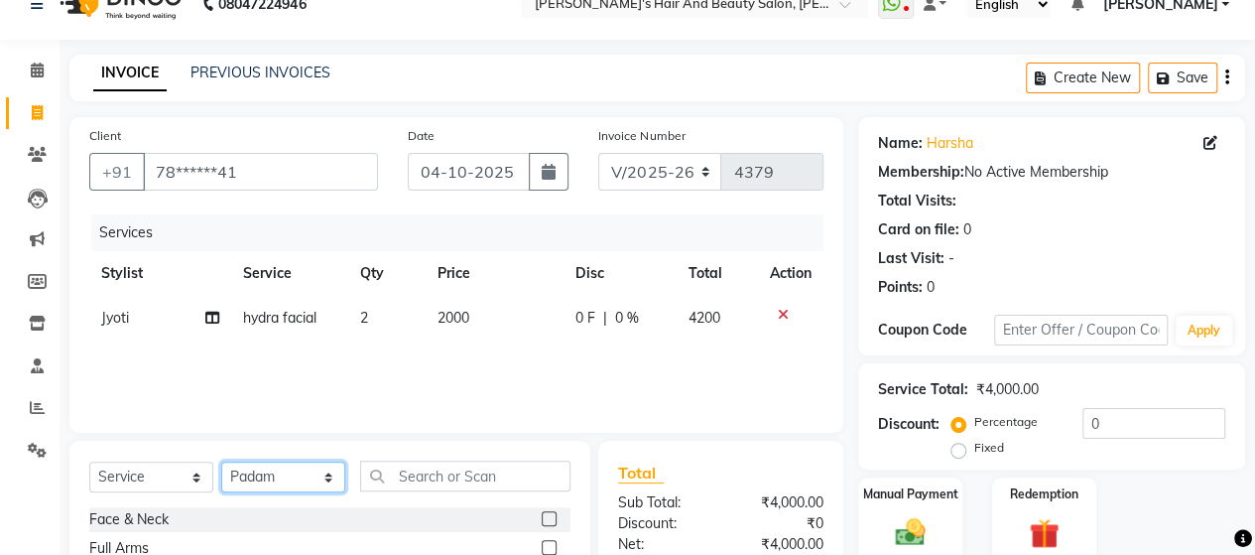
click at [221, 461] on select "Select Stylist Admin Datta Durga [PERSON_NAME] [PERSON_NAME] [PERSON_NAME] [PER…" at bounding box center [283, 476] width 124 height 31
drag, startPoint x: 279, startPoint y: 473, endPoint x: 286, endPoint y: 357, distance: 116.3
click at [286, 357] on div "Client +91 78******41 Date [DATE] Invoice Number V/2025 V/[PHONE_NUMBER] Servic…" at bounding box center [457, 425] width 804 height 616
select select "48829"
click at [221, 461] on select "Select Stylist Admin Datta Durga [PERSON_NAME] [PERSON_NAME] [PERSON_NAME] [PER…" at bounding box center [283, 476] width 124 height 31
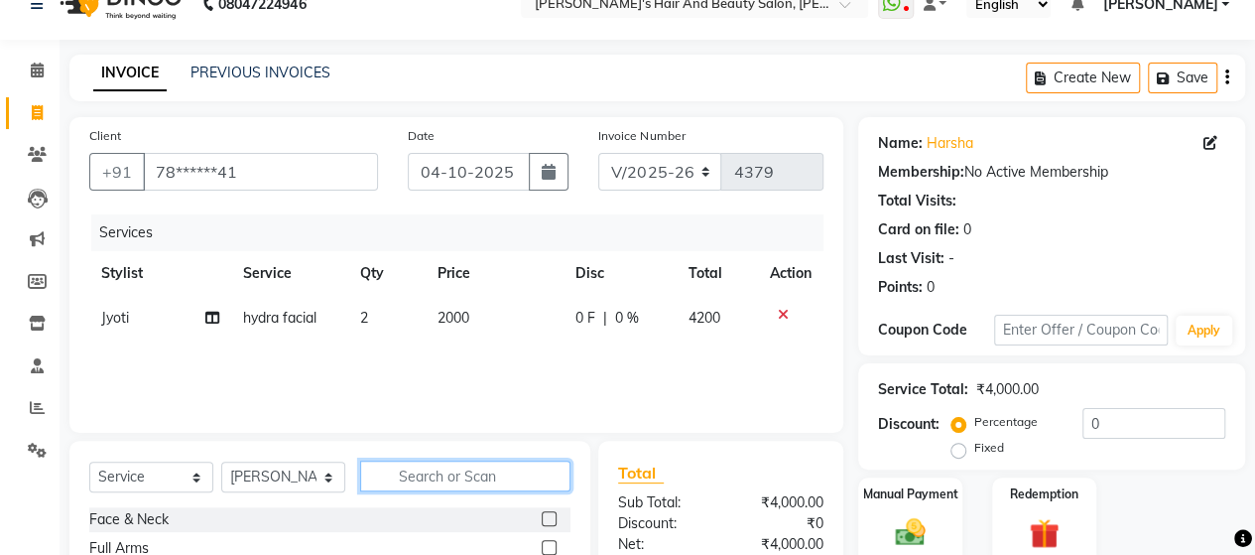
click at [433, 476] on input "text" at bounding box center [465, 475] width 210 height 31
type input "dry"
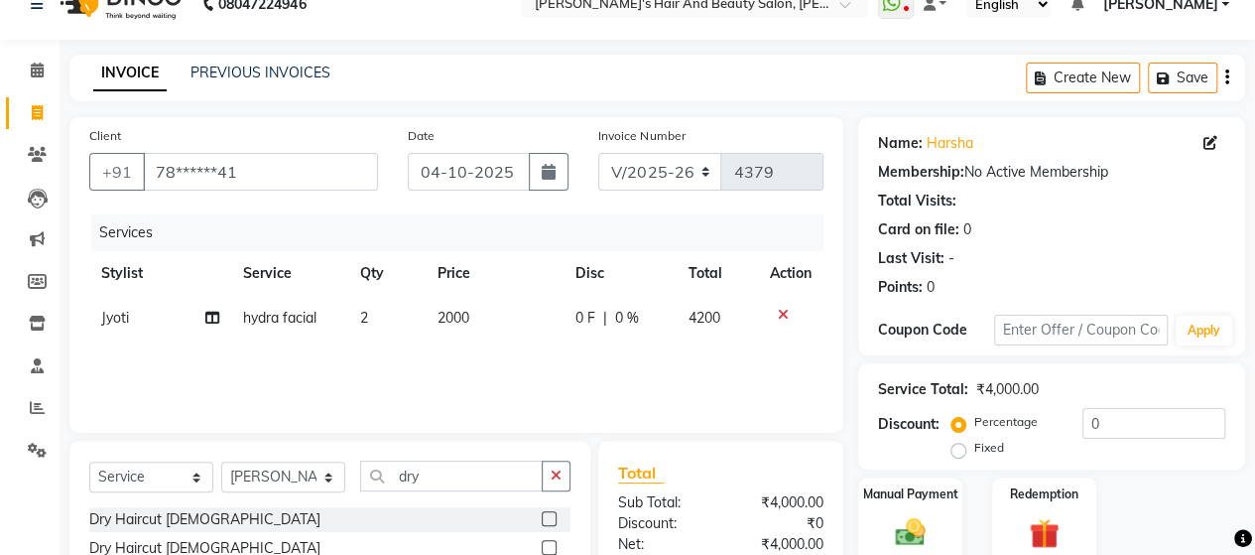
click at [552, 515] on label at bounding box center [549, 518] width 15 height 15
click at [552, 515] on input "checkbox" at bounding box center [548, 519] width 13 height 13
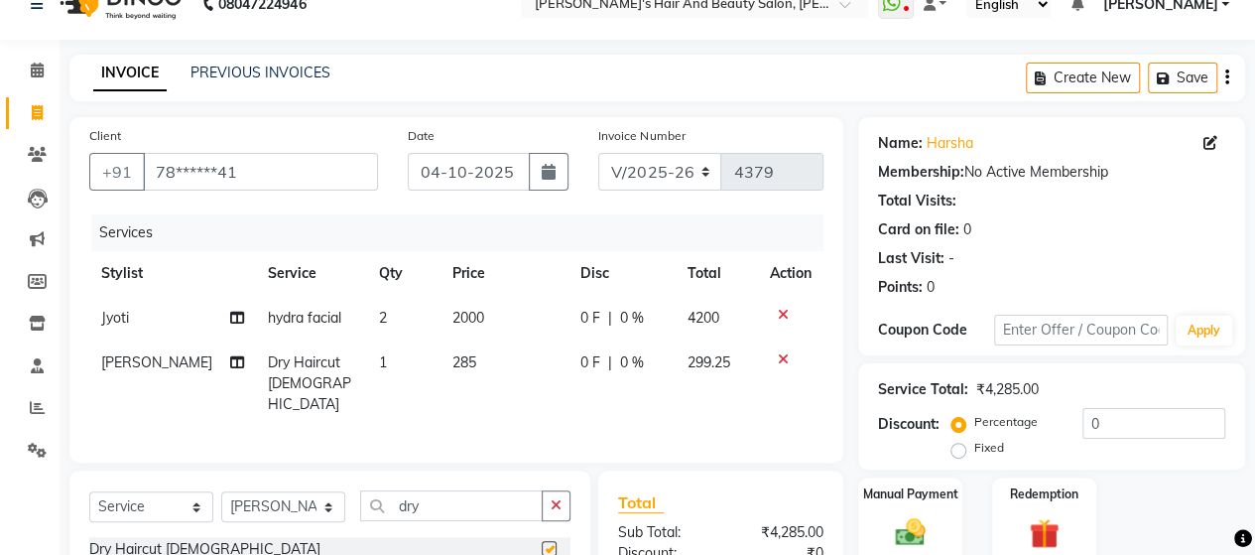
checkbox input "false"
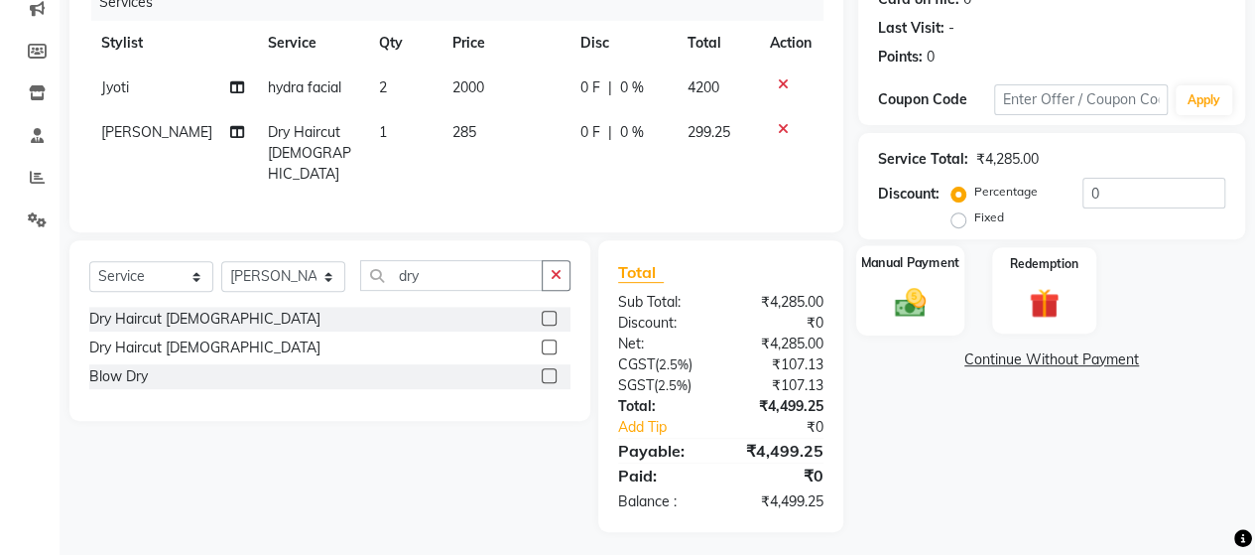
click at [917, 317] on img at bounding box center [910, 302] width 51 height 36
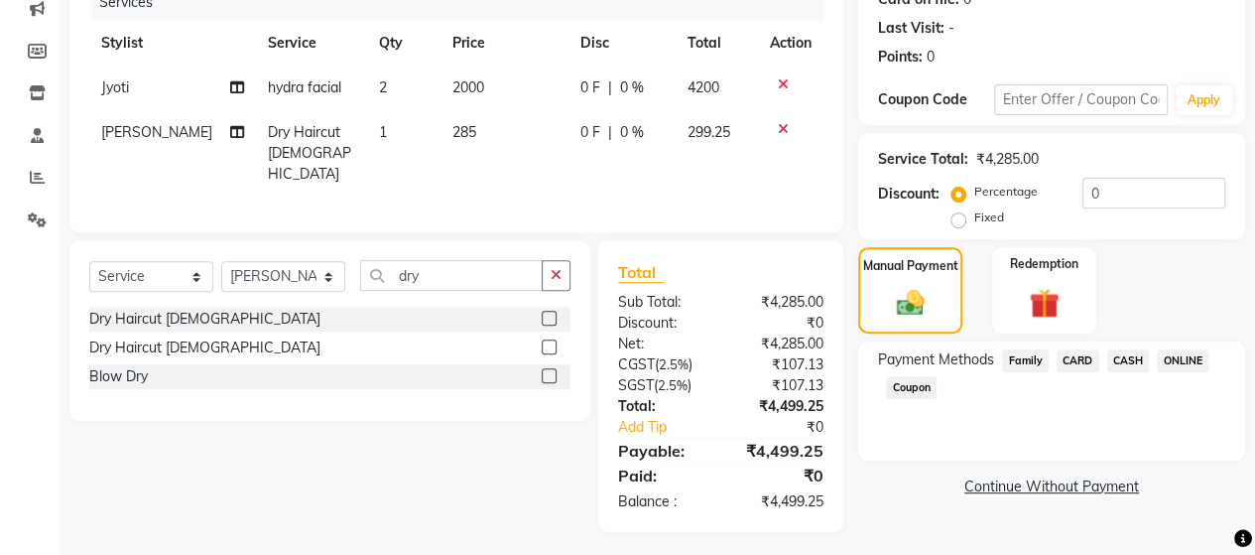
click at [1170, 358] on span "ONLINE" at bounding box center [1183, 360] width 52 height 23
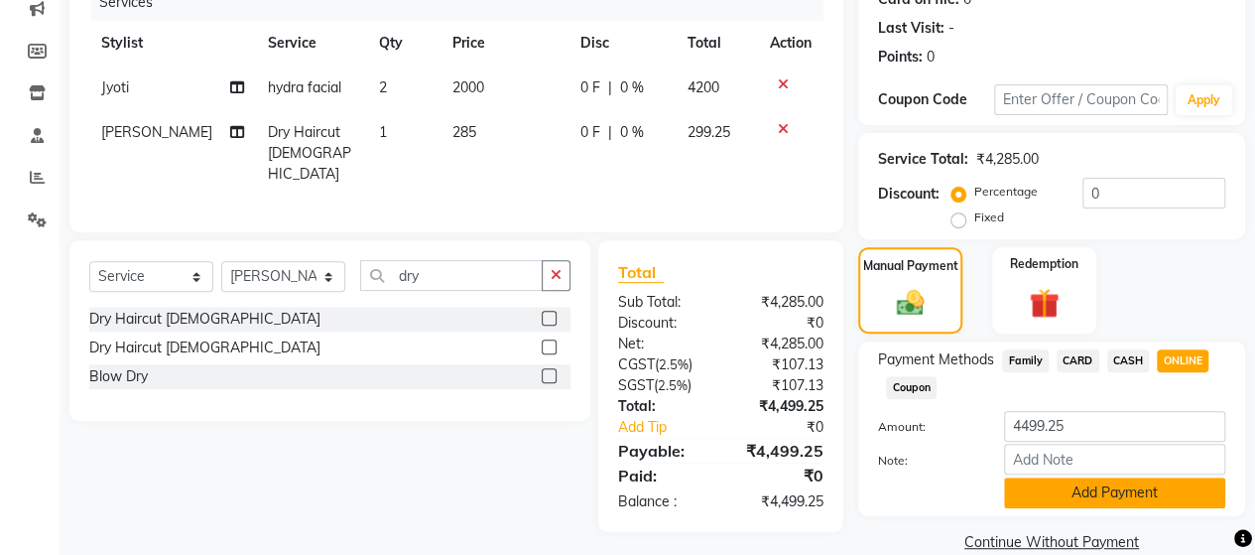
click at [1151, 489] on button "Add Payment" at bounding box center [1114, 492] width 221 height 31
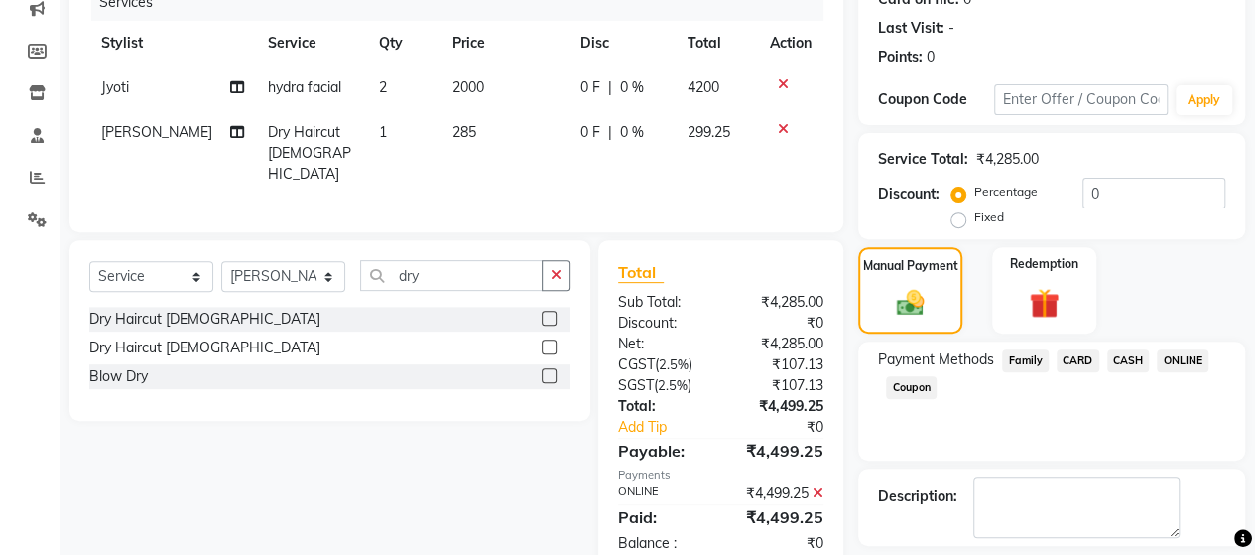
scroll to position [347, 0]
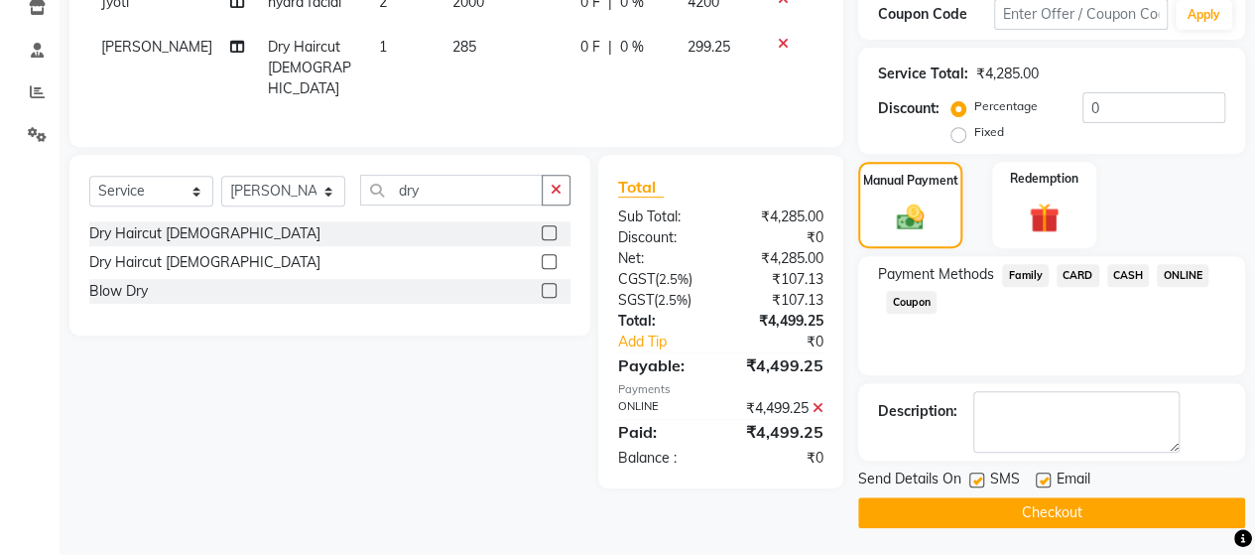
click at [1098, 512] on button "Checkout" at bounding box center [1051, 512] width 387 height 31
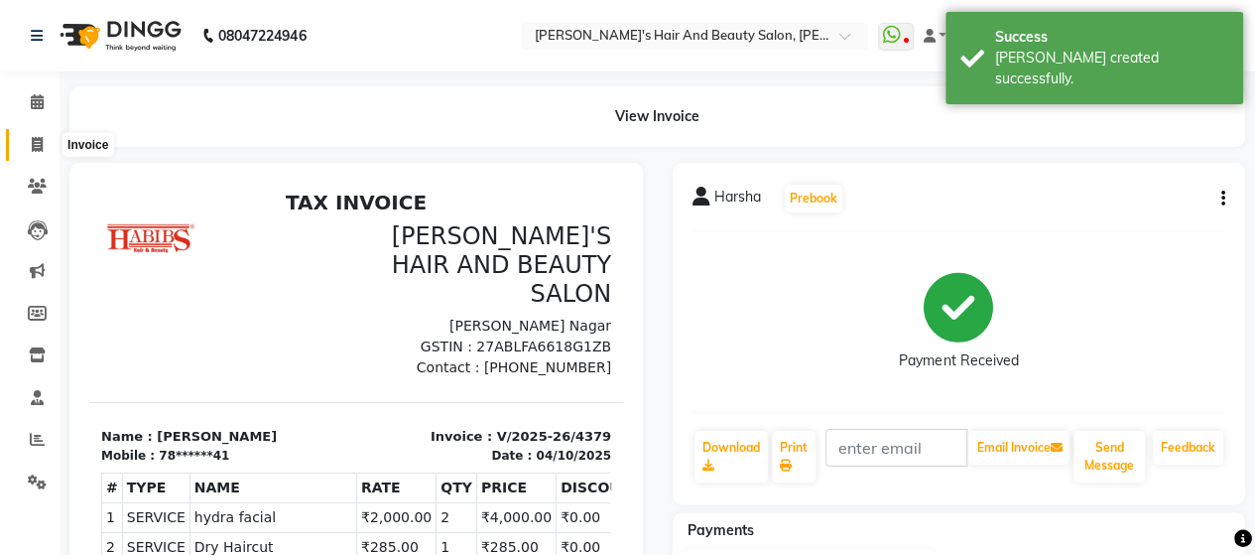
click at [26, 146] on span at bounding box center [37, 145] width 35 height 23
select select "service"
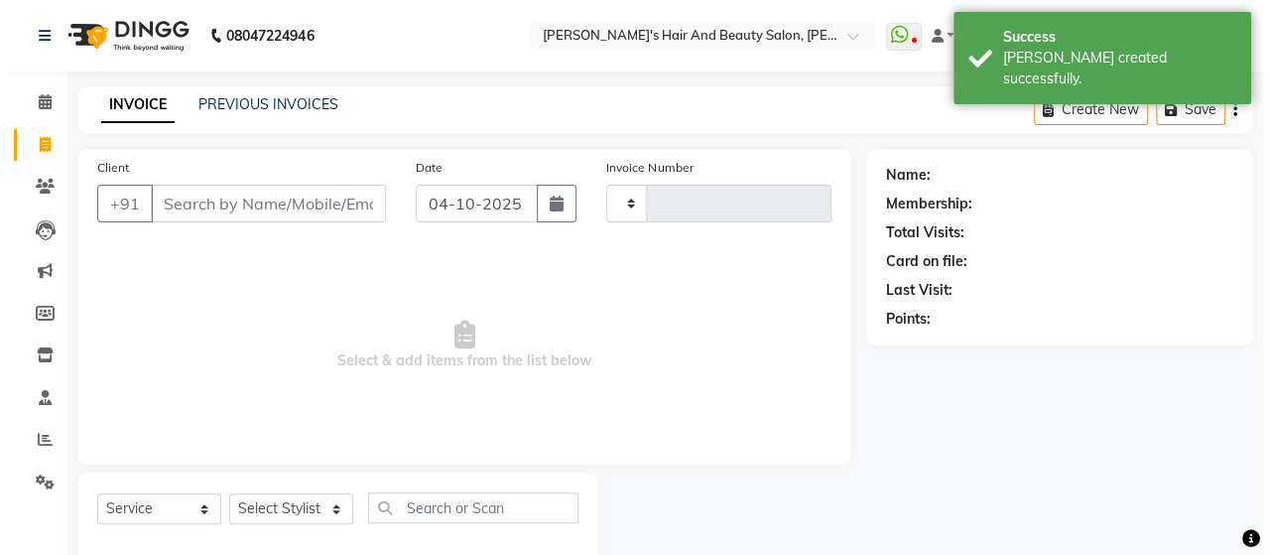
scroll to position [41, 0]
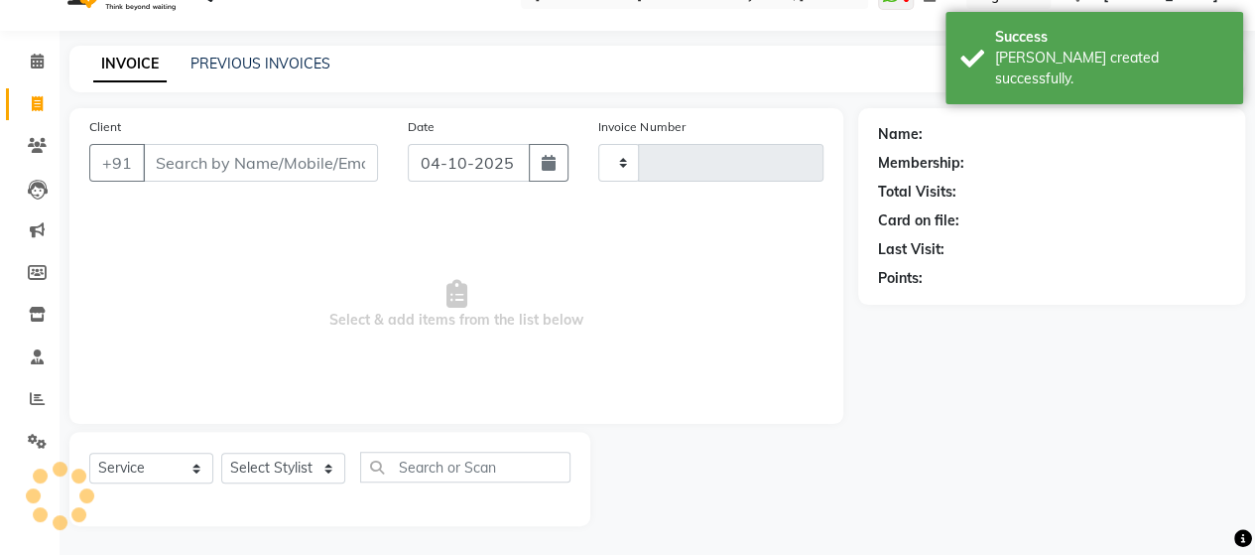
click at [228, 172] on input "Client" at bounding box center [260, 163] width 235 height 38
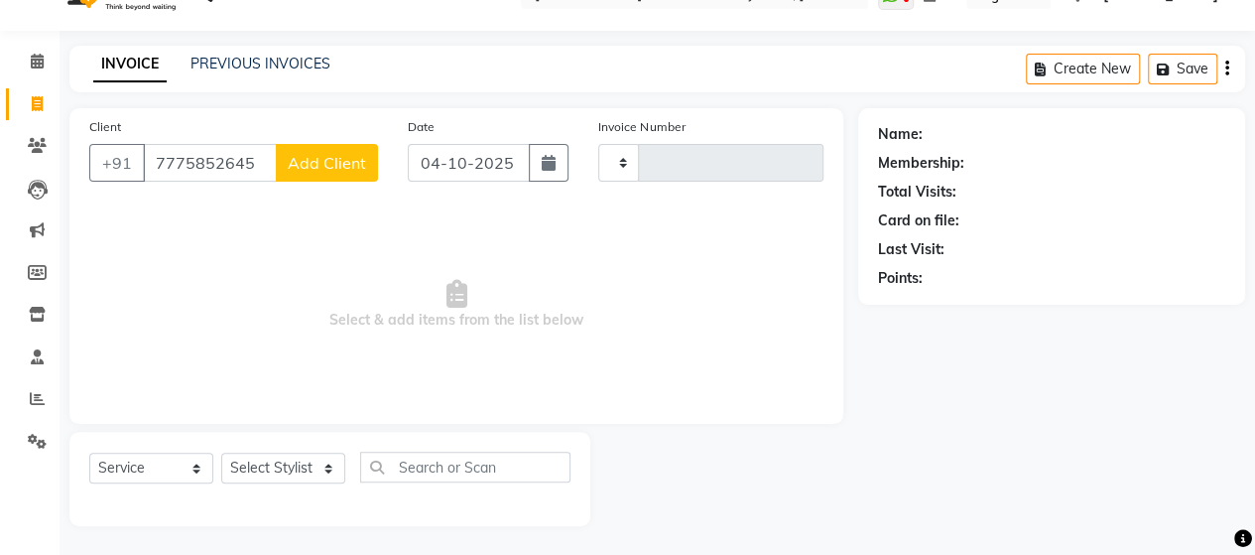
type input "7775852645"
click at [336, 151] on button "Add Client" at bounding box center [327, 163] width 102 height 38
select select "22"
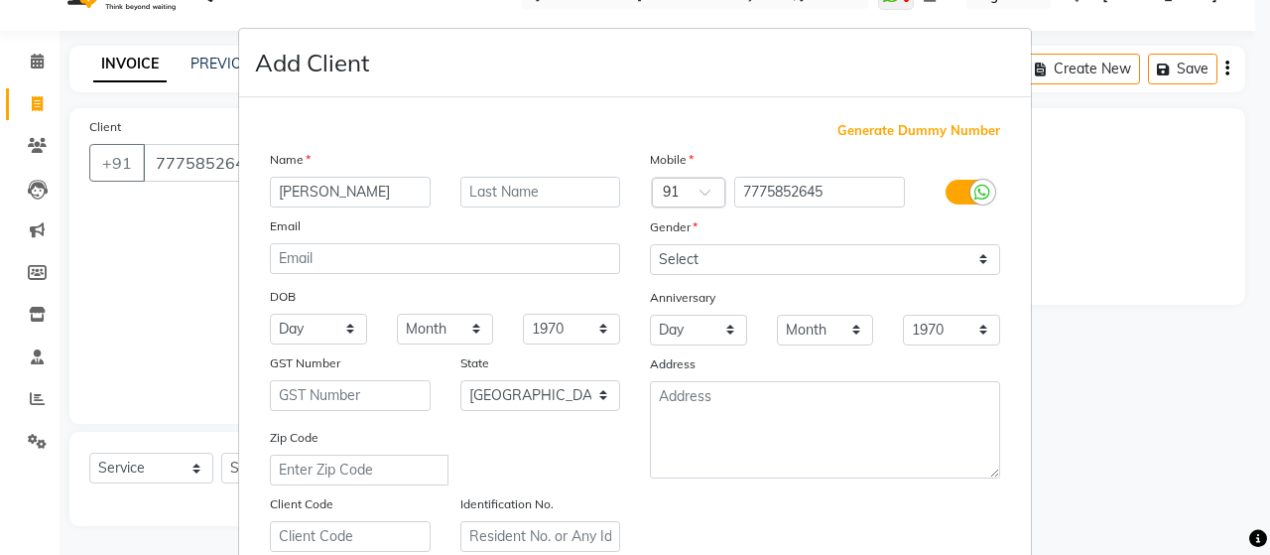
type input "[PERSON_NAME]"
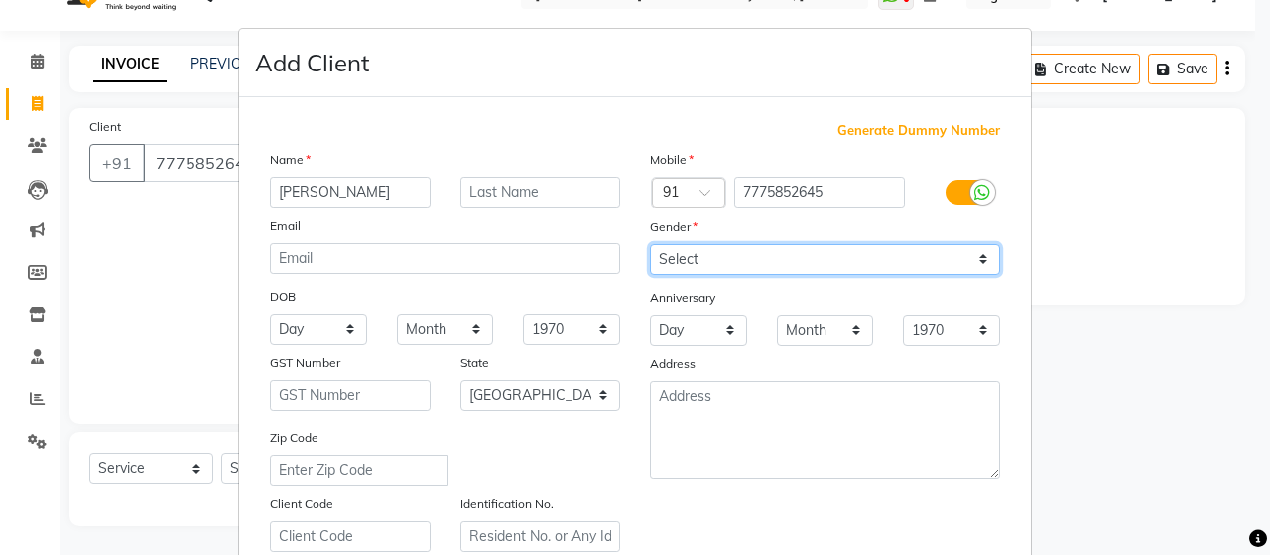
click at [738, 270] on select "Select [DEMOGRAPHIC_DATA] [DEMOGRAPHIC_DATA] Other Prefer Not To Say" at bounding box center [825, 259] width 350 height 31
select select "[DEMOGRAPHIC_DATA]"
click at [650, 244] on select "Select [DEMOGRAPHIC_DATA] [DEMOGRAPHIC_DATA] Other Prefer Not To Say" at bounding box center [825, 259] width 350 height 31
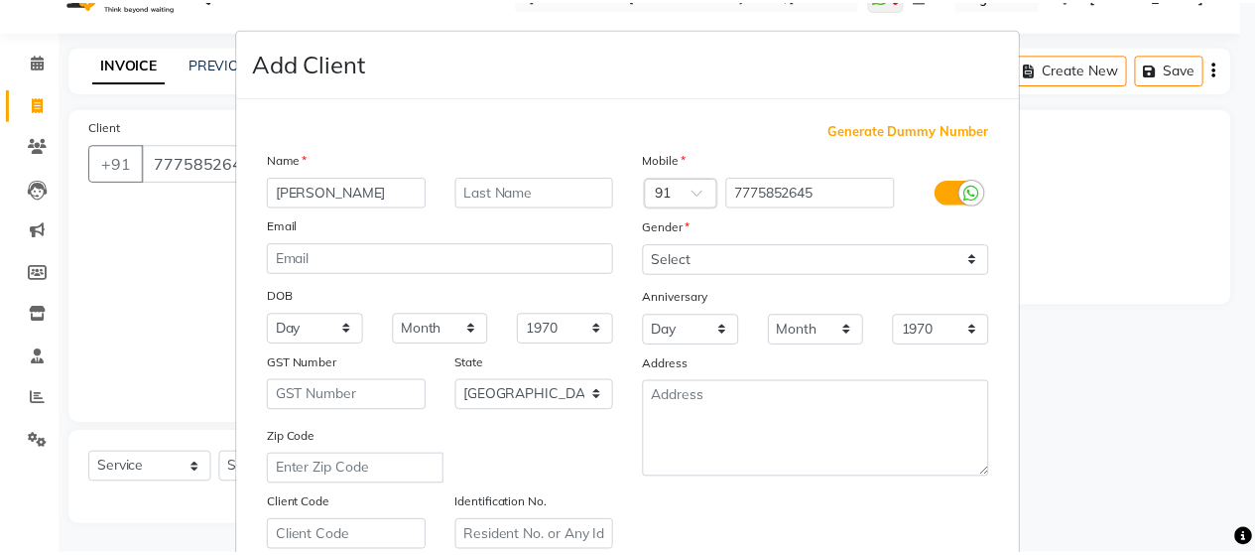
scroll to position [357, 0]
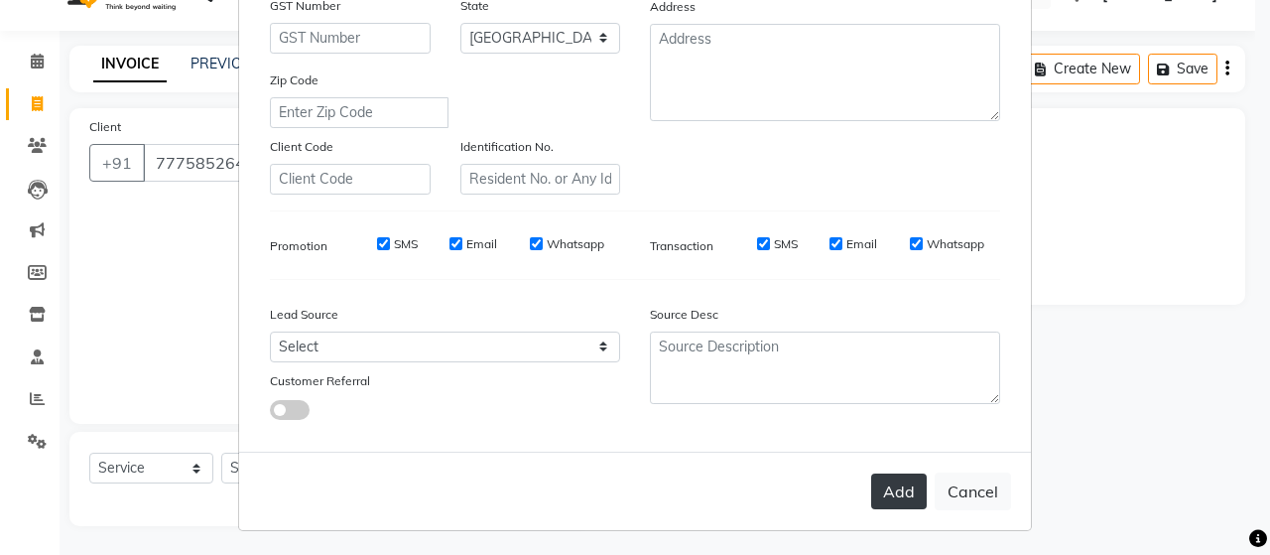
click at [901, 490] on button "Add" at bounding box center [899, 491] width 56 height 36
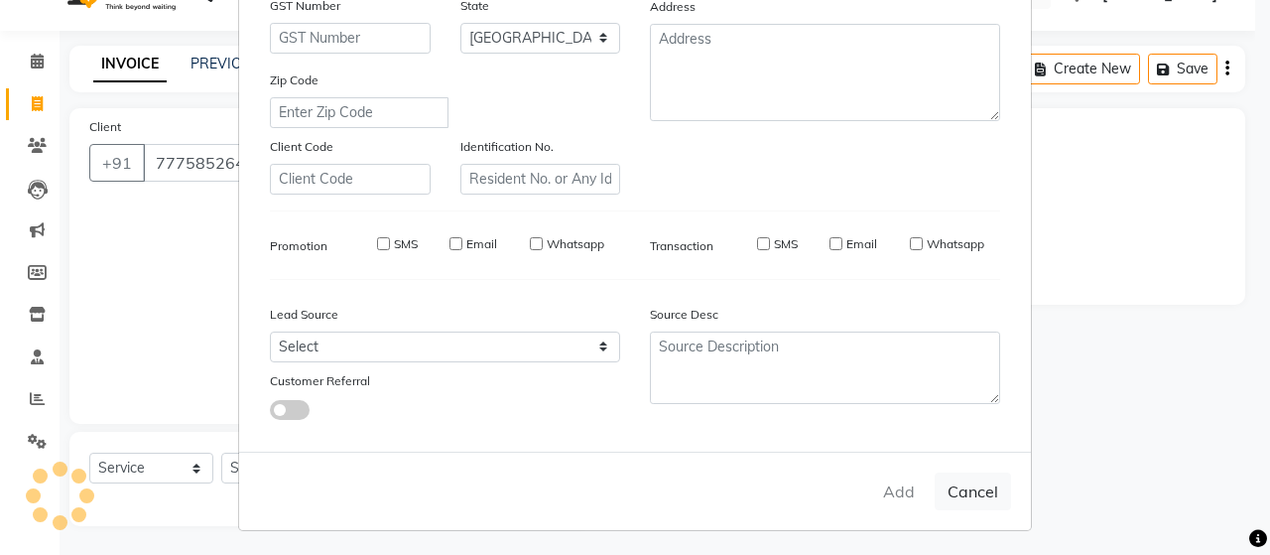
type input "77******45"
select select
select select "null"
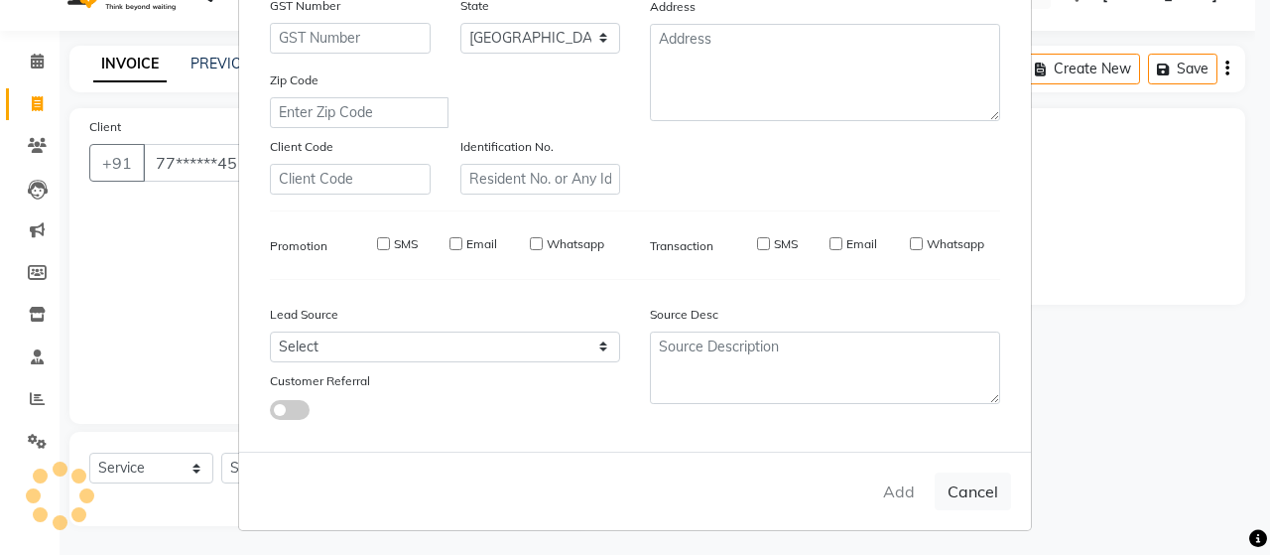
select select
checkbox input "false"
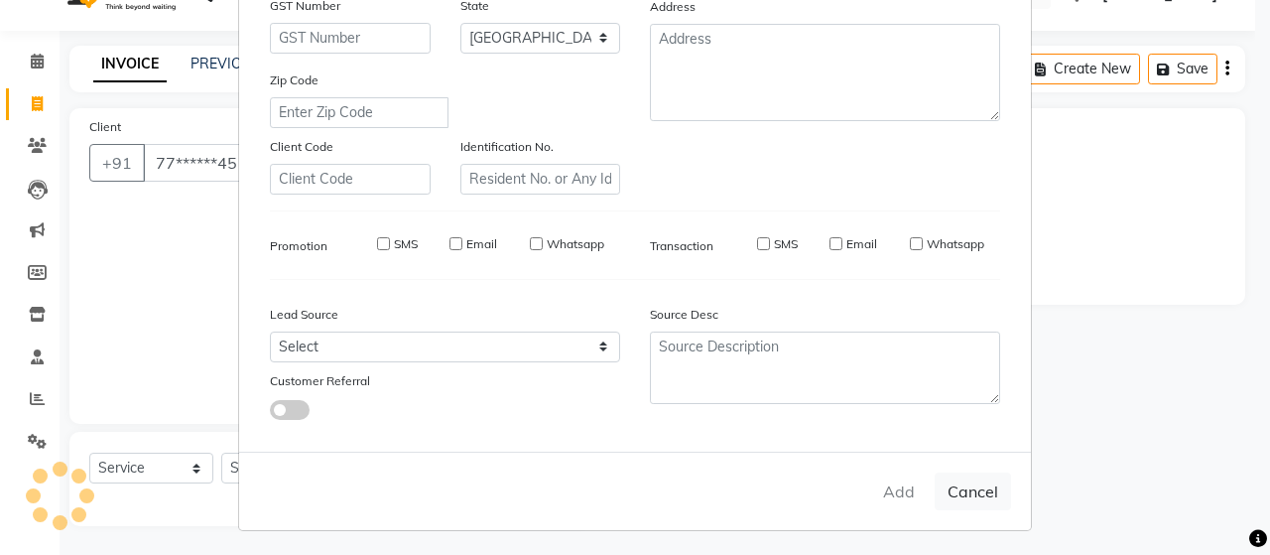
checkbox input "false"
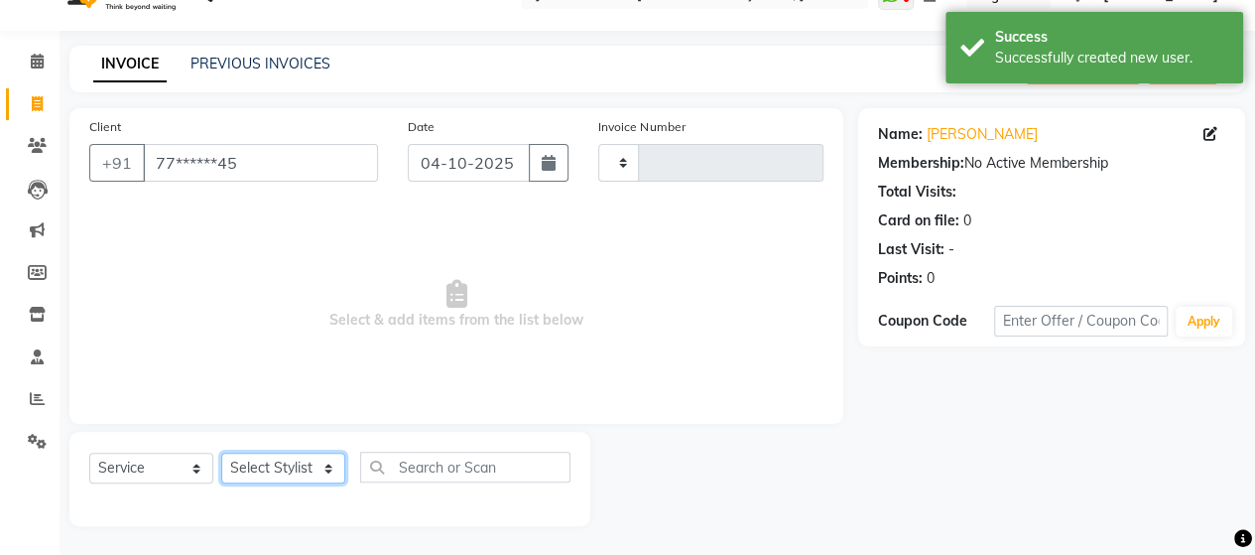
click at [294, 463] on select "Select Stylist Admin Datta Durga [PERSON_NAME] [PERSON_NAME] [PERSON_NAME] [PER…" at bounding box center [283, 467] width 124 height 31
select select "57451"
click at [221, 452] on select "Select Stylist Admin Datta Durga [PERSON_NAME] [PERSON_NAME] [PERSON_NAME] [PER…" at bounding box center [283, 467] width 124 height 31
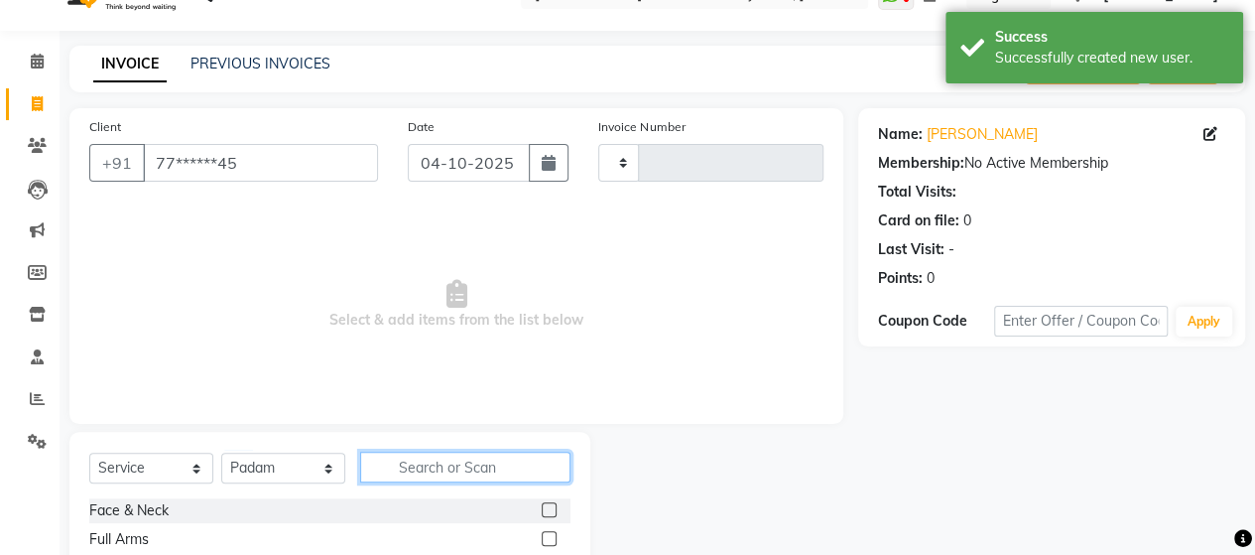
click at [417, 461] on input "text" at bounding box center [465, 466] width 210 height 31
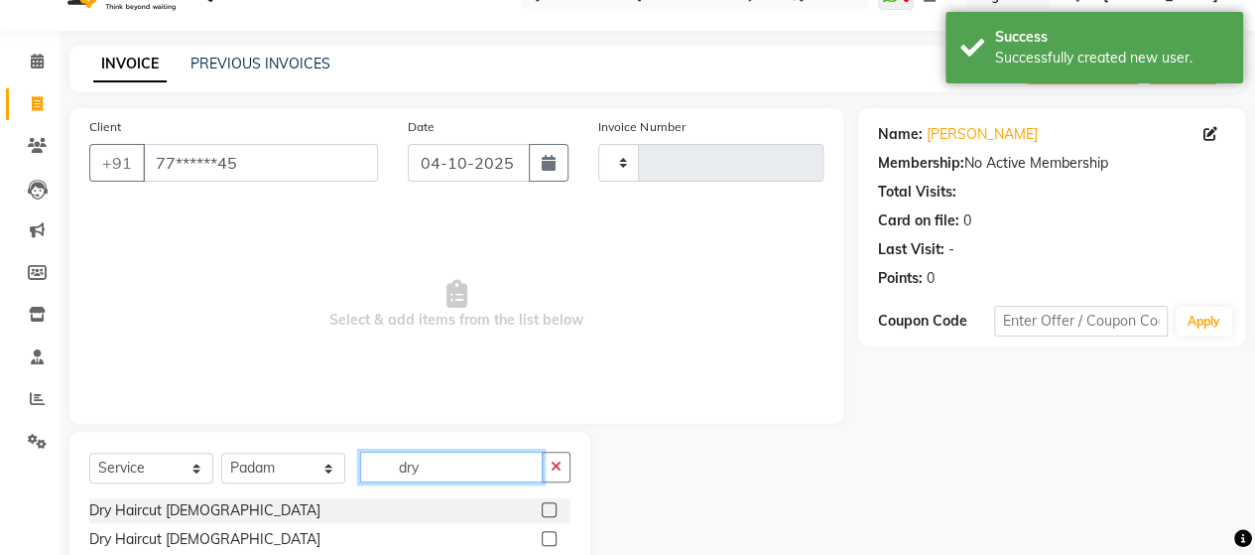
type input "dry"
click at [554, 505] on label at bounding box center [549, 509] width 15 height 15
click at [554, 505] on input "checkbox" at bounding box center [548, 510] width 13 height 13
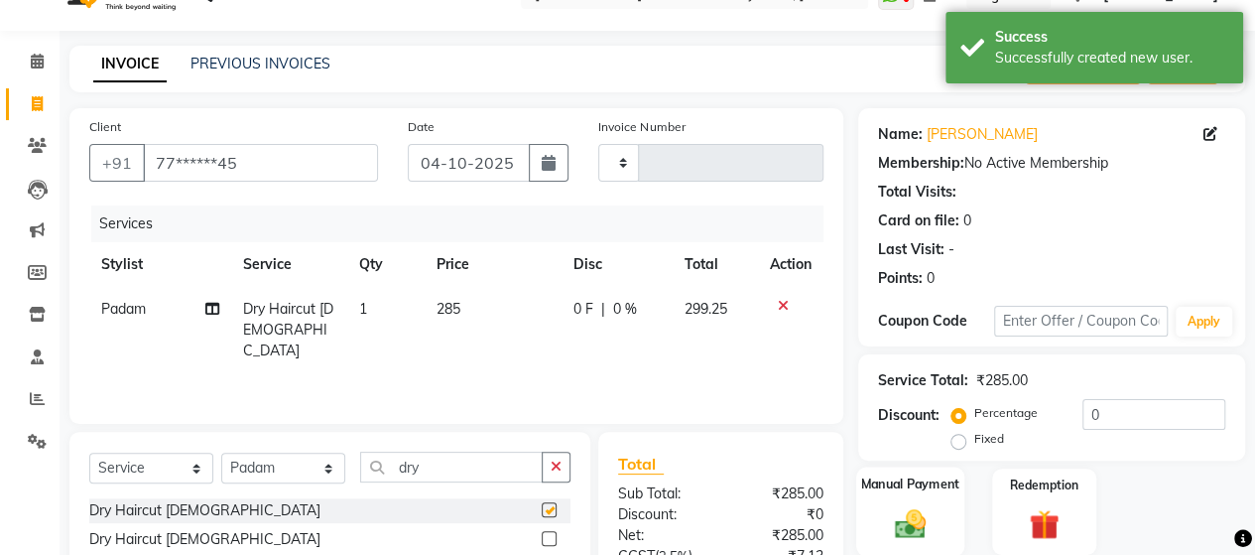
checkbox input "false"
click at [889, 499] on div "Manual Payment" at bounding box center [910, 511] width 108 height 90
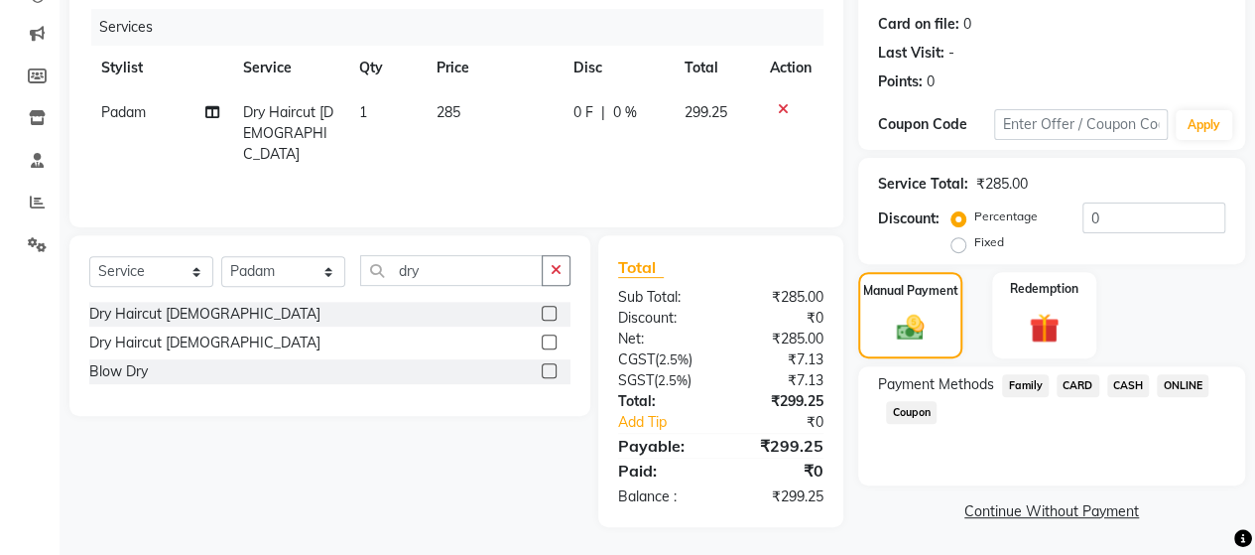
click at [1179, 376] on span "ONLINE" at bounding box center [1183, 385] width 52 height 23
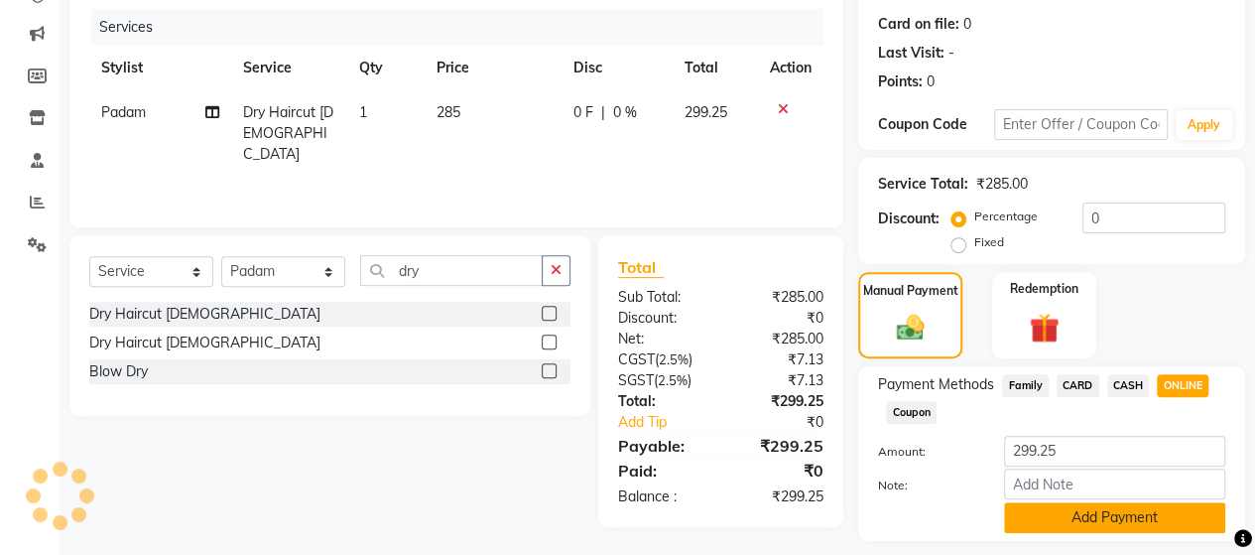
click at [1142, 505] on button "Add Payment" at bounding box center [1114, 517] width 221 height 31
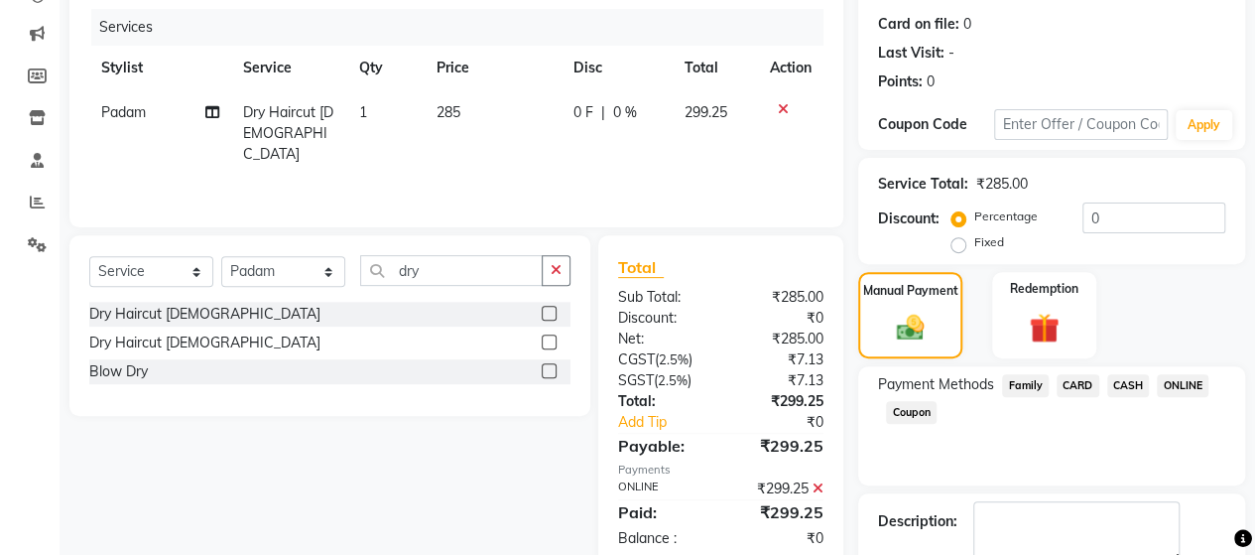
scroll to position [347, 0]
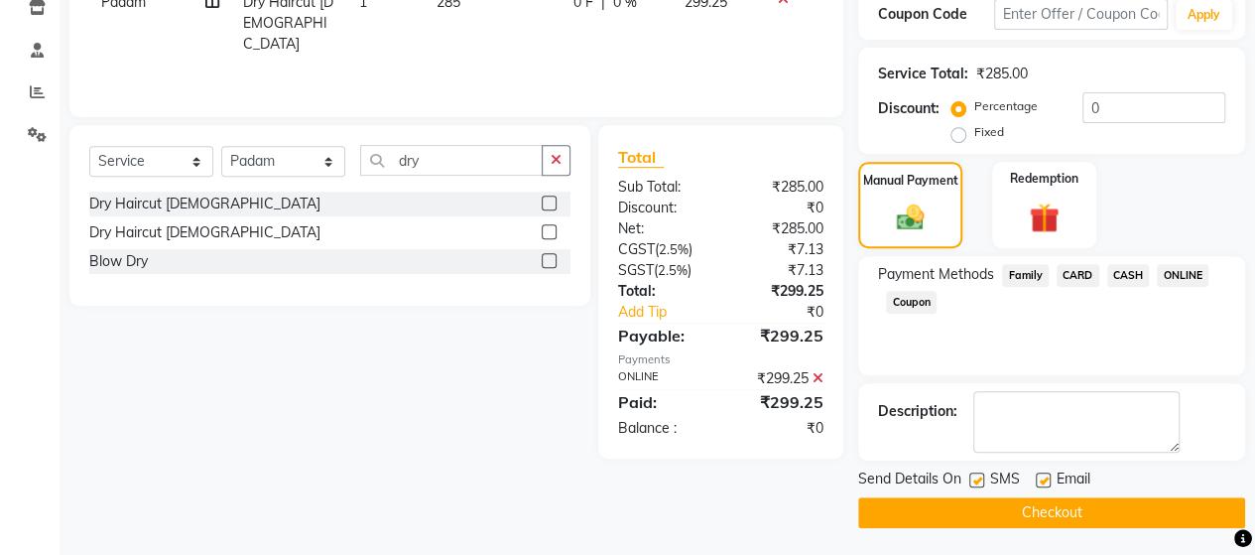
click at [1157, 513] on button "Checkout" at bounding box center [1051, 512] width 387 height 31
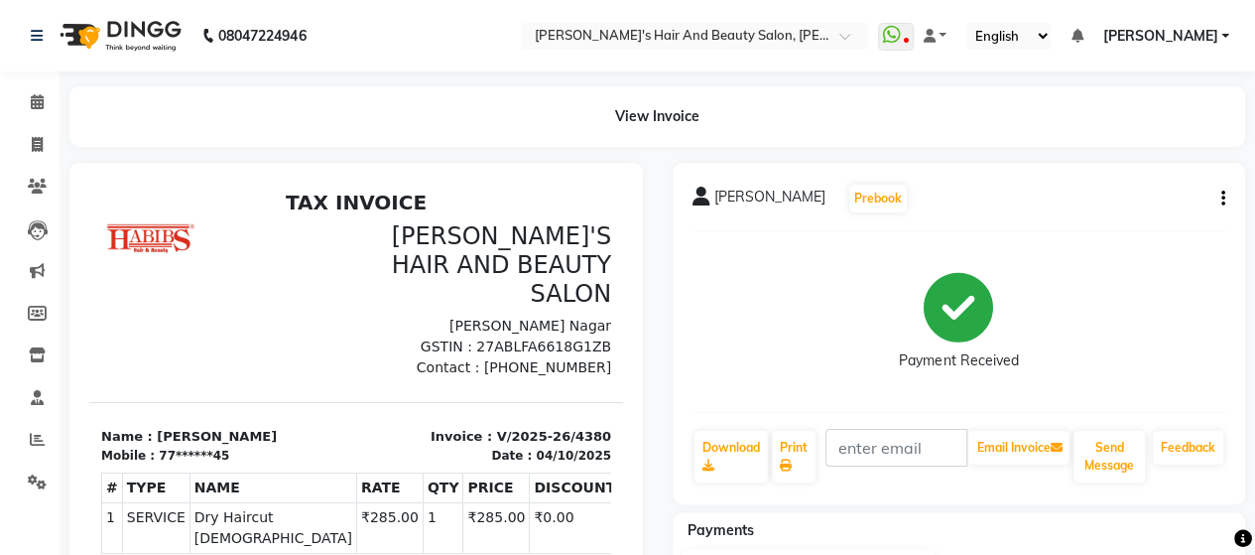
scroll to position [294, 0]
